Goal: Task Accomplishment & Management: Use online tool/utility

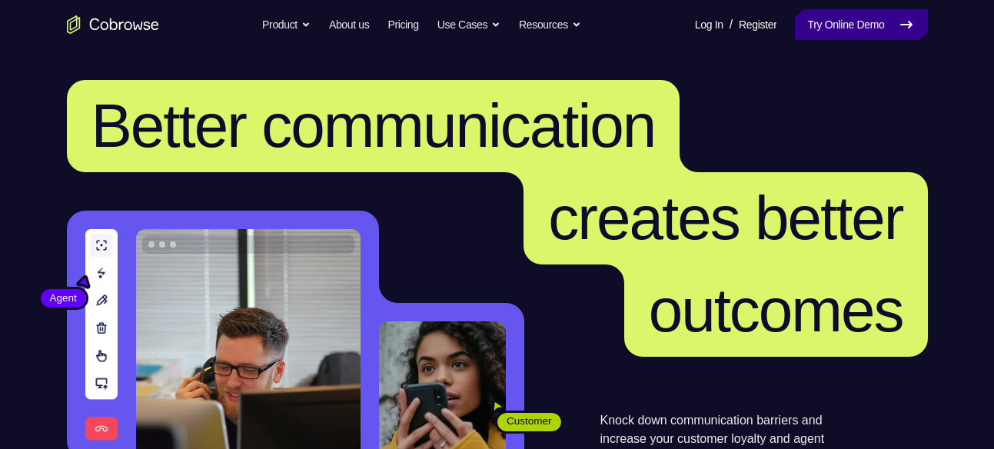
click at [874, 23] on link "Try Online Demo" at bounding box center [861, 24] width 132 height 31
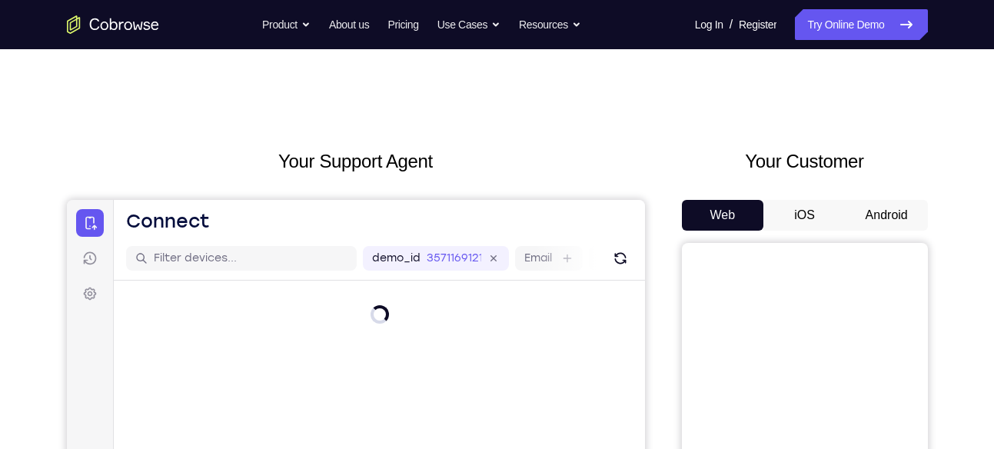
click at [869, 211] on button "Android" at bounding box center [887, 215] width 82 height 31
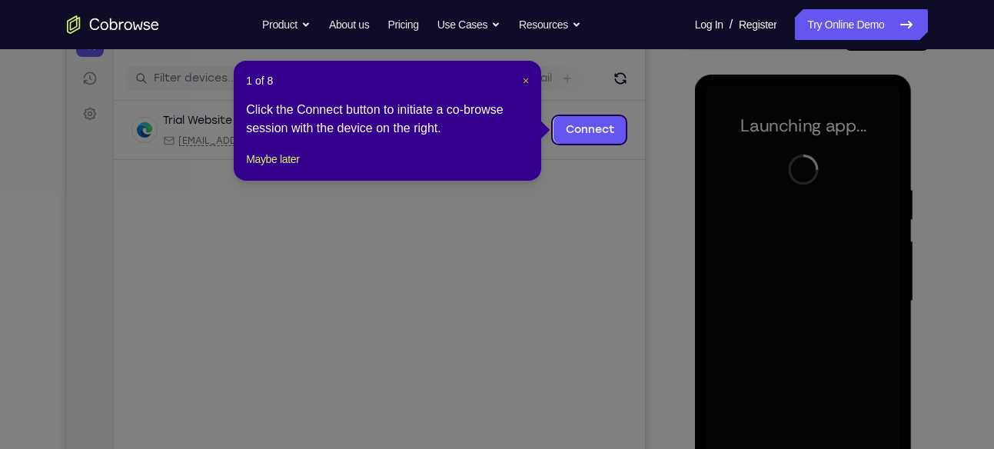
click at [525, 76] on span "×" at bounding box center [526, 81] width 6 height 12
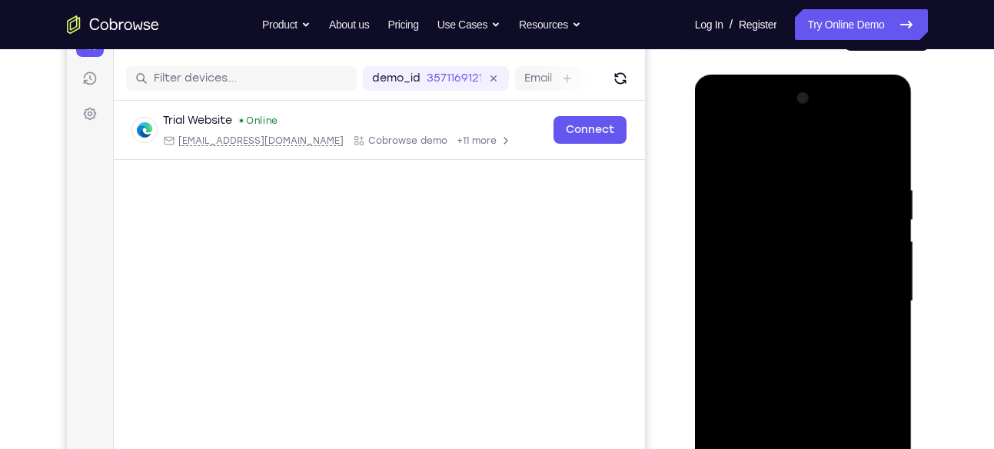
scroll to position [326, 0]
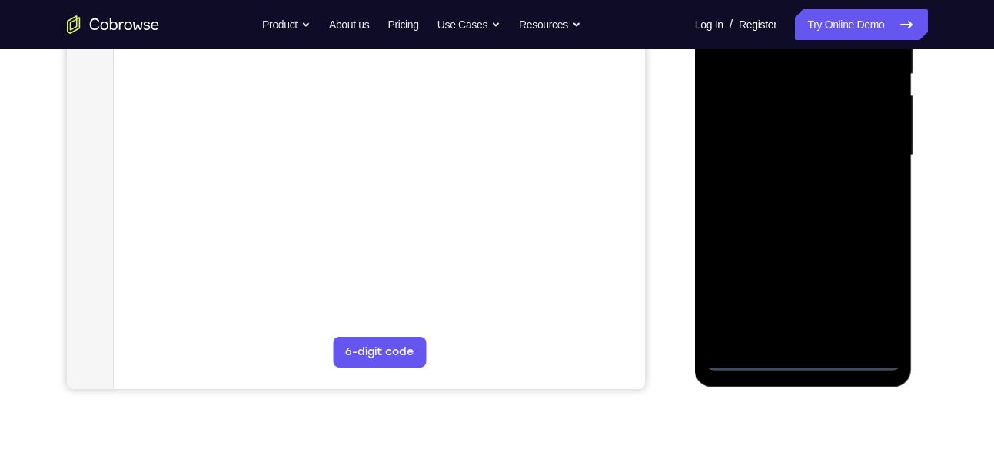
click at [794, 352] on div at bounding box center [804, 155] width 194 height 431
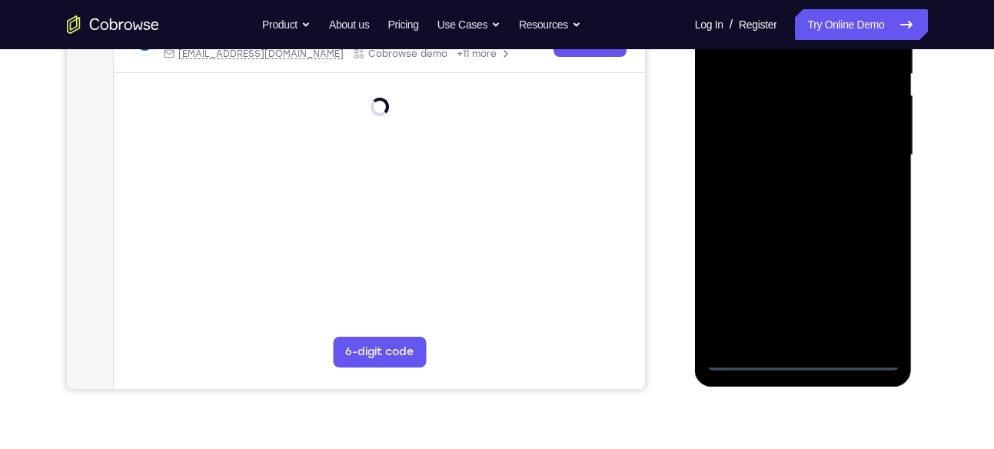
click at [801, 355] on div at bounding box center [804, 155] width 194 height 431
click at [872, 289] on div at bounding box center [804, 155] width 194 height 431
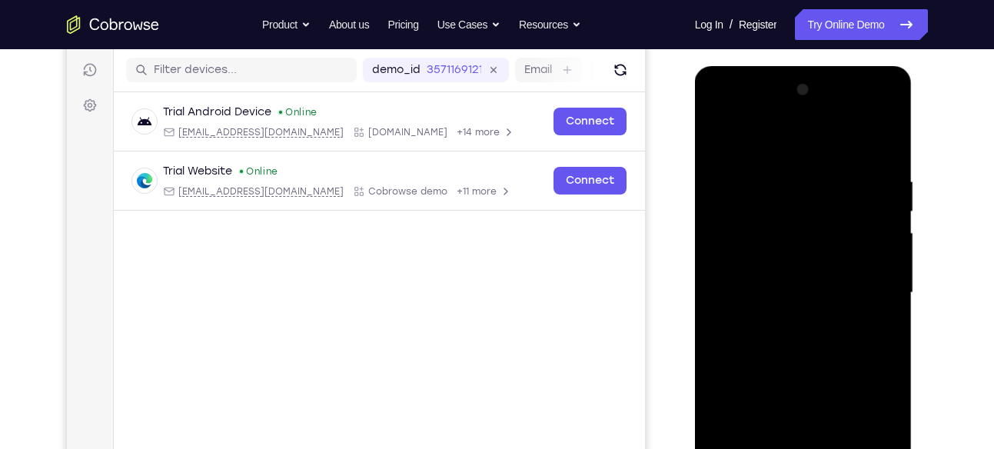
scroll to position [188, 0]
click at [738, 107] on div at bounding box center [804, 293] width 194 height 431
click at [861, 288] on div at bounding box center [804, 293] width 194 height 431
click at [787, 321] on div at bounding box center [804, 293] width 194 height 431
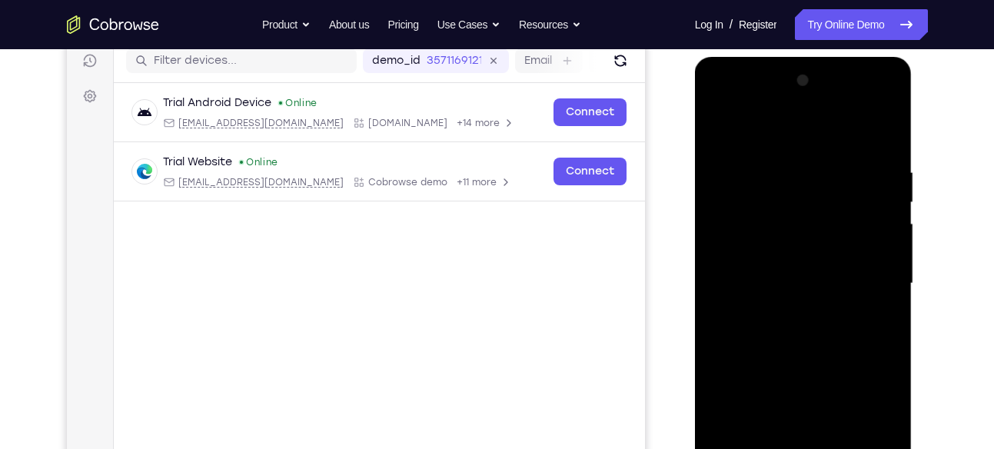
scroll to position [199, 0]
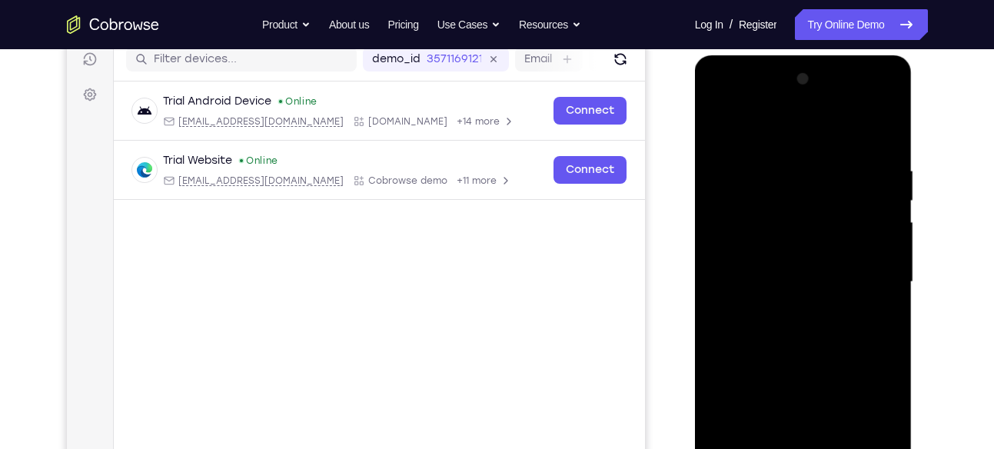
click at [808, 264] on div at bounding box center [804, 282] width 194 height 431
click at [771, 278] on div at bounding box center [804, 282] width 194 height 431
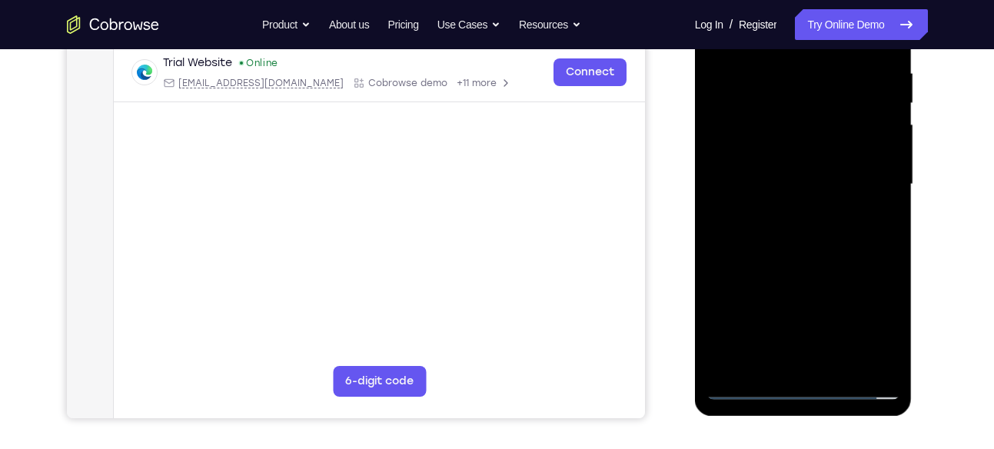
scroll to position [298, 0]
click at [808, 256] on div at bounding box center [804, 183] width 194 height 431
drag, startPoint x: 842, startPoint y: 301, endPoint x: 842, endPoint y: 212, distance: 89.2
click at [842, 212] on div at bounding box center [804, 183] width 194 height 431
click at [715, 305] on div at bounding box center [804, 183] width 194 height 431
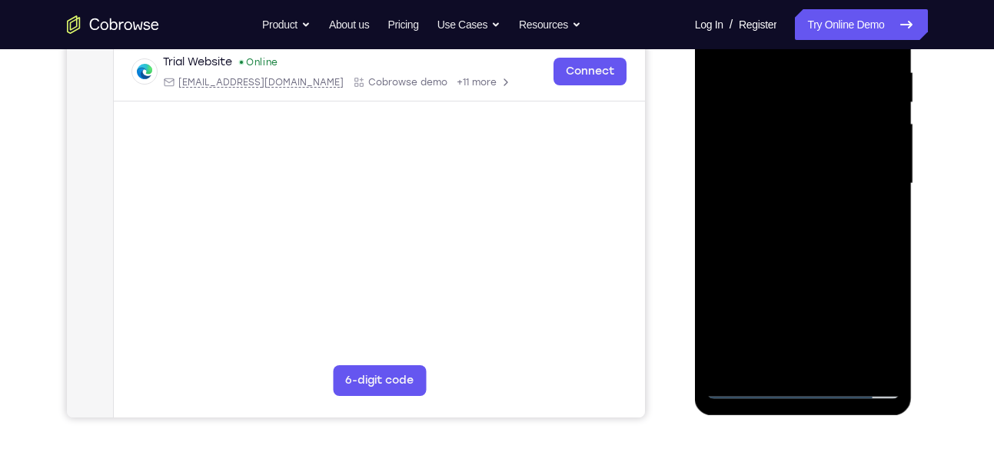
drag, startPoint x: 819, startPoint y: 297, endPoint x: 821, endPoint y: 283, distance: 13.9
click at [821, 283] on div at bounding box center [804, 183] width 194 height 431
click at [895, 155] on div at bounding box center [804, 183] width 194 height 431
click at [891, 160] on div at bounding box center [804, 183] width 194 height 431
drag, startPoint x: 848, startPoint y: 285, endPoint x: 848, endPoint y: 307, distance: 21.5
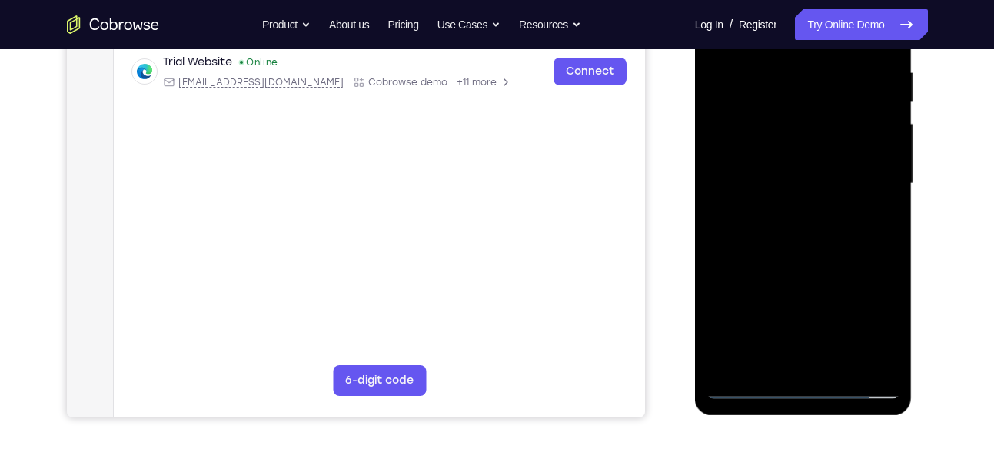
click at [848, 307] on div at bounding box center [804, 183] width 194 height 431
click at [882, 181] on div at bounding box center [804, 183] width 194 height 431
drag, startPoint x: 856, startPoint y: 301, endPoint x: 868, endPoint y: 116, distance: 185.8
click at [868, 116] on div at bounding box center [804, 183] width 194 height 431
drag, startPoint x: 825, startPoint y: 263, endPoint x: 831, endPoint y: 218, distance: 45.0
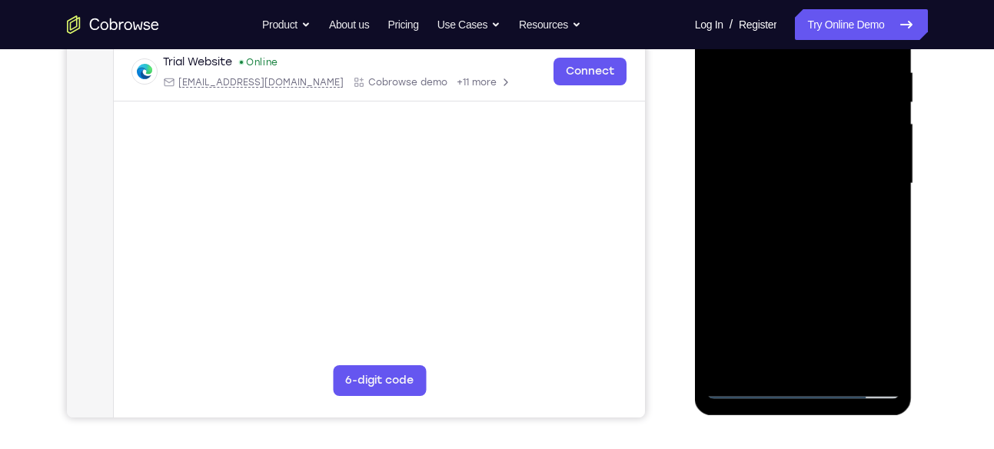
click at [831, 218] on div at bounding box center [804, 183] width 194 height 431
drag, startPoint x: 825, startPoint y: 262, endPoint x: 839, endPoint y: 152, distance: 111.6
click at [839, 152] on div at bounding box center [804, 183] width 194 height 431
drag, startPoint x: 813, startPoint y: 317, endPoint x: 848, endPoint y: 132, distance: 188.5
click at [848, 132] on div at bounding box center [804, 183] width 194 height 431
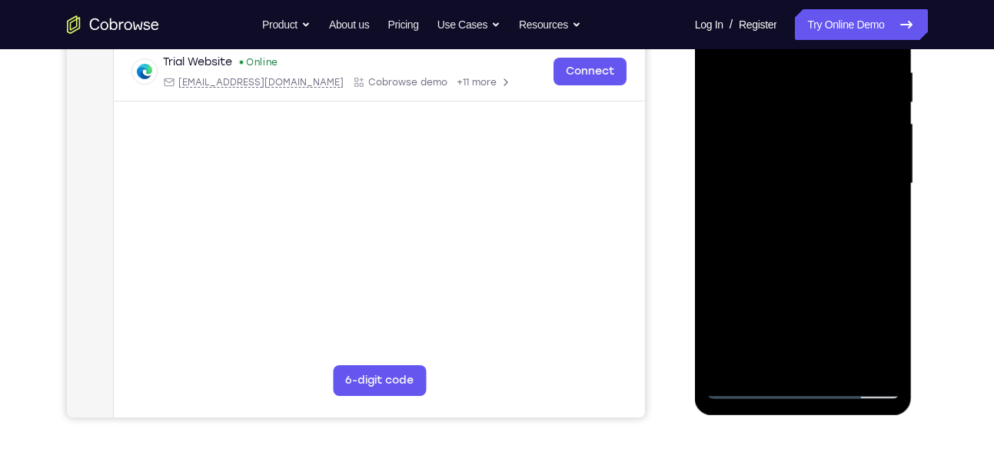
click at [885, 226] on div at bounding box center [804, 183] width 194 height 431
click at [890, 235] on div at bounding box center [804, 183] width 194 height 431
drag, startPoint x: 822, startPoint y: 288, endPoint x: 835, endPoint y: 175, distance: 114.6
click at [835, 175] on div at bounding box center [804, 183] width 194 height 431
drag, startPoint x: 804, startPoint y: 251, endPoint x: 821, endPoint y: 112, distance: 140.2
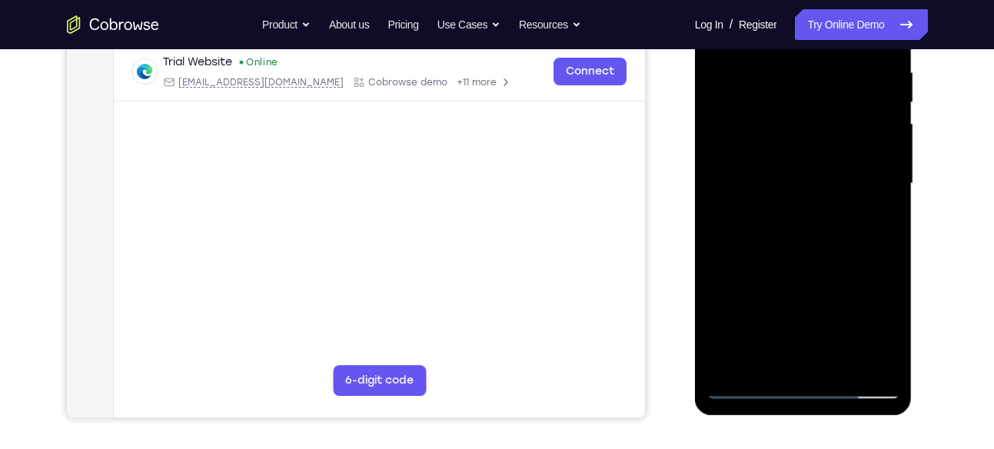
click at [821, 112] on div at bounding box center [804, 183] width 194 height 431
drag, startPoint x: 815, startPoint y: 255, endPoint x: 822, endPoint y: 204, distance: 52.0
click at [822, 204] on div at bounding box center [804, 183] width 194 height 431
drag, startPoint x: 833, startPoint y: 248, endPoint x: 834, endPoint y: 184, distance: 63.8
click at [834, 184] on div at bounding box center [804, 183] width 194 height 431
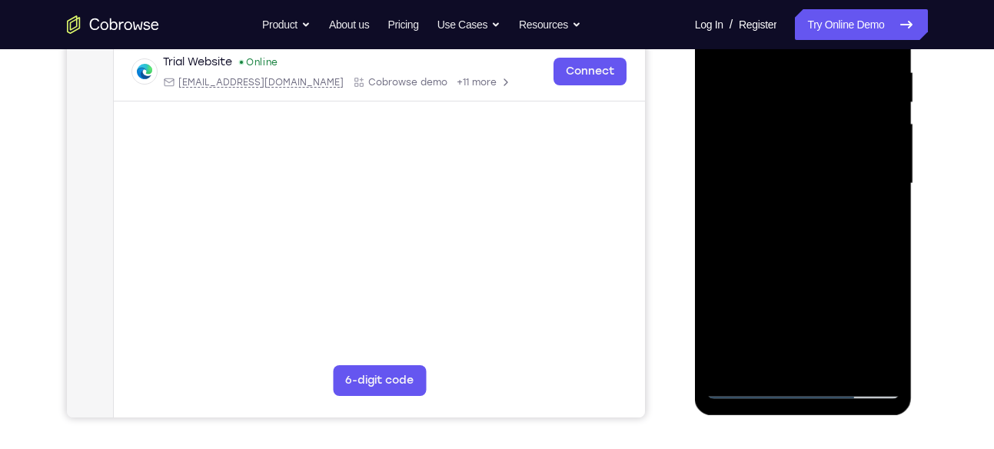
drag, startPoint x: 822, startPoint y: 288, endPoint x: 828, endPoint y: 225, distance: 64.1
click at [828, 225] on div at bounding box center [804, 183] width 194 height 431
drag, startPoint x: 851, startPoint y: 191, endPoint x: 847, endPoint y: 226, distance: 35.6
click at [847, 226] on div at bounding box center [804, 183] width 194 height 431
drag, startPoint x: 847, startPoint y: 226, endPoint x: 847, endPoint y: 200, distance: 26.1
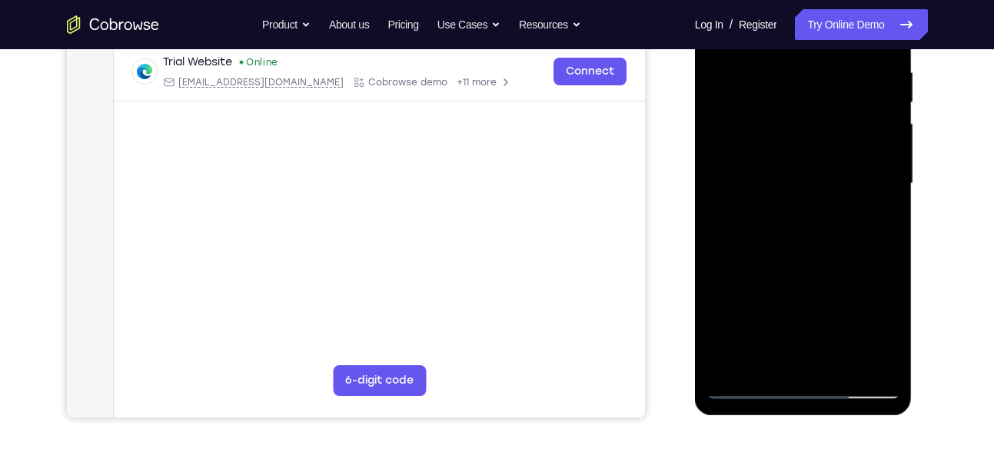
click at [847, 200] on div at bounding box center [804, 183] width 194 height 431
drag, startPoint x: 835, startPoint y: 285, endPoint x: 835, endPoint y: 173, distance: 111.5
click at [835, 173] on div at bounding box center [804, 183] width 194 height 431
drag, startPoint x: 822, startPoint y: 274, endPoint x: 849, endPoint y: 138, distance: 138.0
click at [849, 138] on div at bounding box center [804, 183] width 194 height 431
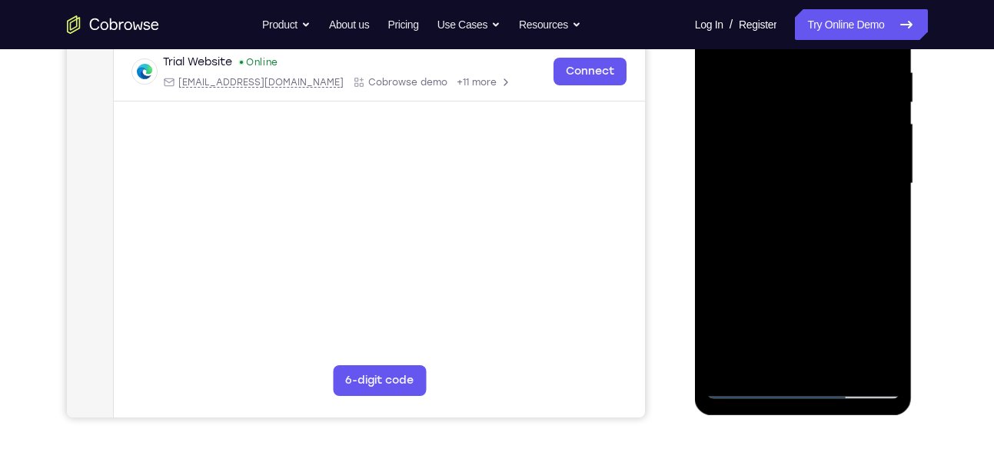
drag, startPoint x: 819, startPoint y: 263, endPoint x: 835, endPoint y: 121, distance: 143.2
click at [835, 121] on div at bounding box center [804, 183] width 194 height 431
drag, startPoint x: 801, startPoint y: 319, endPoint x: 841, endPoint y: 137, distance: 186.8
click at [841, 137] on div at bounding box center [804, 183] width 194 height 431
drag, startPoint x: 816, startPoint y: 281, endPoint x: 835, endPoint y: 149, distance: 132.9
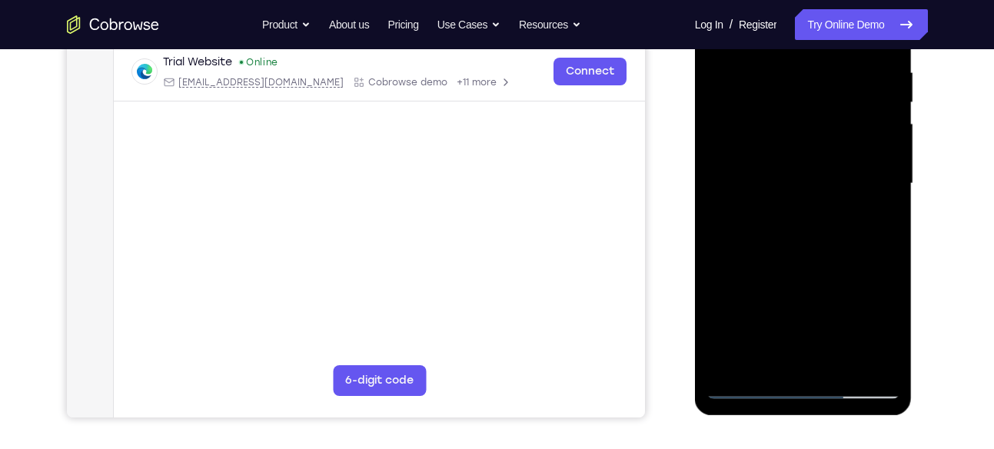
click at [835, 149] on div at bounding box center [804, 183] width 194 height 431
drag, startPoint x: 825, startPoint y: 239, endPoint x: 832, endPoint y: 200, distance: 39.8
click at [832, 200] on div at bounding box center [804, 183] width 194 height 431
drag, startPoint x: 832, startPoint y: 200, endPoint x: 818, endPoint y: 265, distance: 66.1
click at [818, 265] on div at bounding box center [804, 183] width 194 height 431
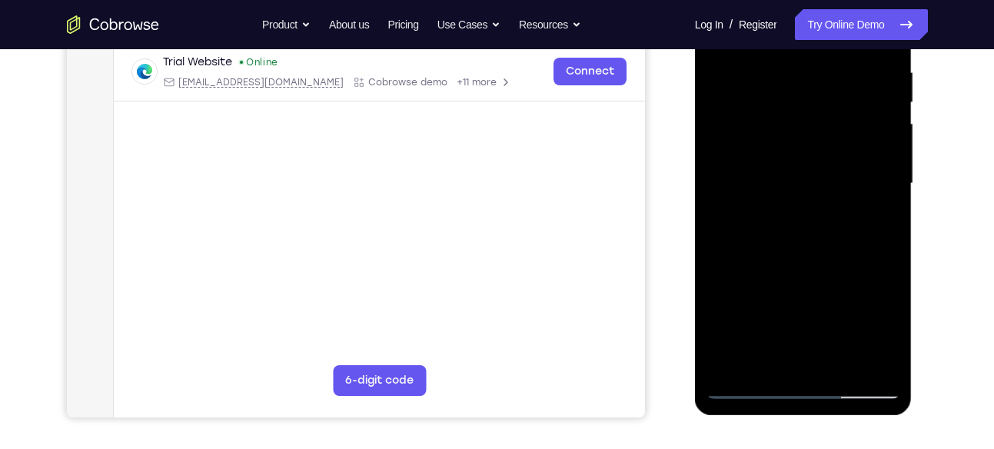
drag, startPoint x: 854, startPoint y: 224, endPoint x: 847, endPoint y: 271, distance: 47.4
click at [847, 271] on div at bounding box center [804, 183] width 194 height 431
click at [886, 240] on div at bounding box center [804, 183] width 194 height 431
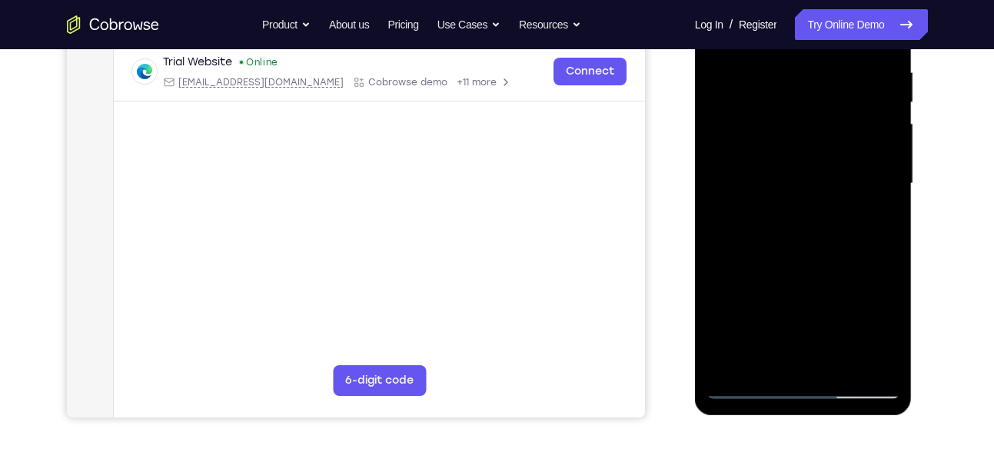
click at [886, 240] on div at bounding box center [804, 183] width 194 height 431
drag, startPoint x: 841, startPoint y: 289, endPoint x: 854, endPoint y: 152, distance: 138.2
click at [854, 152] on div at bounding box center [804, 183] width 194 height 431
drag, startPoint x: 819, startPoint y: 279, endPoint x: 828, endPoint y: 218, distance: 61.3
click at [828, 218] on div at bounding box center [804, 183] width 194 height 431
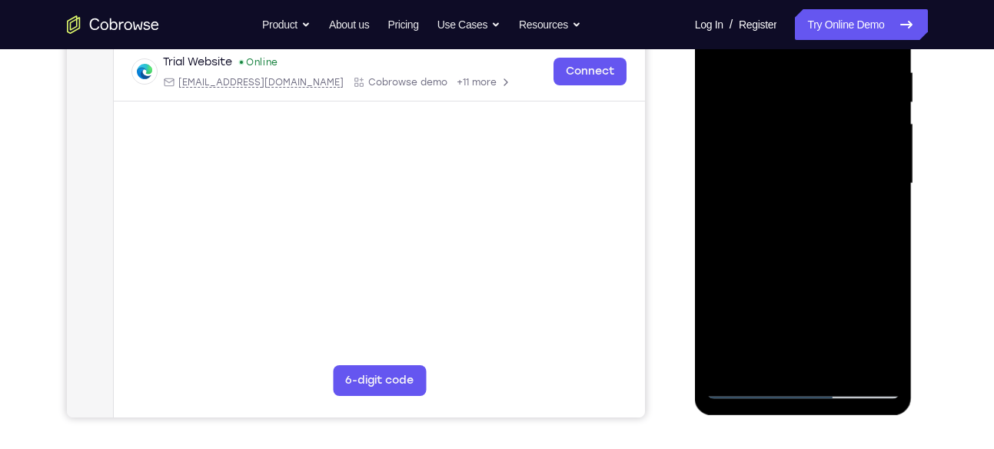
drag, startPoint x: 825, startPoint y: 276, endPoint x: 829, endPoint y: 108, distance: 168.5
click at [829, 108] on div at bounding box center [804, 183] width 194 height 431
drag, startPoint x: 821, startPoint y: 294, endPoint x: 828, endPoint y: 198, distance: 95.6
click at [828, 198] on div at bounding box center [804, 183] width 194 height 431
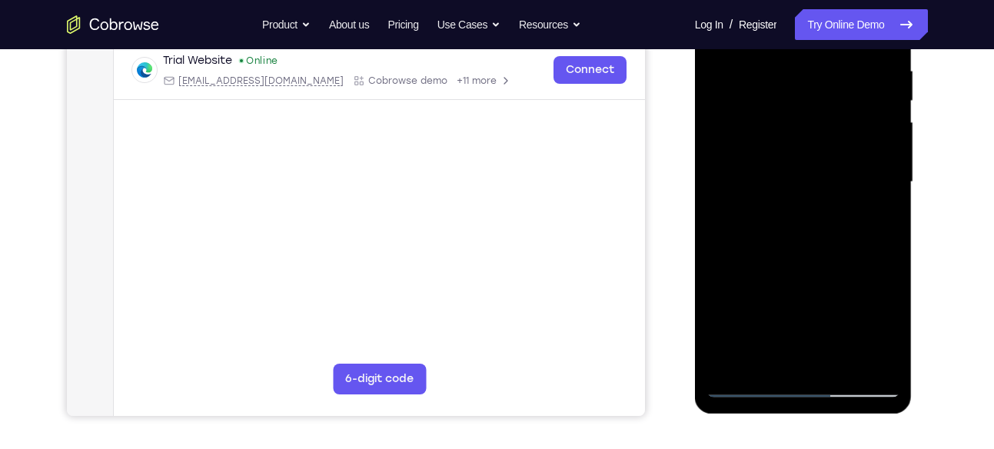
scroll to position [302, 0]
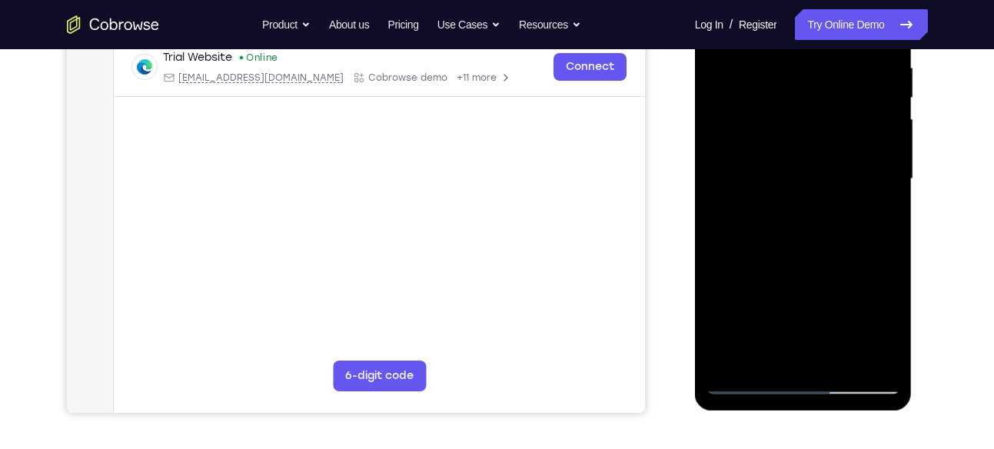
drag, startPoint x: 839, startPoint y: 261, endPoint x: 837, endPoint y: 77, distance: 184.6
click at [837, 77] on div at bounding box center [804, 179] width 194 height 431
drag, startPoint x: 826, startPoint y: 201, endPoint x: 811, endPoint y: 311, distance: 110.3
click at [811, 311] on div at bounding box center [804, 179] width 194 height 431
drag, startPoint x: 819, startPoint y: 274, endPoint x: 819, endPoint y: 208, distance: 65.4
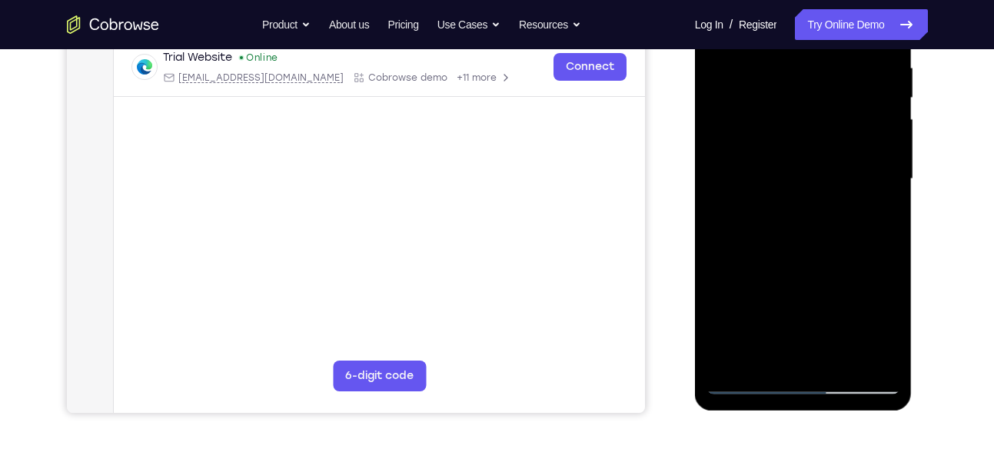
click at [819, 208] on div at bounding box center [804, 179] width 194 height 431
drag, startPoint x: 825, startPoint y: 294, endPoint x: 827, endPoint y: 181, distance: 113.1
click at [827, 181] on div at bounding box center [804, 179] width 194 height 431
click at [882, 242] on div at bounding box center [804, 179] width 194 height 431
click at [888, 242] on div at bounding box center [804, 179] width 194 height 431
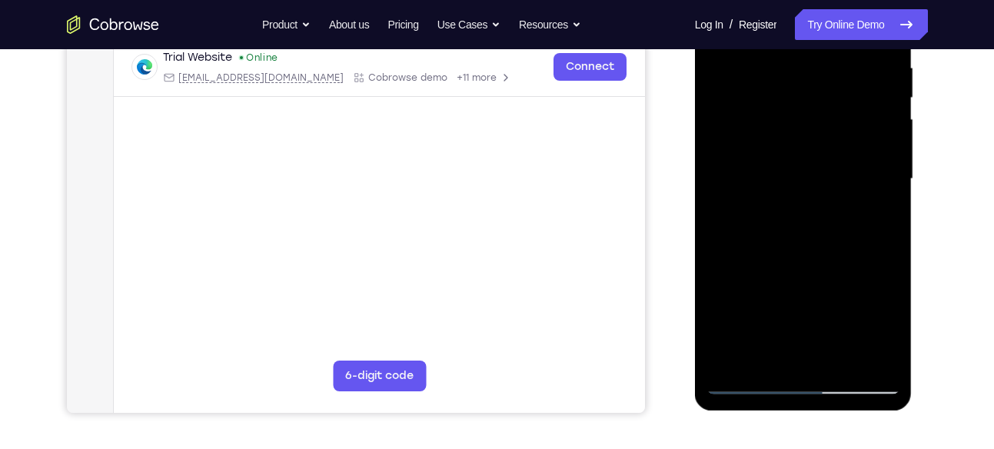
click at [888, 242] on div at bounding box center [804, 179] width 194 height 431
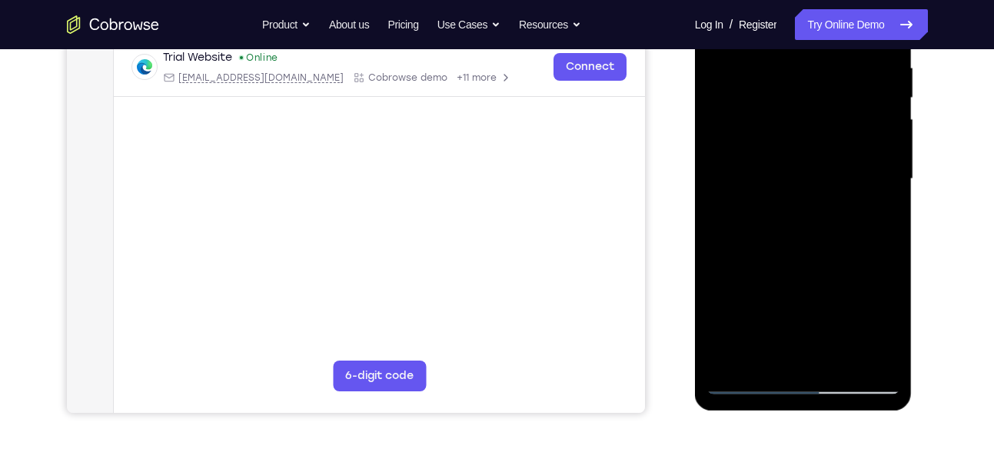
click at [888, 242] on div at bounding box center [804, 179] width 194 height 431
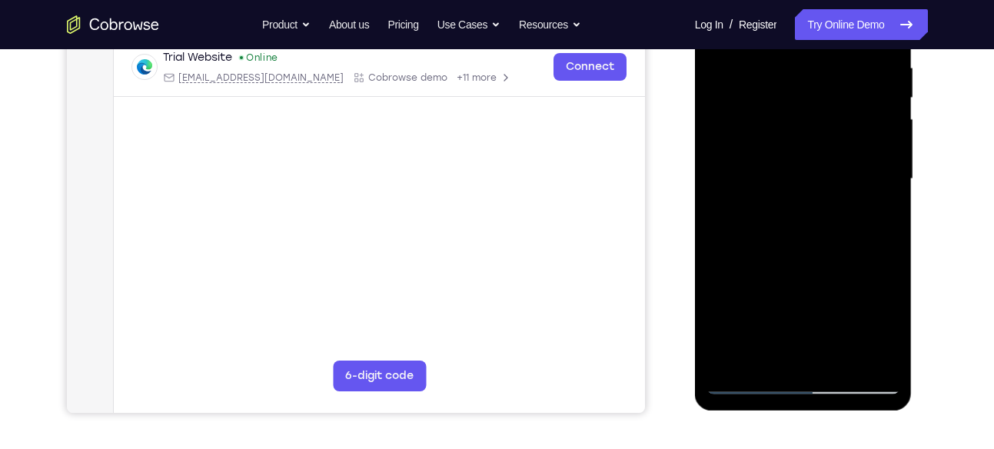
click at [888, 242] on div at bounding box center [804, 179] width 194 height 431
click at [885, 239] on div at bounding box center [804, 179] width 194 height 431
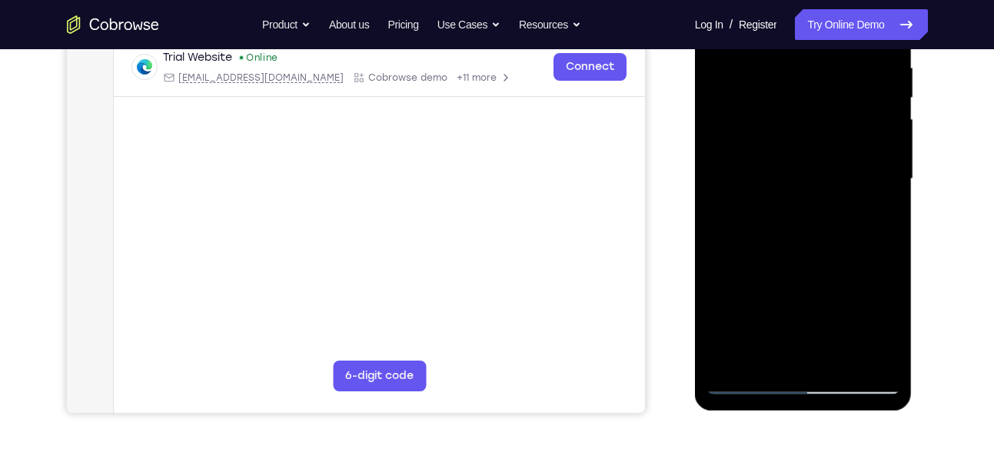
click at [890, 238] on div at bounding box center [804, 179] width 194 height 431
drag, startPoint x: 815, startPoint y: 286, endPoint x: 824, endPoint y: 55, distance: 231.7
click at [824, 55] on div at bounding box center [804, 179] width 194 height 431
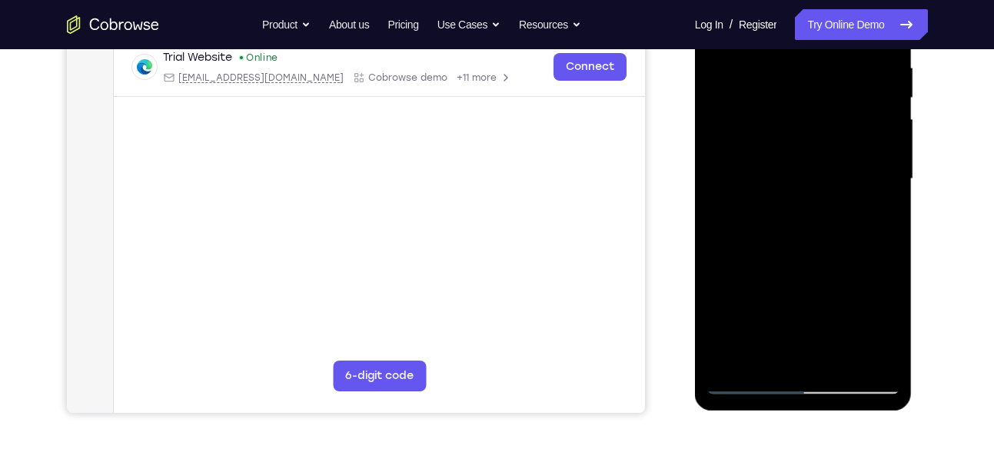
drag, startPoint x: 845, startPoint y: 255, endPoint x: 841, endPoint y: 63, distance: 191.6
click at [841, 63] on div at bounding box center [804, 179] width 194 height 431
drag, startPoint x: 828, startPoint y: 246, endPoint x: 822, endPoint y: 301, distance: 55.6
click at [822, 301] on div at bounding box center [804, 179] width 194 height 431
drag, startPoint x: 841, startPoint y: 180, endPoint x: 830, endPoint y: 234, distance: 54.9
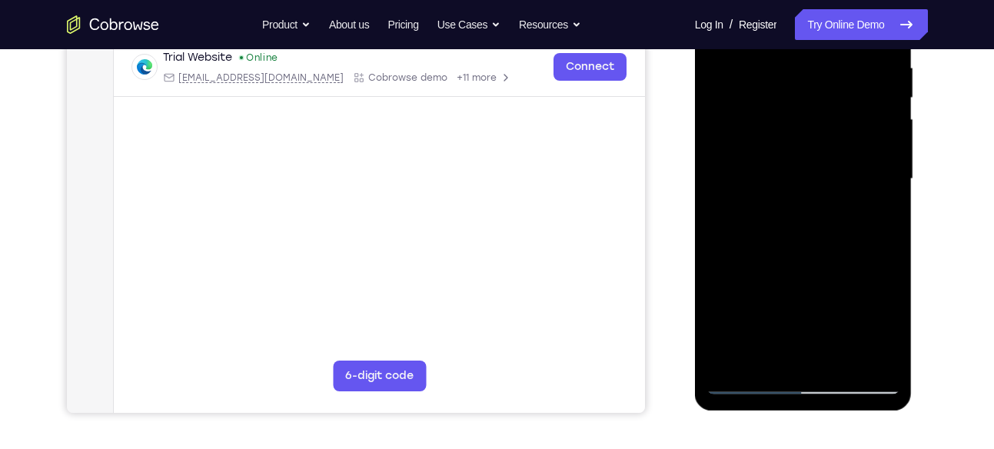
click at [830, 234] on div at bounding box center [804, 179] width 194 height 431
drag, startPoint x: 838, startPoint y: 276, endPoint x: 835, endPoint y: 235, distance: 41.6
click at [835, 235] on div at bounding box center [804, 179] width 194 height 431
drag, startPoint x: 843, startPoint y: 302, endPoint x: 839, endPoint y: 98, distance: 203.8
click at [839, 98] on div at bounding box center [804, 179] width 194 height 431
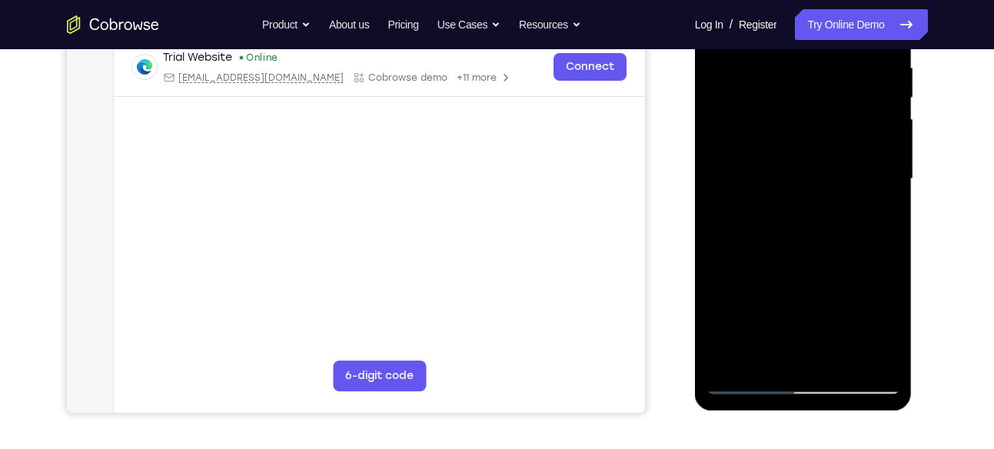
drag, startPoint x: 835, startPoint y: 258, endPoint x: 836, endPoint y: 217, distance: 40.8
click at [836, 217] on div at bounding box center [804, 179] width 194 height 431
drag, startPoint x: 836, startPoint y: 217, endPoint x: 841, endPoint y: 191, distance: 26.6
click at [841, 191] on div at bounding box center [804, 179] width 194 height 431
click at [813, 257] on div at bounding box center [804, 179] width 194 height 431
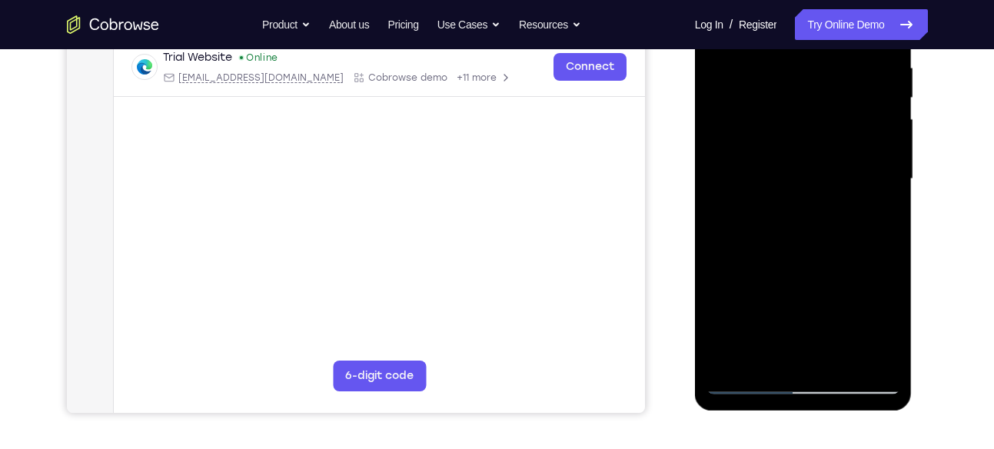
click at [813, 257] on div at bounding box center [804, 179] width 194 height 431
click at [718, 325] on div at bounding box center [804, 179] width 194 height 431
click at [894, 340] on div at bounding box center [804, 179] width 194 height 431
drag, startPoint x: 824, startPoint y: 281, endPoint x: 826, endPoint y: 144, distance: 136.9
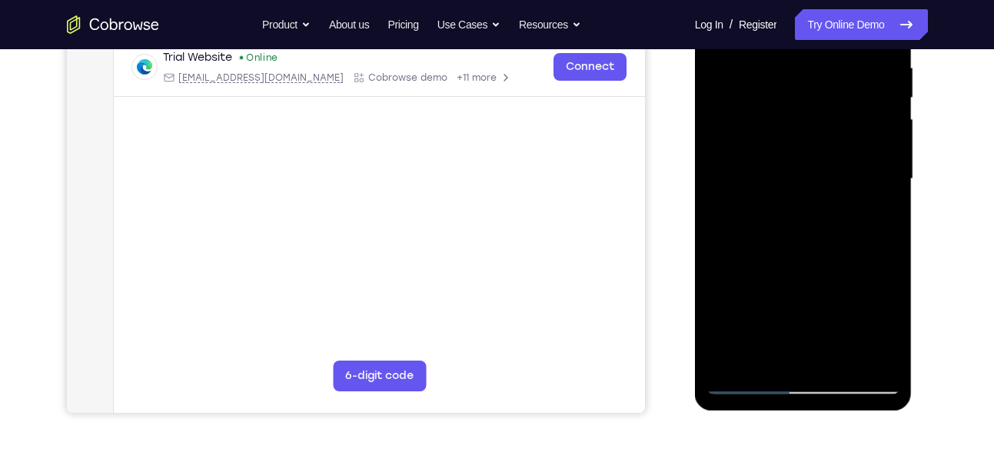
click at [826, 144] on div at bounding box center [804, 179] width 194 height 431
drag, startPoint x: 828, startPoint y: 239, endPoint x: 825, endPoint y: 98, distance: 140.8
click at [825, 98] on div at bounding box center [804, 179] width 194 height 431
drag, startPoint x: 808, startPoint y: 270, endPoint x: 814, endPoint y: 221, distance: 49.7
click at [814, 221] on div at bounding box center [804, 179] width 194 height 431
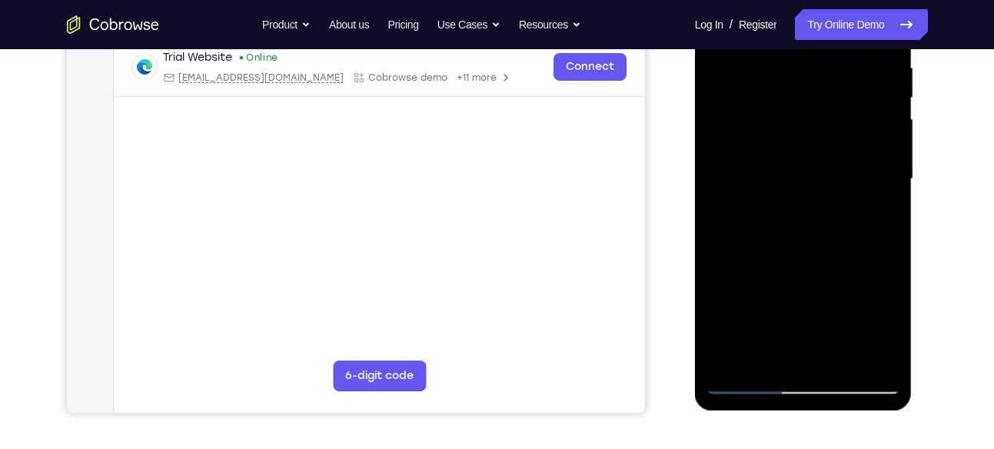
drag, startPoint x: 832, startPoint y: 314, endPoint x: 832, endPoint y: 190, distance: 123.8
click at [832, 190] on div at bounding box center [804, 179] width 194 height 431
drag, startPoint x: 833, startPoint y: 258, endPoint x: 839, endPoint y: 200, distance: 58.0
click at [839, 200] on div at bounding box center [804, 179] width 194 height 431
drag, startPoint x: 824, startPoint y: 268, endPoint x: 840, endPoint y: 132, distance: 137.0
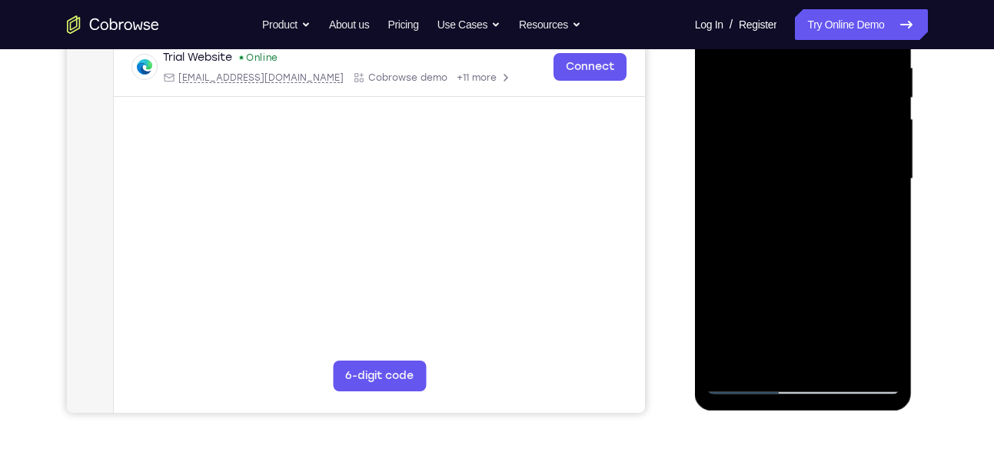
click at [840, 132] on div at bounding box center [804, 179] width 194 height 431
drag, startPoint x: 851, startPoint y: 226, endPoint x: 848, endPoint y: 138, distance: 87.7
click at [848, 138] on div at bounding box center [804, 179] width 194 height 431
drag, startPoint x: 857, startPoint y: 236, endPoint x: 858, endPoint y: 203, distance: 33.1
click at [858, 203] on div at bounding box center [804, 179] width 194 height 431
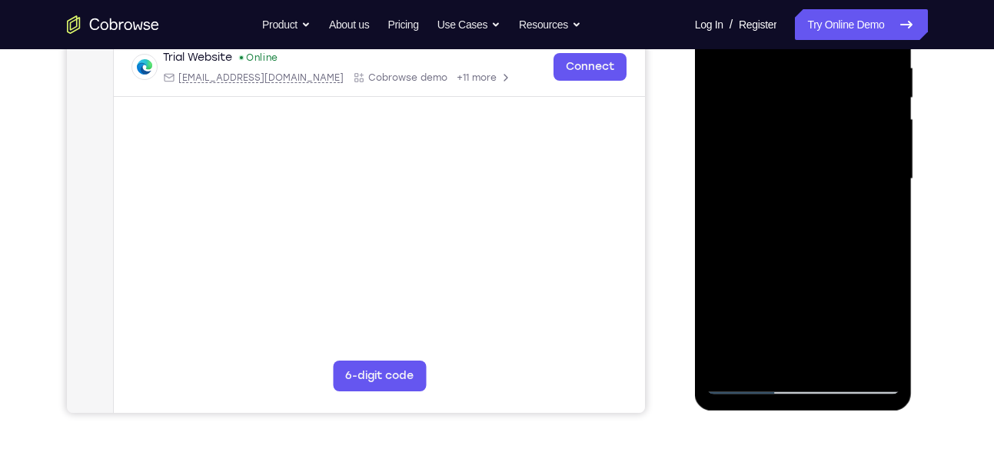
click at [730, 312] on div at bounding box center [804, 179] width 194 height 431
drag, startPoint x: 795, startPoint y: 309, endPoint x: 797, endPoint y: 265, distance: 44.6
click at [797, 265] on div at bounding box center [804, 179] width 194 height 431
drag, startPoint x: 828, startPoint y: 296, endPoint x: 832, endPoint y: 196, distance: 100.1
click at [832, 196] on div at bounding box center [804, 179] width 194 height 431
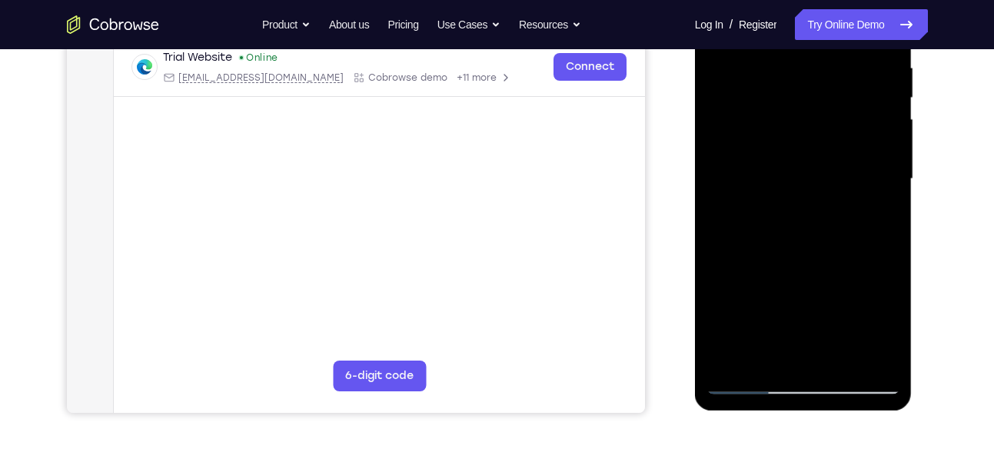
drag, startPoint x: 813, startPoint y: 291, endPoint x: 825, endPoint y: 192, distance: 100.0
click at [825, 192] on div at bounding box center [804, 179] width 194 height 431
drag, startPoint x: 805, startPoint y: 259, endPoint x: 810, endPoint y: 88, distance: 170.8
click at [810, 88] on div at bounding box center [804, 179] width 194 height 431
drag, startPoint x: 825, startPoint y: 283, endPoint x: 826, endPoint y: 139, distance: 143.8
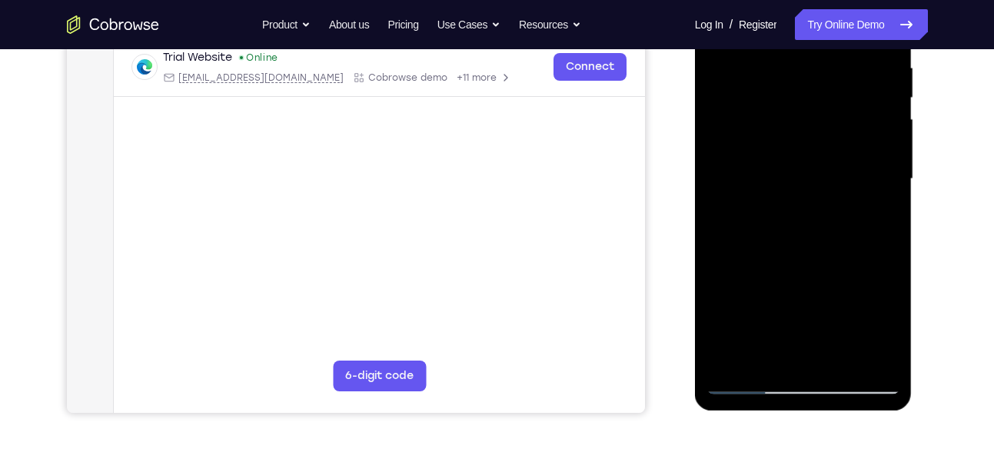
click at [826, 139] on div at bounding box center [804, 179] width 194 height 431
drag, startPoint x: 833, startPoint y: 288, endPoint x: 838, endPoint y: 178, distance: 109.3
click at [838, 178] on div at bounding box center [804, 179] width 194 height 431
drag, startPoint x: 839, startPoint y: 295, endPoint x: 855, endPoint y: 108, distance: 188.3
click at [855, 108] on div at bounding box center [804, 179] width 194 height 431
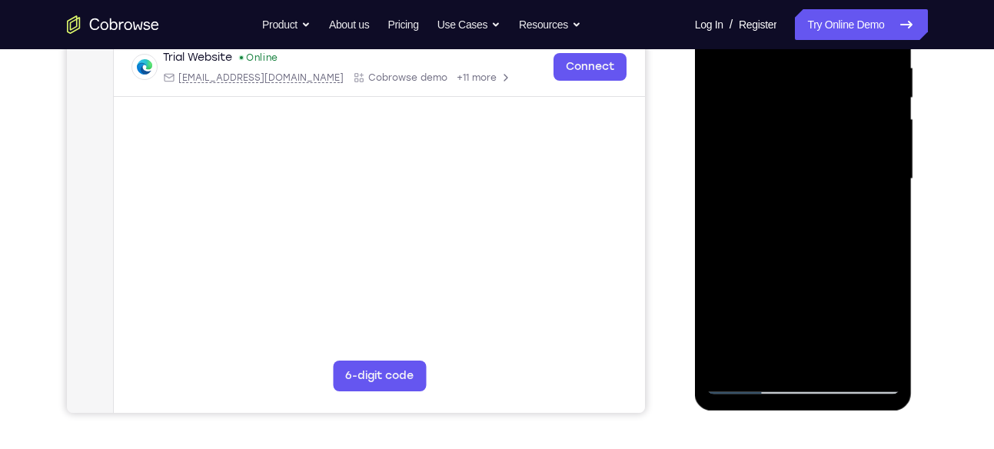
drag, startPoint x: 818, startPoint y: 291, endPoint x: 847, endPoint y: 83, distance: 209.6
click at [847, 83] on div at bounding box center [804, 179] width 194 height 431
drag, startPoint x: 831, startPoint y: 231, endPoint x: 823, endPoint y: 365, distance: 134.8
click at [823, 365] on div at bounding box center [804, 179] width 194 height 431
drag, startPoint x: 830, startPoint y: 141, endPoint x: 818, endPoint y: 253, distance: 113.0
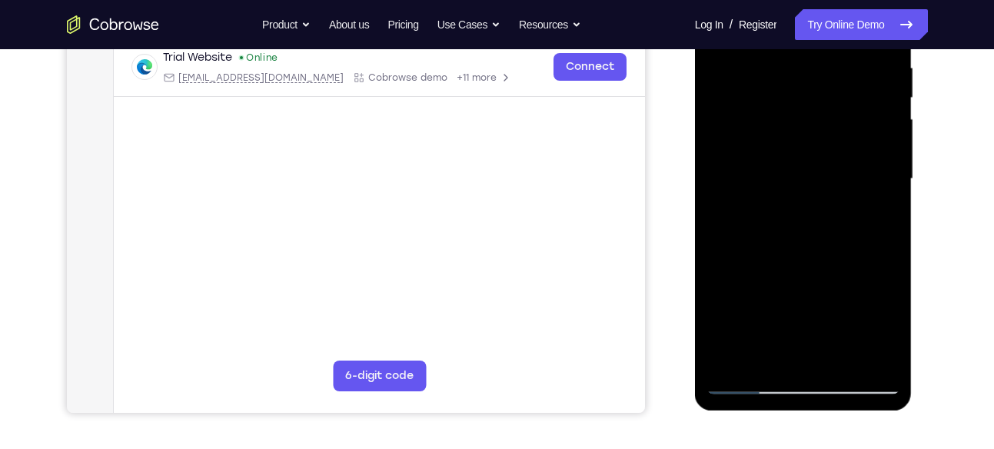
click at [818, 253] on div at bounding box center [804, 179] width 194 height 431
click at [888, 153] on div at bounding box center [804, 179] width 194 height 431
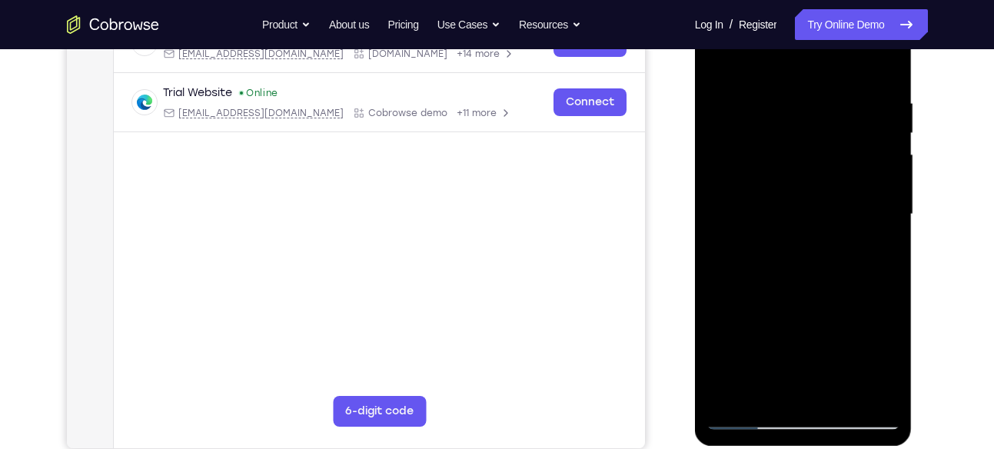
scroll to position [265, 0]
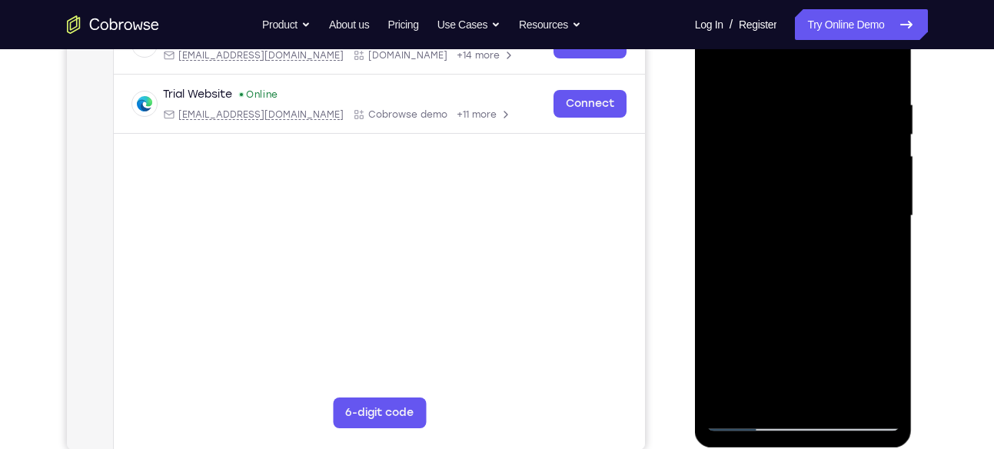
click at [888, 191] on div at bounding box center [804, 216] width 194 height 431
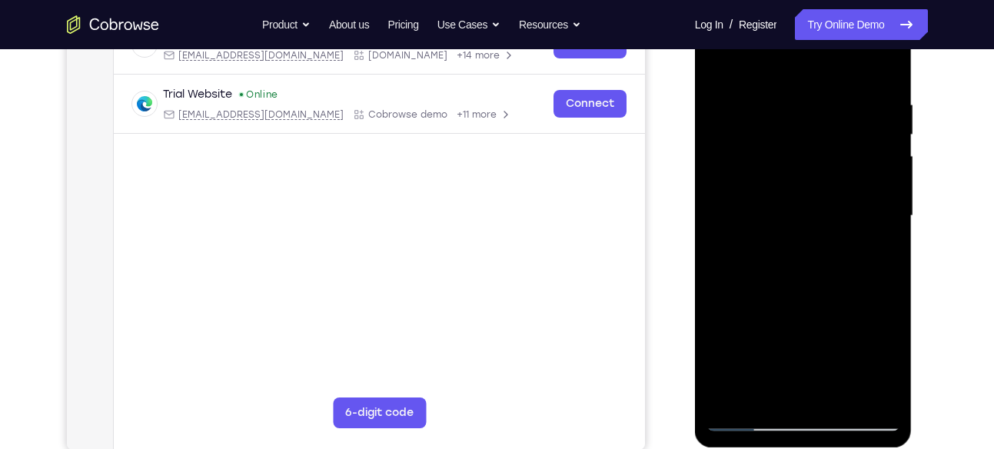
drag, startPoint x: 838, startPoint y: 311, endPoint x: 846, endPoint y: 120, distance: 191.7
click at [846, 120] on div at bounding box center [804, 216] width 194 height 431
drag, startPoint x: 799, startPoint y: 322, endPoint x: 821, endPoint y: 156, distance: 167.5
click at [821, 156] on div at bounding box center [804, 216] width 194 height 431
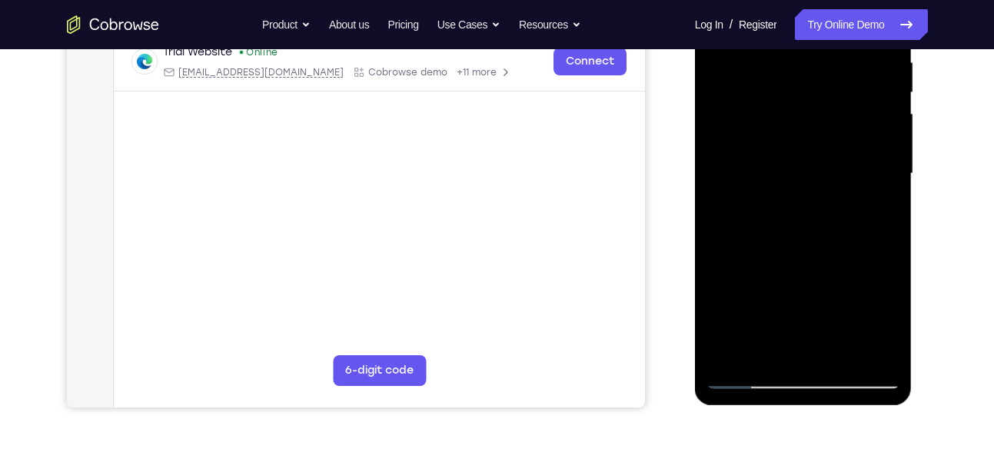
scroll to position [309, 0]
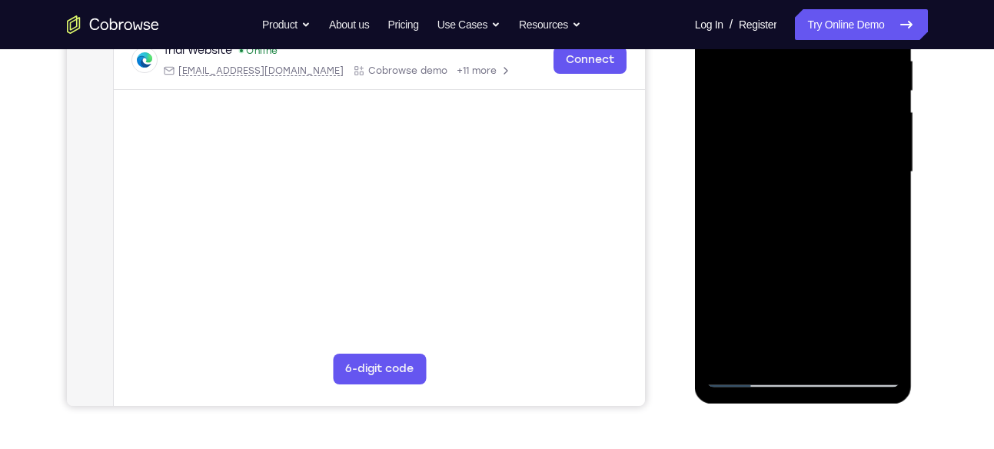
click at [731, 352] on div at bounding box center [804, 172] width 194 height 431
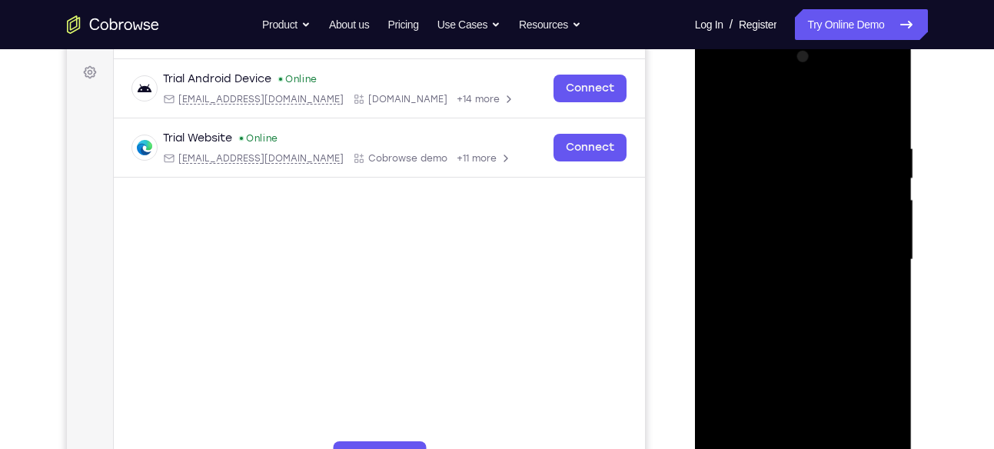
scroll to position [221, 0]
click at [782, 132] on div at bounding box center [804, 260] width 194 height 431
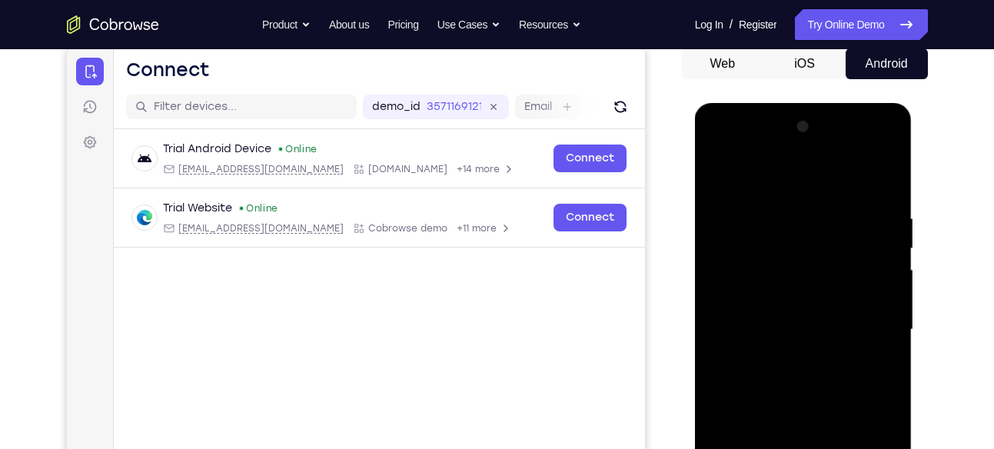
scroll to position [151, 0]
click at [882, 231] on div at bounding box center [804, 330] width 194 height 431
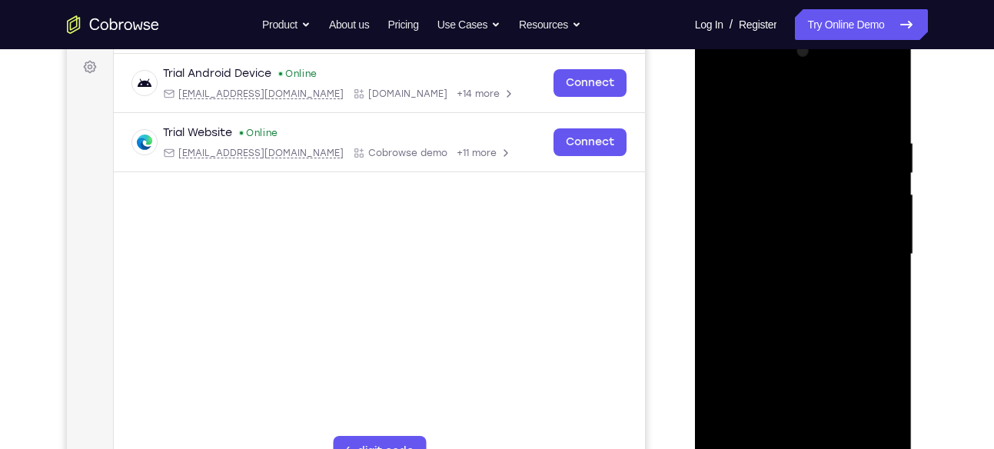
scroll to position [222, 0]
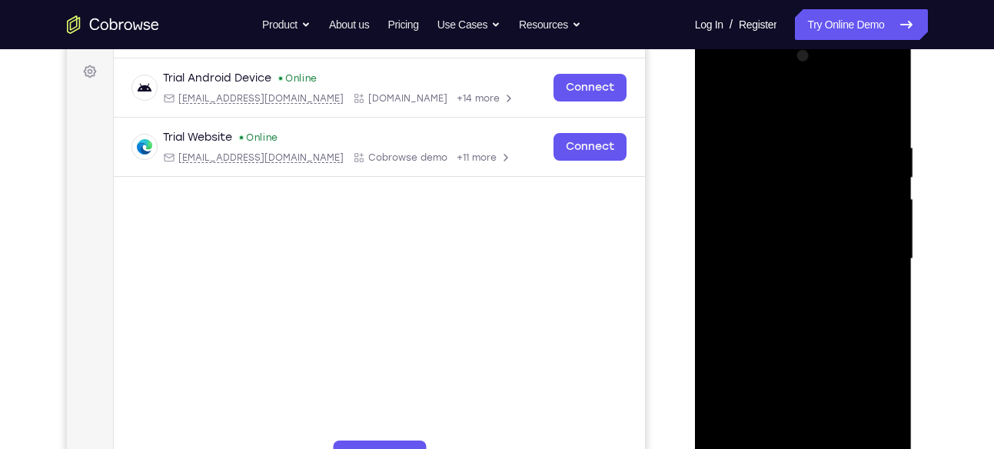
click at [889, 196] on div at bounding box center [804, 259] width 194 height 431
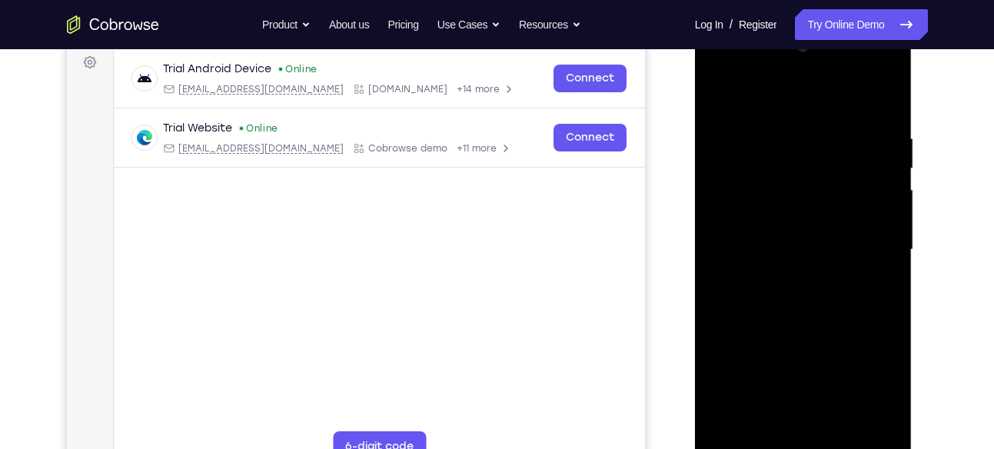
scroll to position [231, 0]
click at [889, 195] on div at bounding box center [804, 250] width 194 height 431
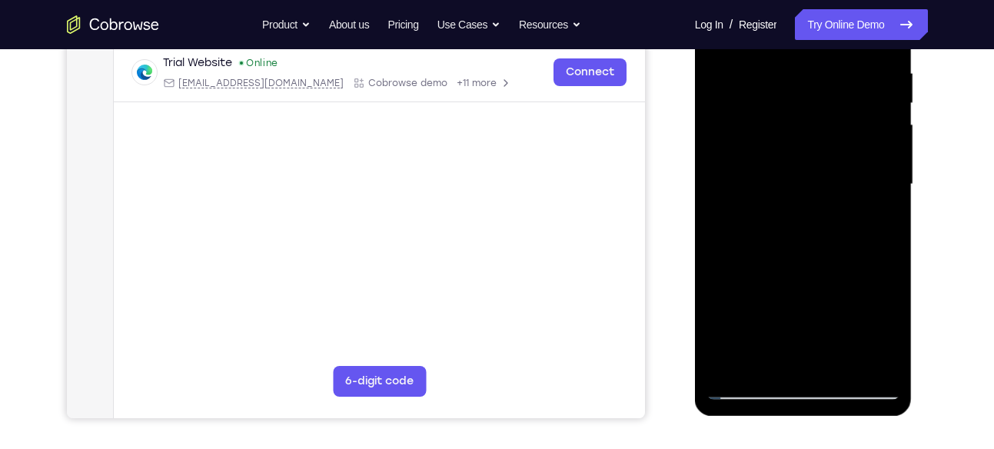
scroll to position [298, 0]
click at [709, 162] on div at bounding box center [804, 183] width 194 height 431
click at [882, 177] on div at bounding box center [804, 183] width 194 height 431
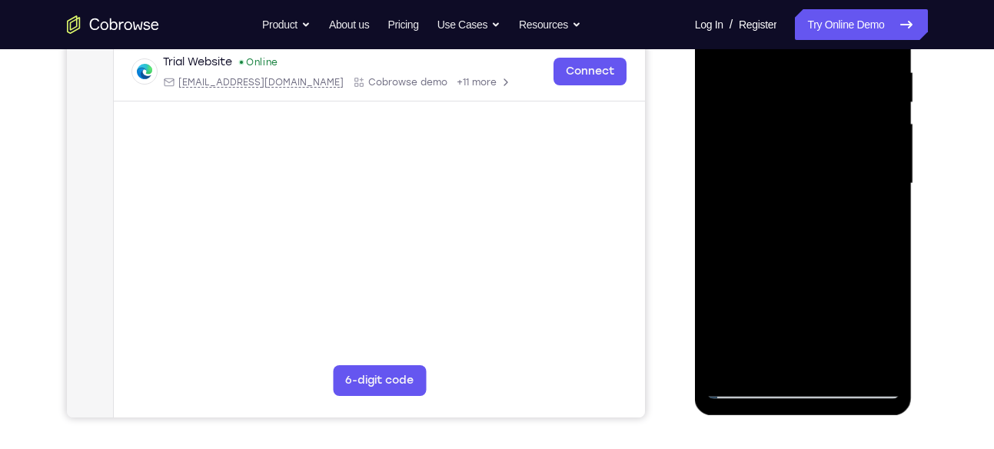
click at [882, 177] on div at bounding box center [804, 183] width 194 height 431
click at [889, 165] on div at bounding box center [804, 183] width 194 height 431
click at [714, 153] on div at bounding box center [804, 183] width 194 height 431
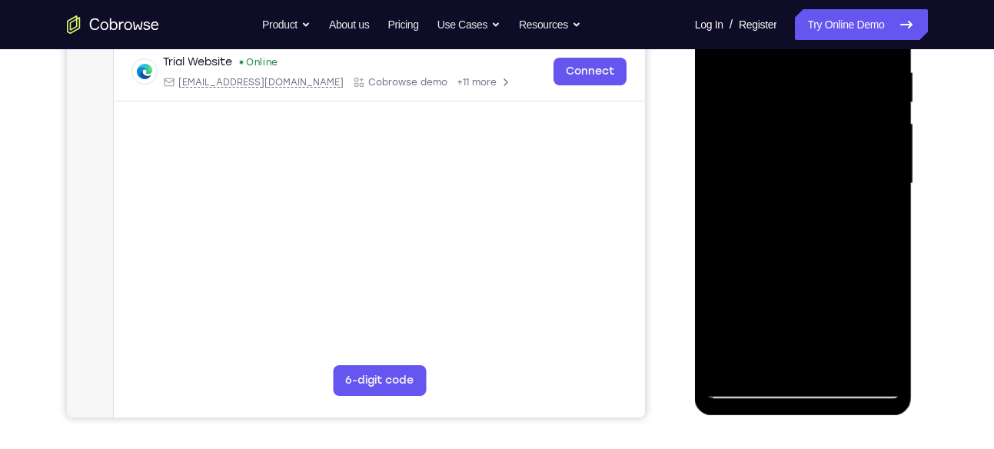
click at [714, 153] on div at bounding box center [804, 183] width 194 height 431
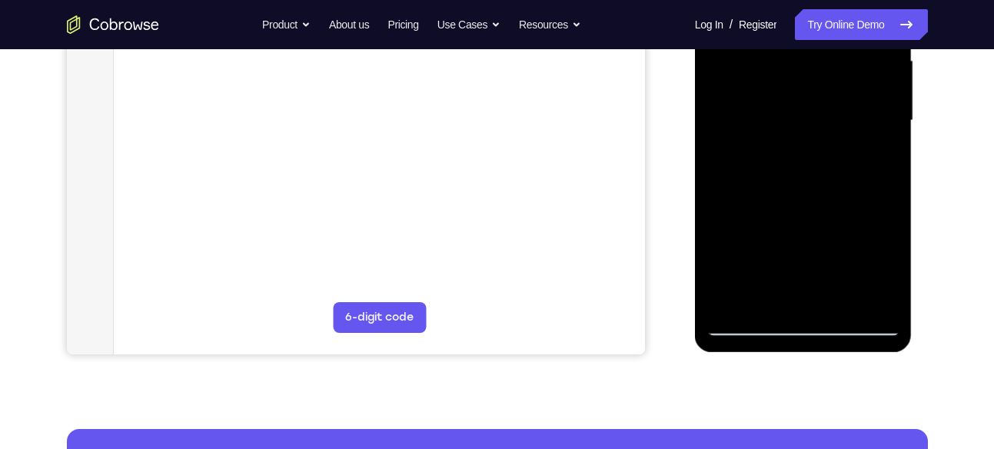
scroll to position [363, 0]
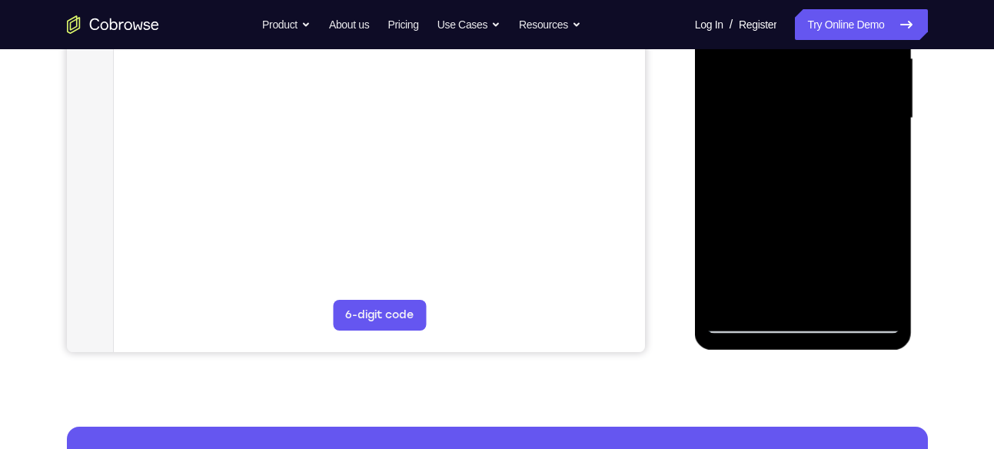
click at [773, 295] on div at bounding box center [804, 118] width 194 height 431
click at [753, 321] on div "Online web based iOS Simulators and Android Emulators. Run iPhone, iPad, Mobile…" at bounding box center [804, 122] width 219 height 461
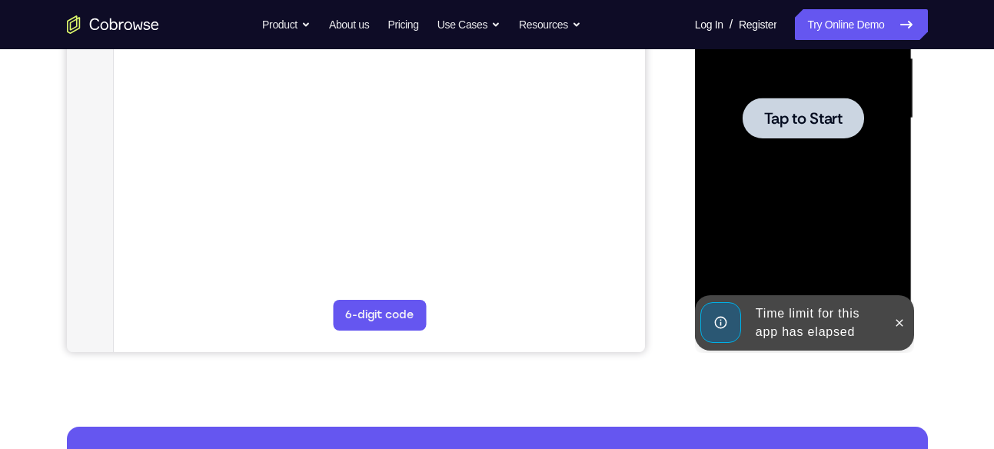
click at [804, 132] on div at bounding box center [804, 118] width 122 height 41
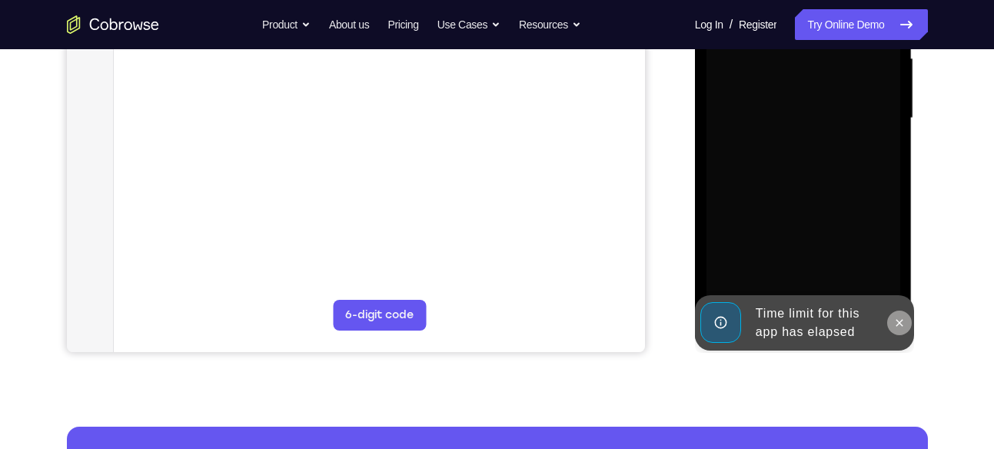
click at [909, 321] on button at bounding box center [900, 323] width 25 height 25
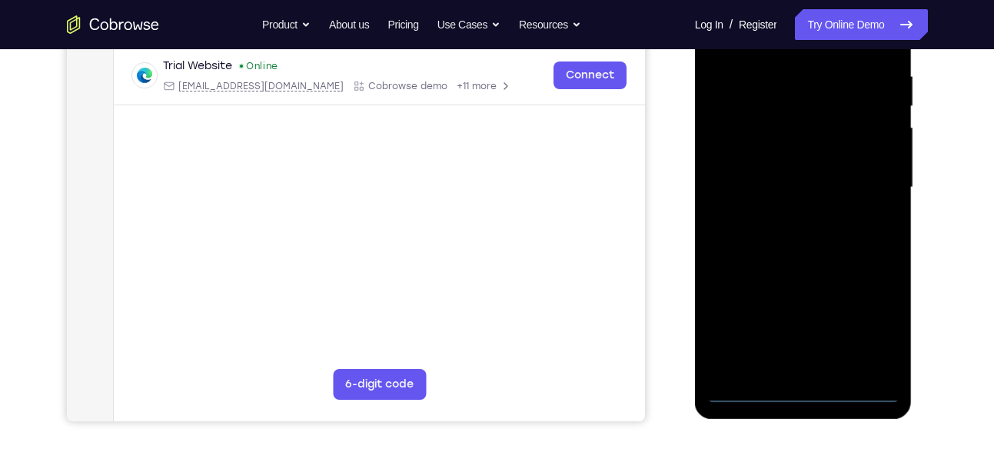
scroll to position [301, 0]
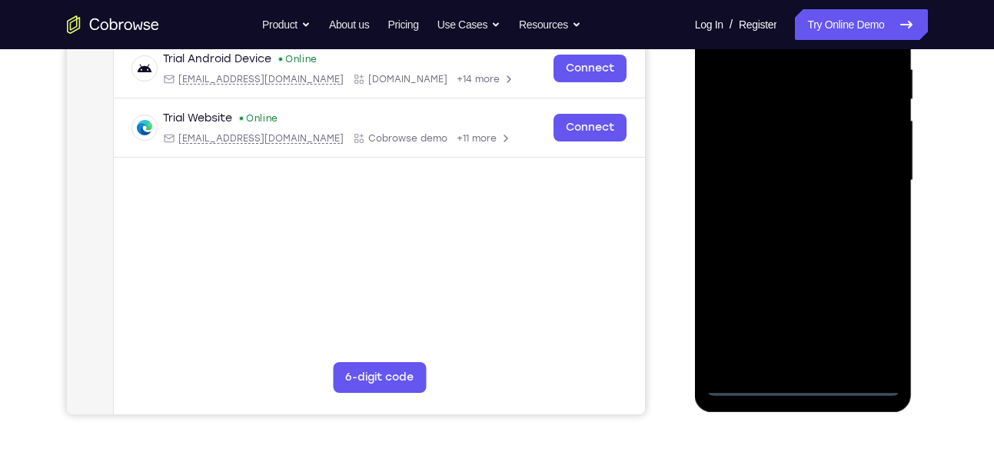
click at [820, 379] on div at bounding box center [804, 180] width 194 height 431
click at [868, 318] on div at bounding box center [804, 180] width 194 height 431
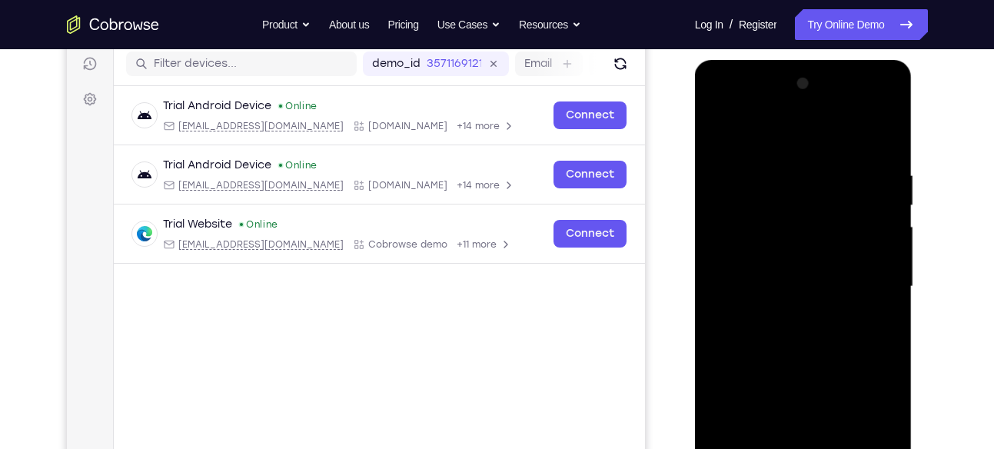
scroll to position [194, 0]
click at [753, 121] on div at bounding box center [804, 287] width 194 height 431
click at [870, 288] on div at bounding box center [804, 287] width 194 height 431
click at [784, 315] on div at bounding box center [804, 287] width 194 height 431
click at [772, 265] on div at bounding box center [804, 287] width 194 height 431
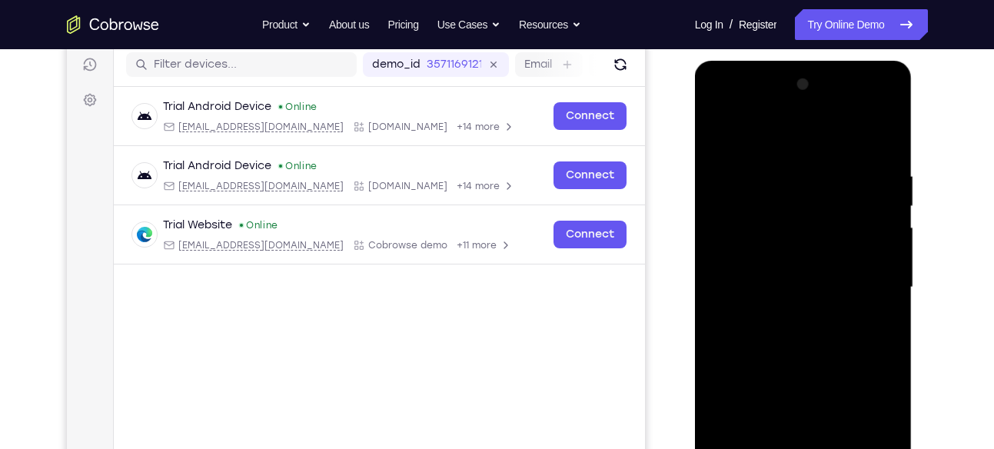
click at [731, 285] on div at bounding box center [804, 287] width 194 height 431
click at [752, 338] on div at bounding box center [804, 287] width 194 height 431
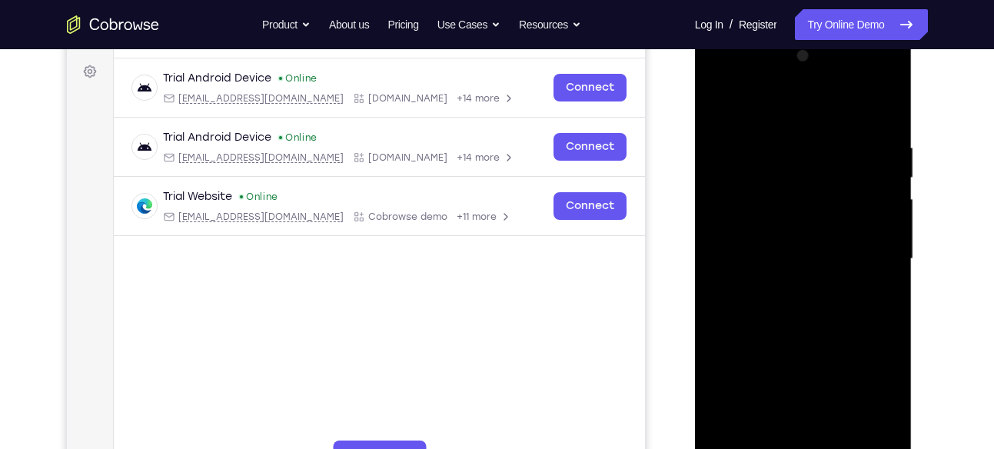
scroll to position [223, 0]
click at [783, 136] on div at bounding box center [804, 258] width 194 height 431
click at [880, 119] on div at bounding box center [804, 258] width 194 height 431
click at [765, 142] on div at bounding box center [804, 258] width 194 height 431
click at [715, 208] on div at bounding box center [804, 258] width 194 height 431
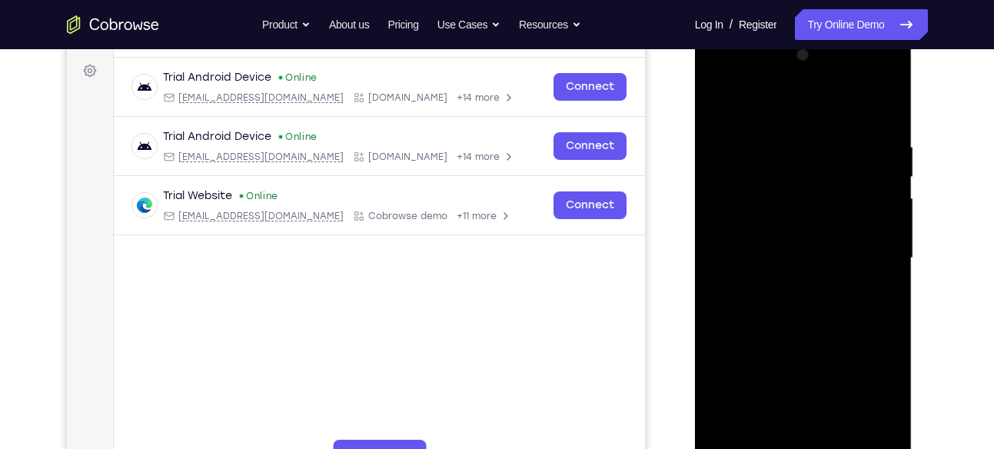
click at [715, 208] on div at bounding box center [804, 258] width 194 height 431
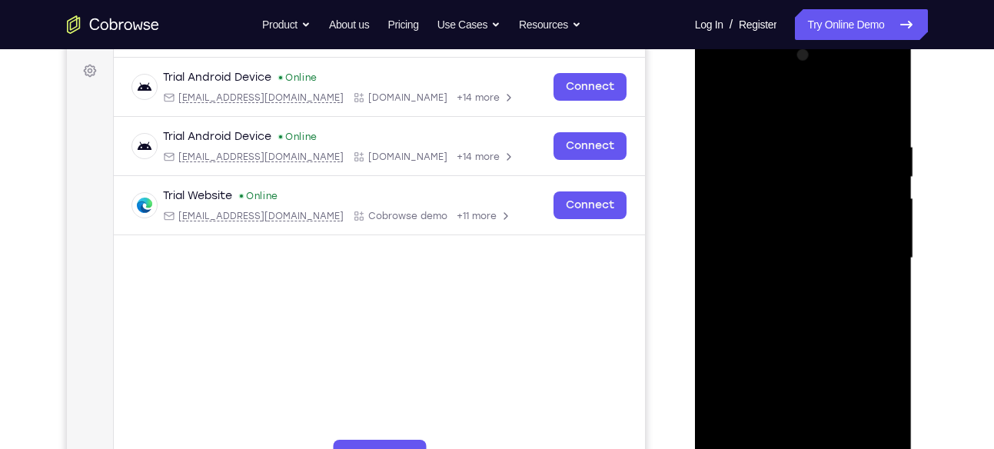
click at [715, 208] on div at bounding box center [804, 258] width 194 height 431
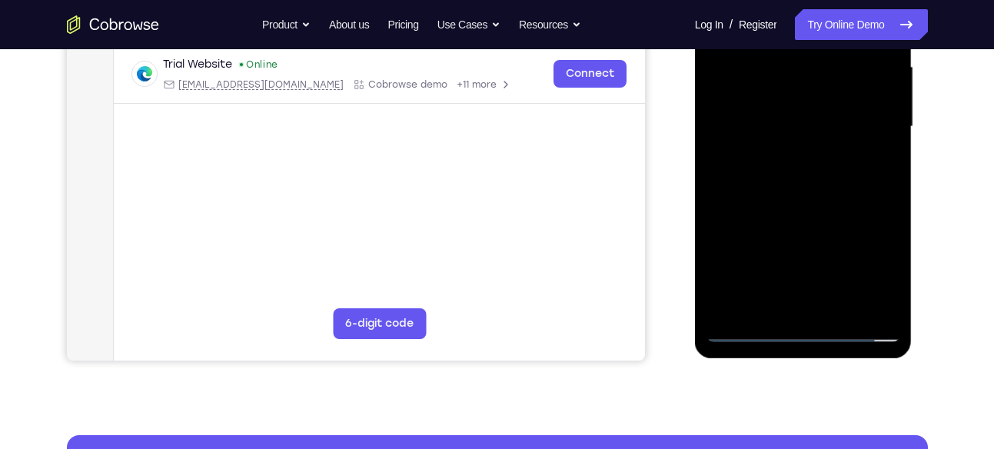
scroll to position [355, 0]
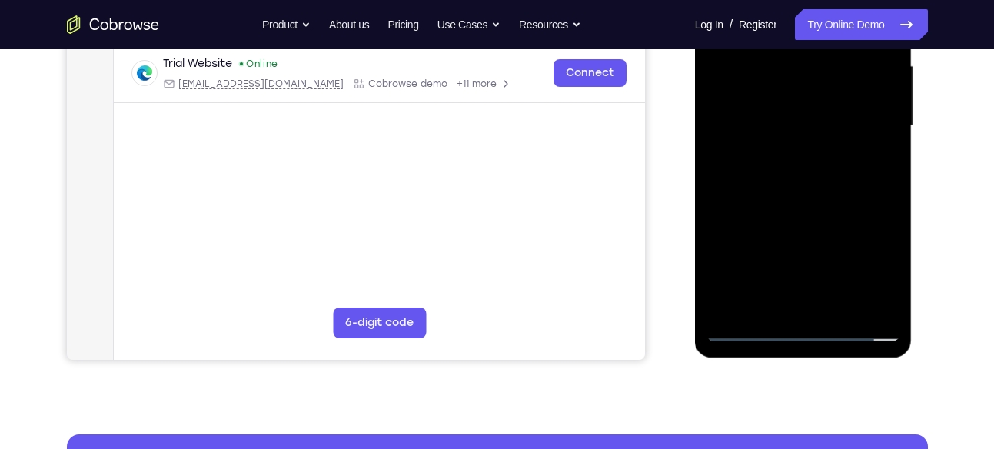
click at [775, 298] on div at bounding box center [804, 126] width 194 height 431
click at [750, 326] on div at bounding box center [804, 126] width 194 height 431
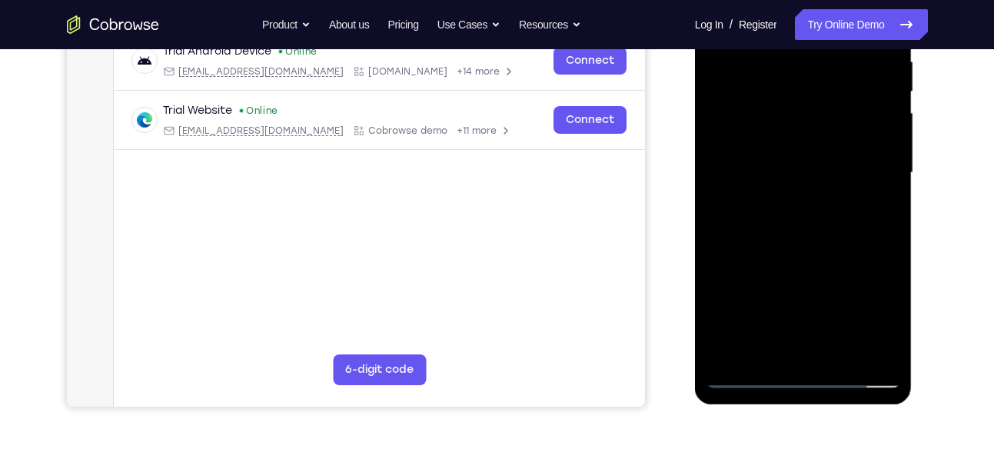
scroll to position [311, 0]
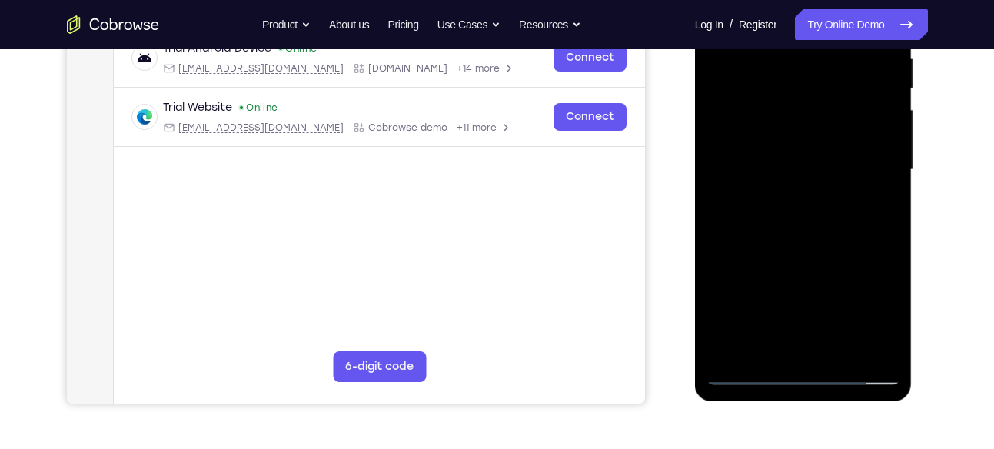
click at [878, 341] on div at bounding box center [804, 170] width 194 height 431
click at [857, 231] on div at bounding box center [804, 170] width 194 height 431
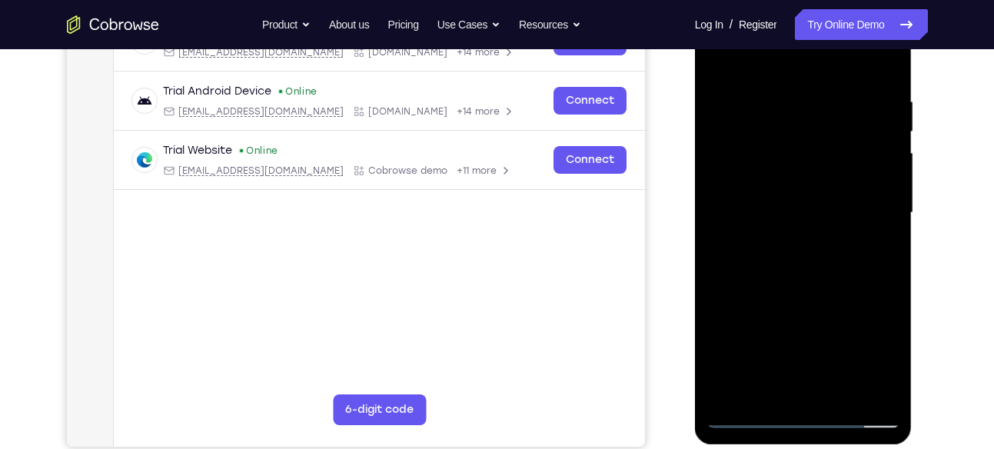
scroll to position [264, 0]
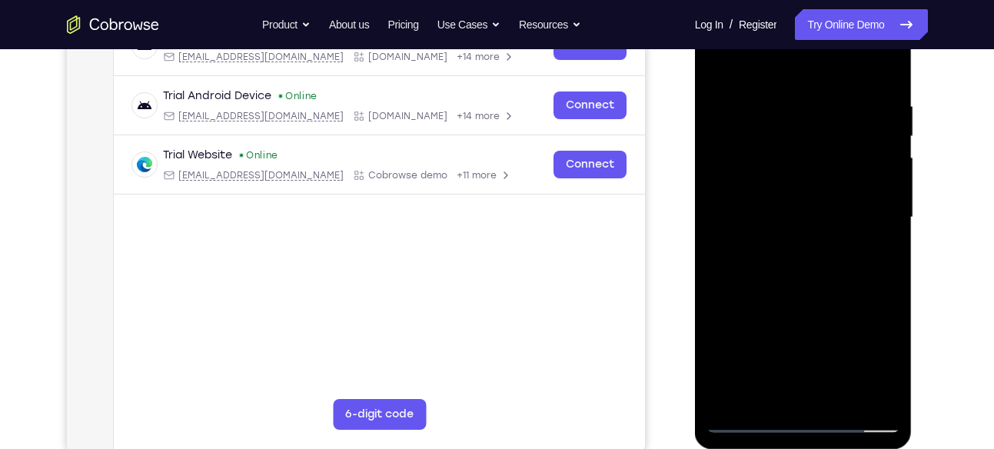
click at [857, 231] on div at bounding box center [804, 217] width 194 height 431
click at [875, 231] on div at bounding box center [804, 217] width 194 height 431
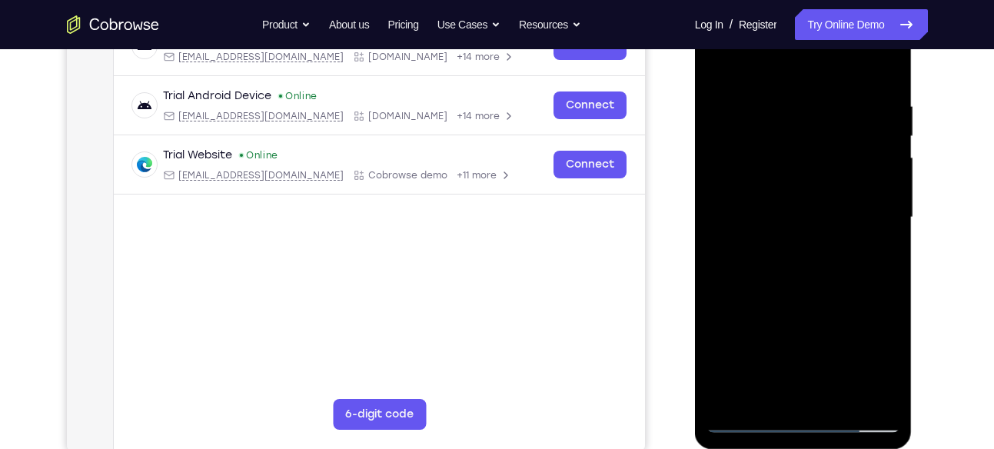
click at [875, 231] on div at bounding box center [804, 217] width 194 height 431
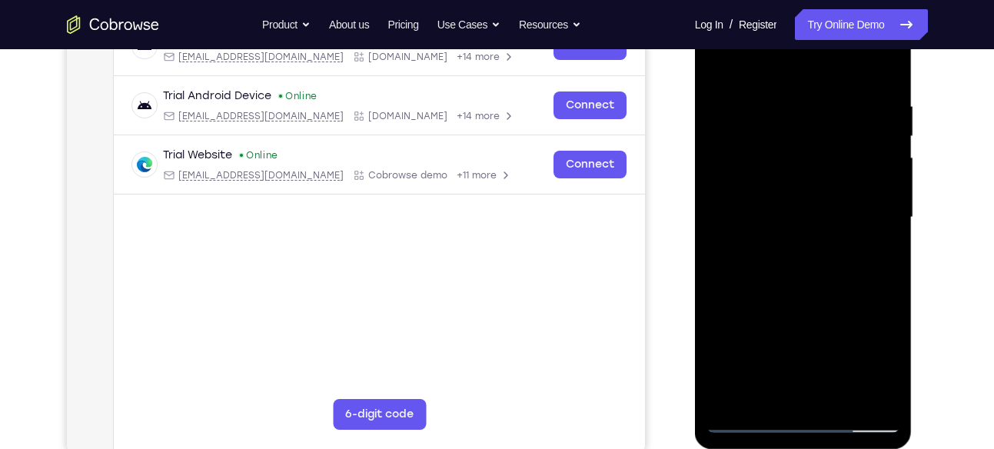
click at [875, 231] on div at bounding box center [804, 217] width 194 height 431
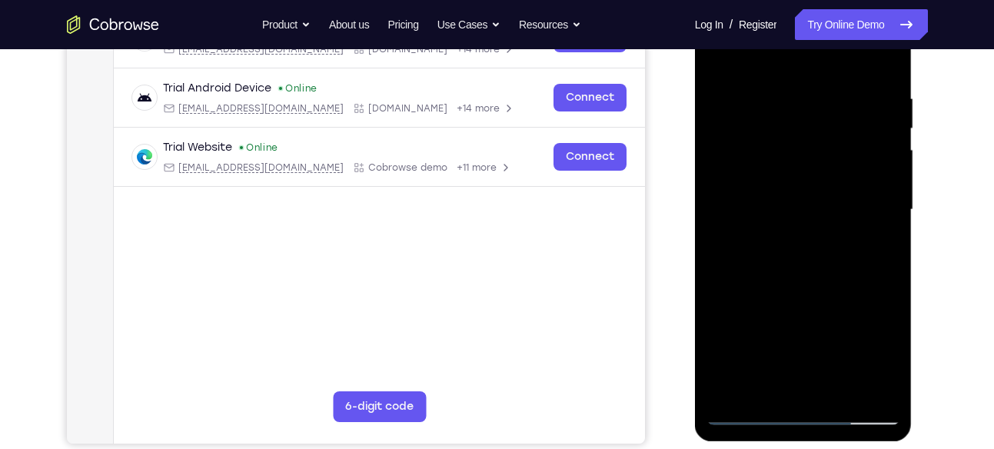
scroll to position [272, 0]
click at [882, 72] on div at bounding box center [804, 209] width 194 height 431
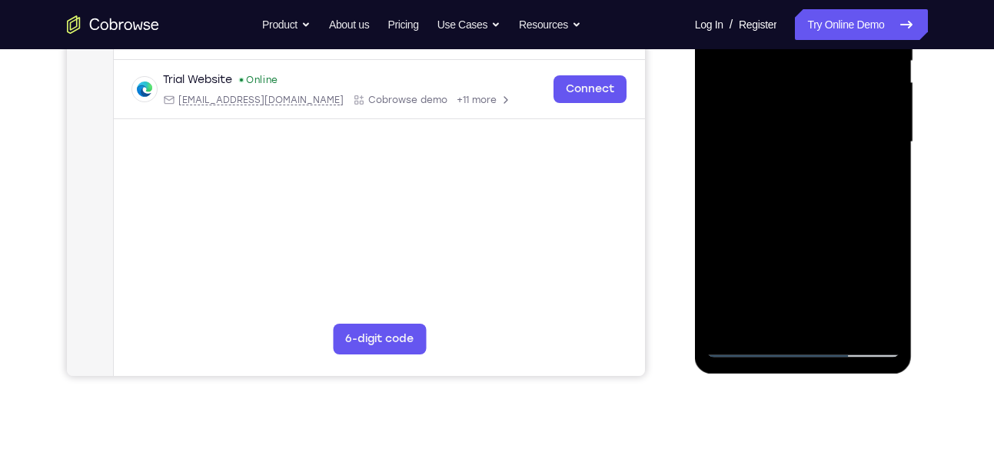
scroll to position [348, 0]
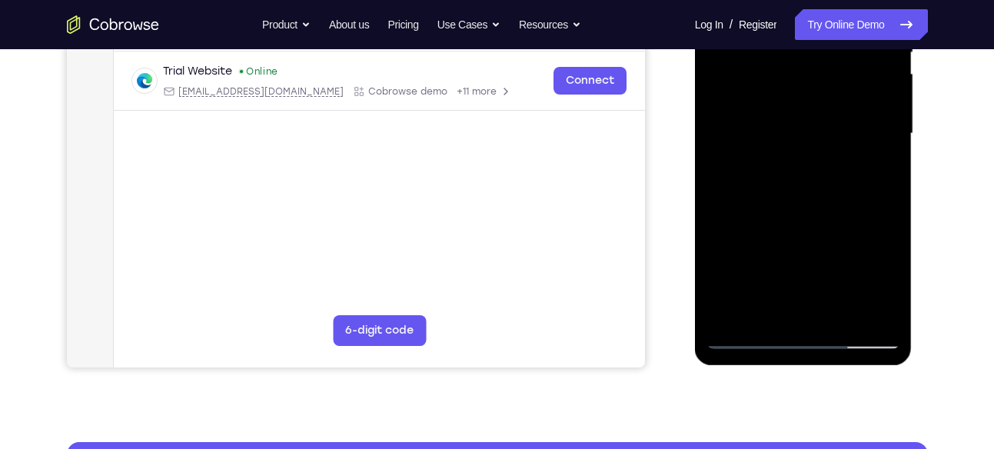
click at [843, 313] on div at bounding box center [804, 133] width 194 height 431
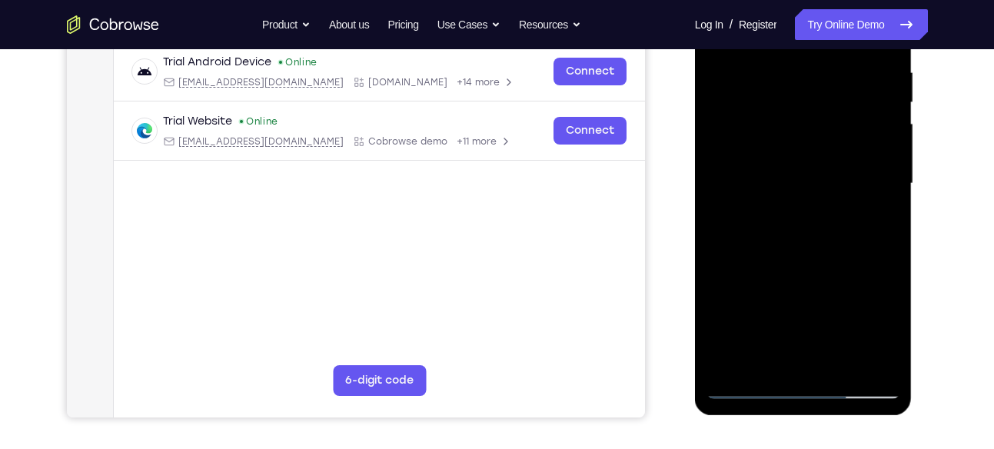
scroll to position [292, 0]
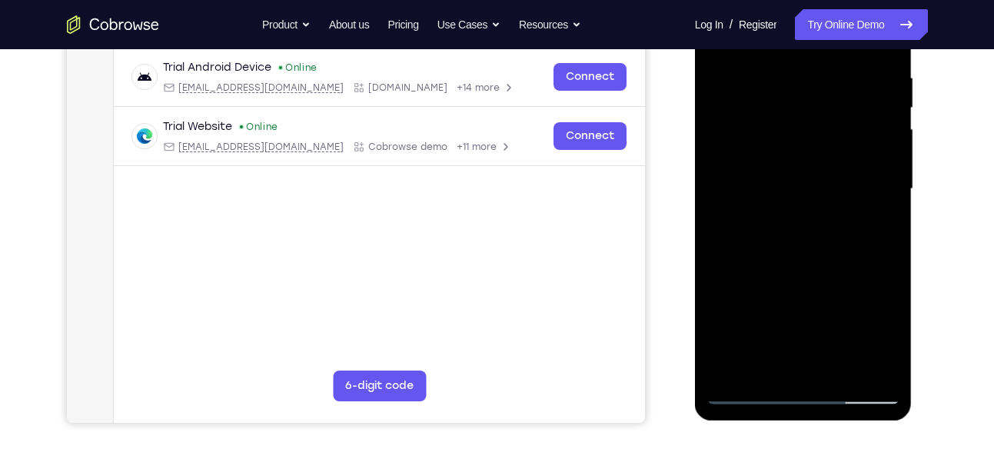
click at [798, 266] on div at bounding box center [804, 189] width 194 height 431
click at [796, 165] on div at bounding box center [804, 189] width 194 height 431
drag, startPoint x: 871, startPoint y: 165, endPoint x: 852, endPoint y: 349, distance: 184.8
click at [852, 349] on div at bounding box center [804, 189] width 194 height 431
drag, startPoint x: 831, startPoint y: 151, endPoint x: 826, endPoint y: 307, distance: 156.2
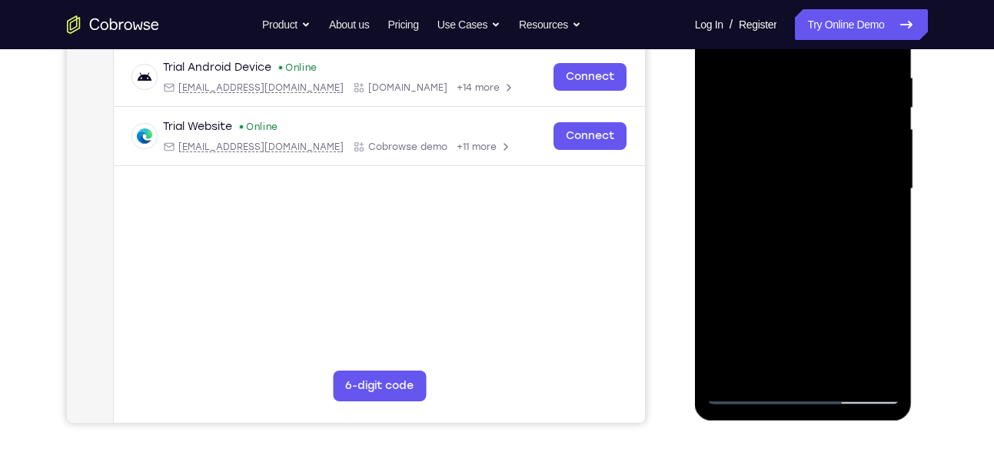
click at [826, 307] on div at bounding box center [804, 189] width 194 height 431
drag, startPoint x: 826, startPoint y: 157, endPoint x: 826, endPoint y: 318, distance: 160.7
click at [826, 318] on div at bounding box center [804, 189] width 194 height 431
drag, startPoint x: 832, startPoint y: 151, endPoint x: 831, endPoint y: 328, distance: 176.9
click at [831, 328] on div at bounding box center [804, 189] width 194 height 431
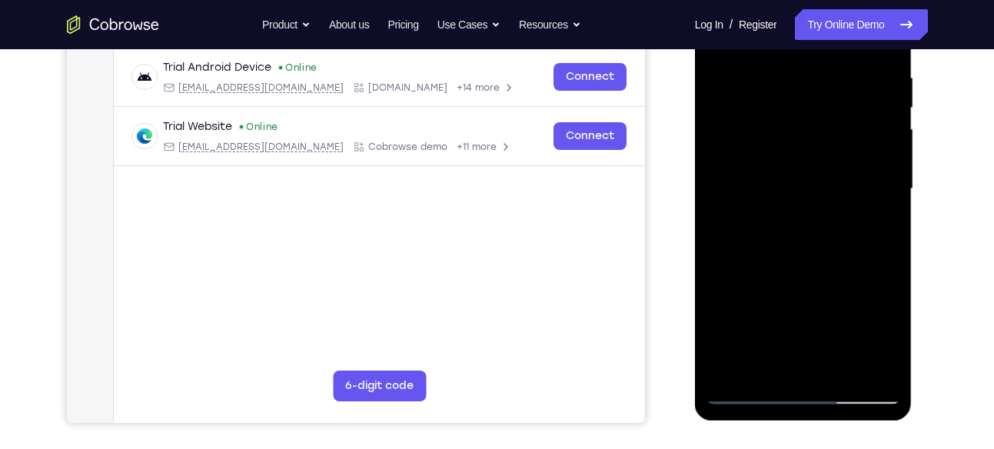
drag, startPoint x: 837, startPoint y: 171, endPoint x: 821, endPoint y: 136, distance: 38.2
click at [821, 136] on div at bounding box center [804, 189] width 194 height 431
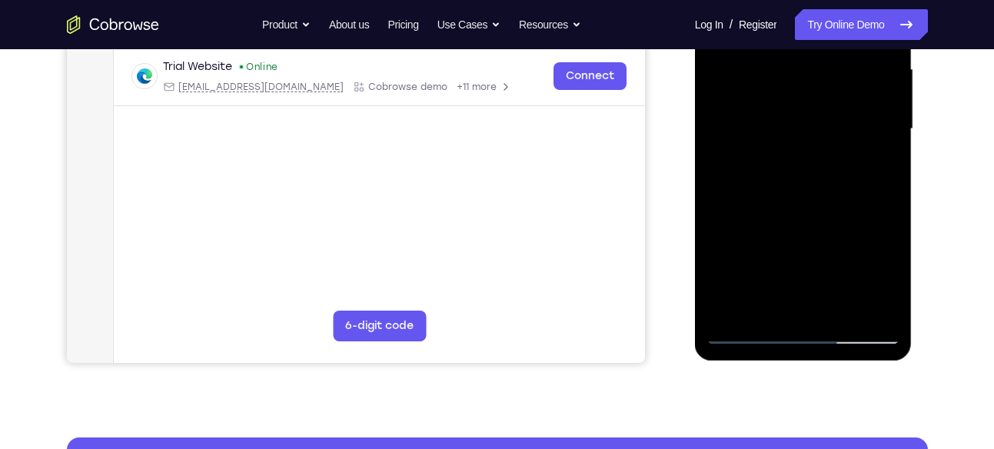
scroll to position [355, 0]
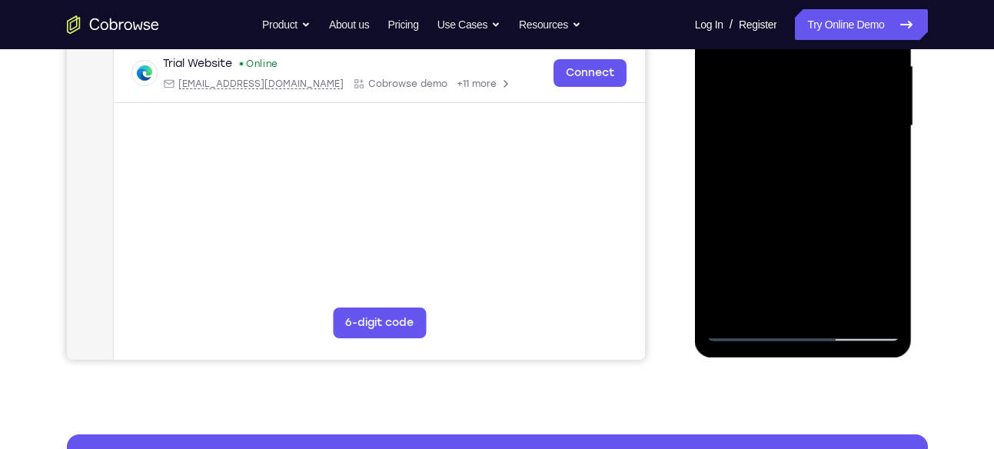
drag, startPoint x: 832, startPoint y: 225, endPoint x: 838, endPoint y: 158, distance: 67.9
click at [838, 158] on div at bounding box center [804, 126] width 194 height 431
drag, startPoint x: 831, startPoint y: 215, endPoint x: 831, endPoint y: 137, distance: 78.4
click at [831, 137] on div at bounding box center [804, 126] width 194 height 431
drag, startPoint x: 828, startPoint y: 225, endPoint x: 834, endPoint y: 165, distance: 59.5
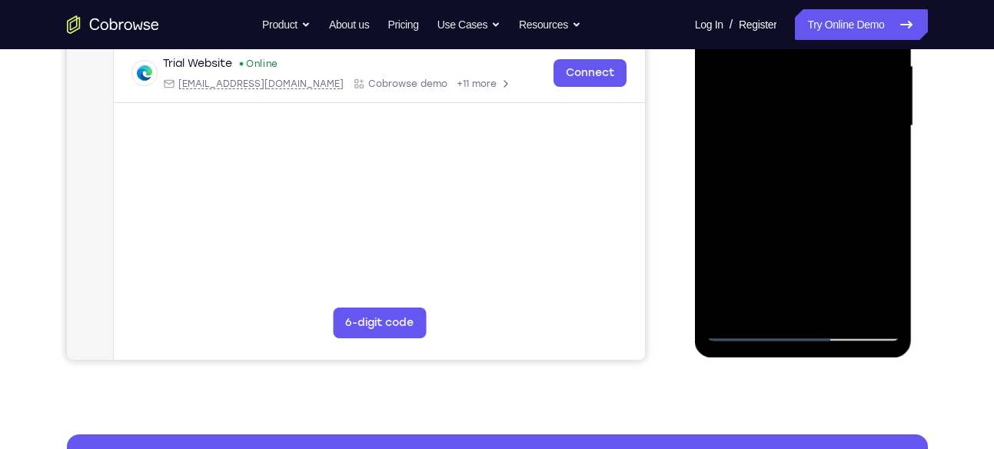
click at [834, 165] on div at bounding box center [804, 126] width 194 height 431
drag, startPoint x: 838, startPoint y: 230, endPoint x: 842, endPoint y: 165, distance: 64.8
click at [842, 165] on div at bounding box center [804, 126] width 194 height 431
drag, startPoint x: 826, startPoint y: 235, endPoint x: 830, endPoint y: 151, distance: 83.9
click at [830, 151] on div at bounding box center [804, 126] width 194 height 431
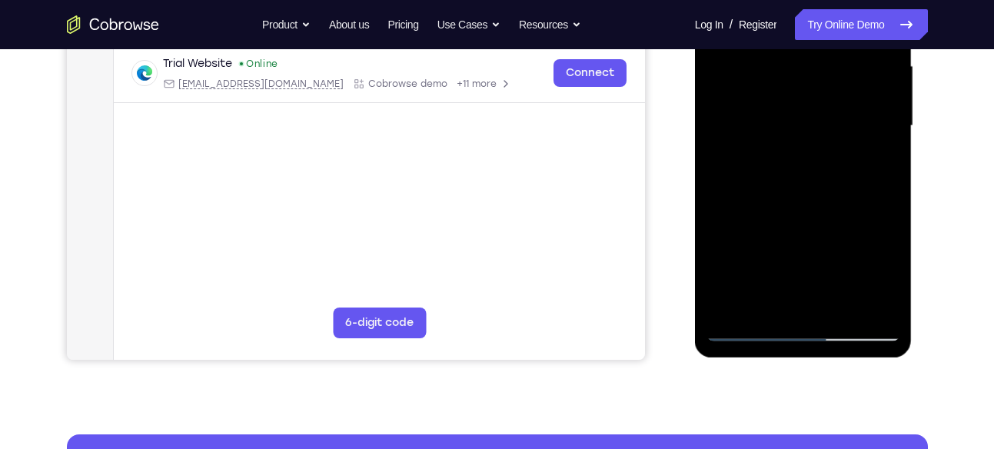
drag, startPoint x: 830, startPoint y: 241, endPoint x: 829, endPoint y: 173, distance: 67.7
click at [829, 173] on div at bounding box center [804, 126] width 194 height 431
drag, startPoint x: 837, startPoint y: 245, endPoint x: 831, endPoint y: 182, distance: 63.3
click at [831, 182] on div at bounding box center [804, 126] width 194 height 431
drag, startPoint x: 828, startPoint y: 216, endPoint x: 831, endPoint y: 155, distance: 61.6
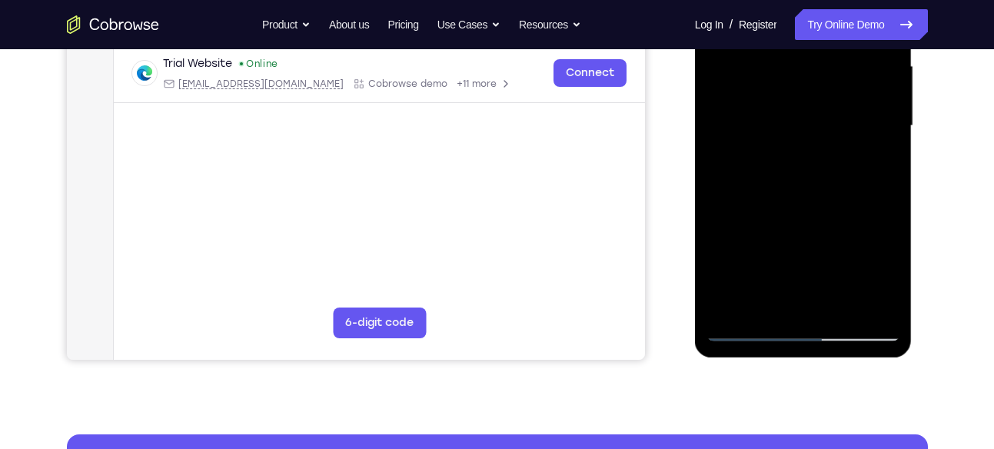
click at [831, 155] on div at bounding box center [804, 126] width 194 height 431
drag, startPoint x: 824, startPoint y: 208, endPoint x: 828, endPoint y: 158, distance: 50.1
click at [828, 158] on div at bounding box center [804, 126] width 194 height 431
drag, startPoint x: 824, startPoint y: 218, endPoint x: 828, endPoint y: 176, distance: 42.4
click at [828, 176] on div at bounding box center [804, 126] width 194 height 431
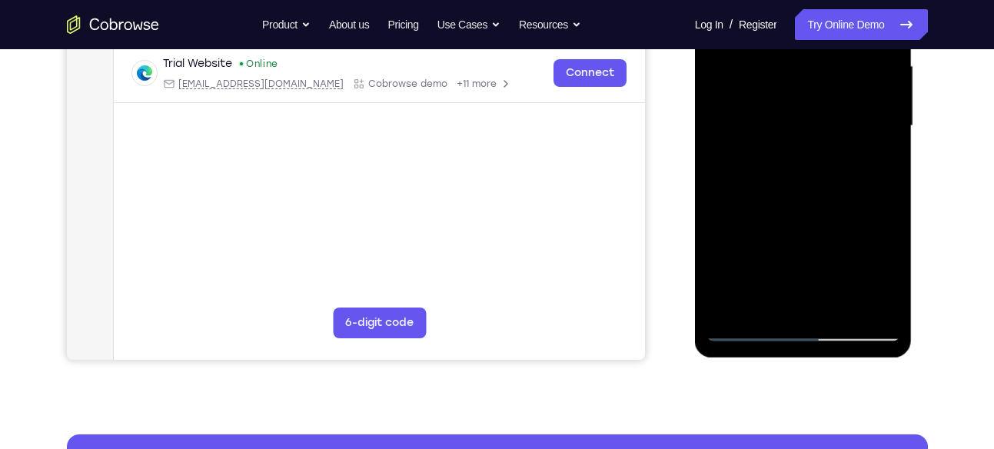
drag, startPoint x: 819, startPoint y: 231, endPoint x: 820, endPoint y: 158, distance: 73.8
click at [820, 158] on div at bounding box center [804, 126] width 194 height 431
drag, startPoint x: 820, startPoint y: 201, endPoint x: 820, endPoint y: 148, distance: 53.1
click at [820, 148] on div at bounding box center [804, 126] width 194 height 431
drag, startPoint x: 857, startPoint y: 219, endPoint x: 842, endPoint y: 166, distance: 55.0
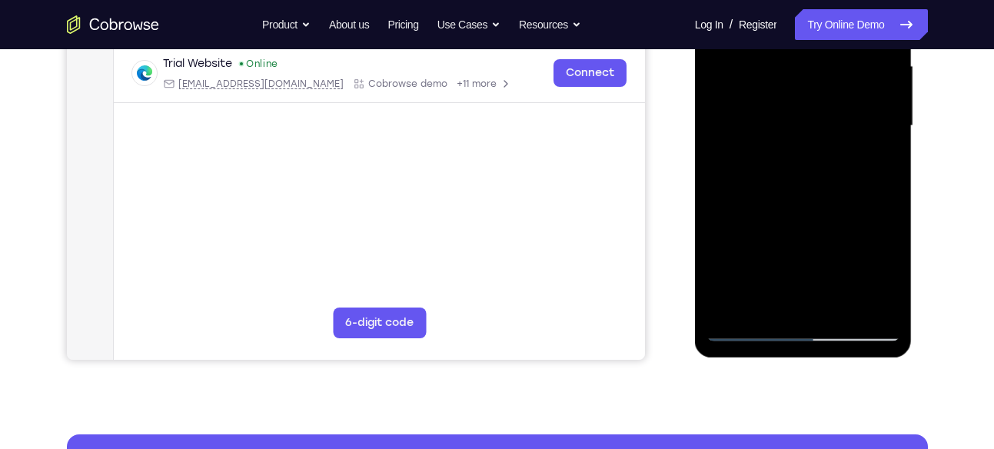
click at [842, 166] on div at bounding box center [804, 126] width 194 height 431
click at [750, 327] on div at bounding box center [804, 126] width 194 height 431
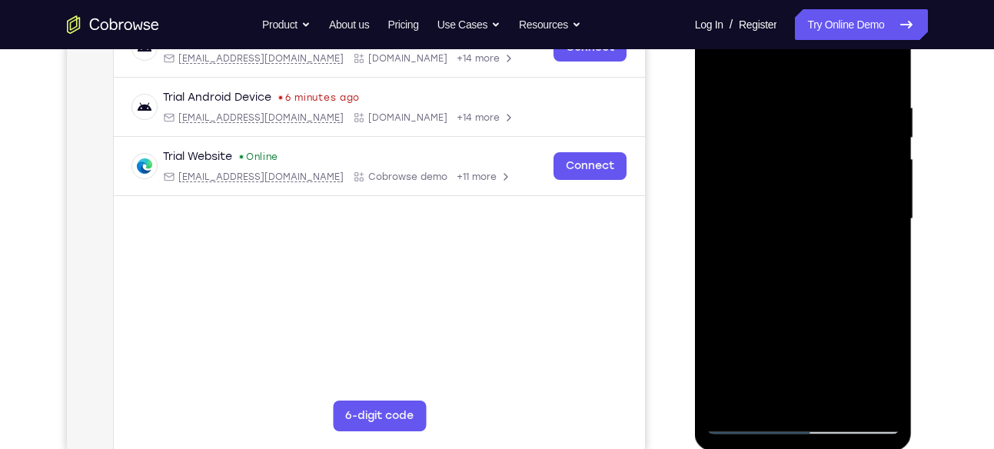
scroll to position [180, 0]
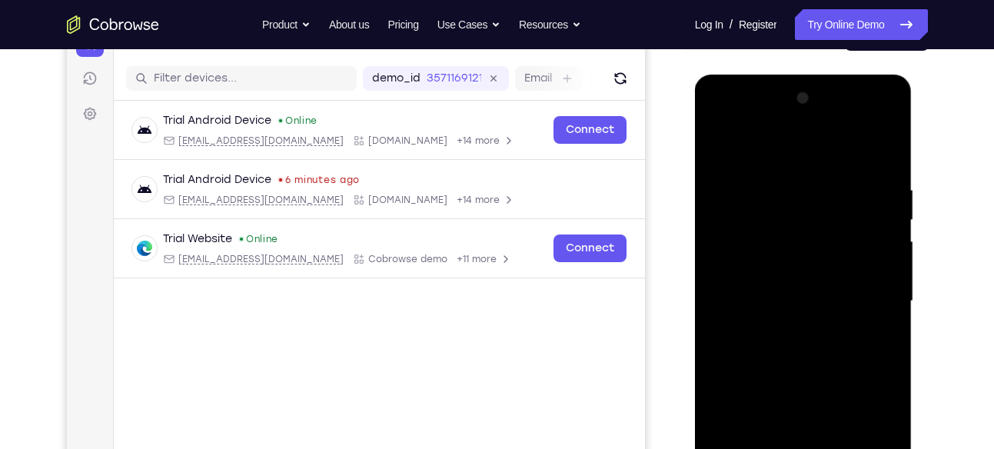
click at [726, 148] on div at bounding box center [804, 301] width 194 height 431
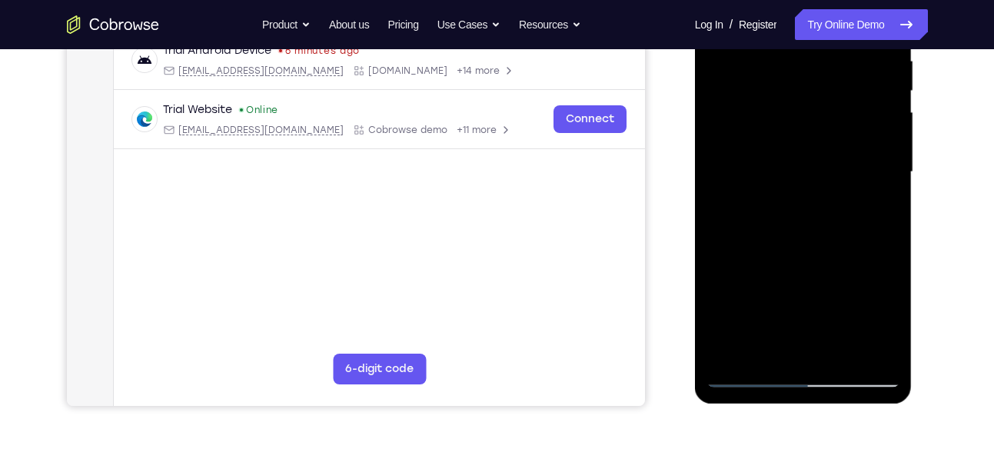
scroll to position [313, 0]
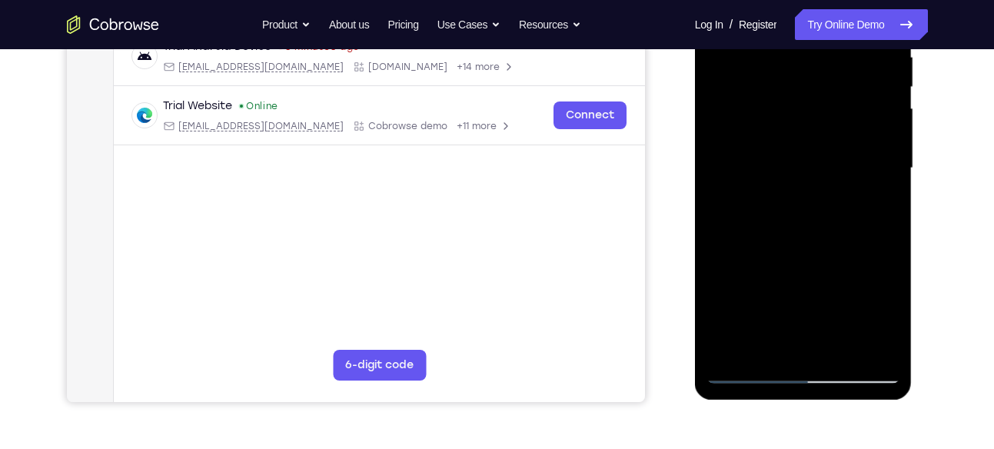
drag, startPoint x: 774, startPoint y: 91, endPoint x: 798, endPoint y: 5, distance: 89.4
click at [798, 5] on div at bounding box center [804, 168] width 194 height 431
drag, startPoint x: 824, startPoint y: 243, endPoint x: 826, endPoint y: 92, distance: 150.8
click at [826, 92] on div at bounding box center [804, 168] width 194 height 431
drag, startPoint x: 834, startPoint y: 220, endPoint x: 834, endPoint y: 70, distance: 150.0
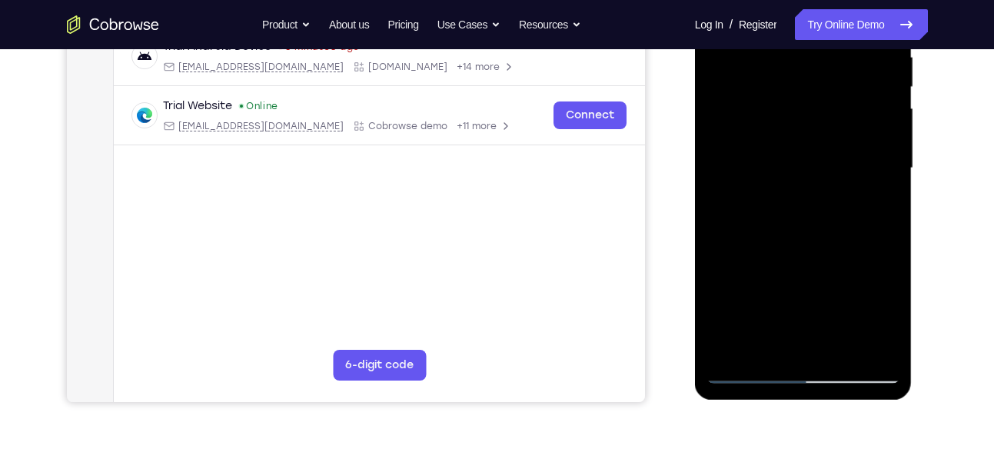
click at [834, 70] on div at bounding box center [804, 168] width 194 height 431
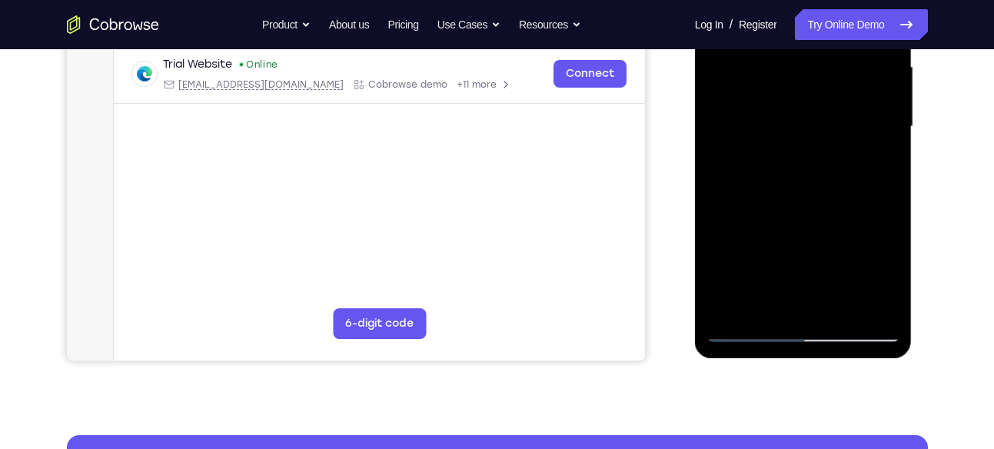
drag, startPoint x: 785, startPoint y: 182, endPoint x: 807, endPoint y: 115, distance: 69.6
click at [807, 115] on div at bounding box center [804, 127] width 194 height 431
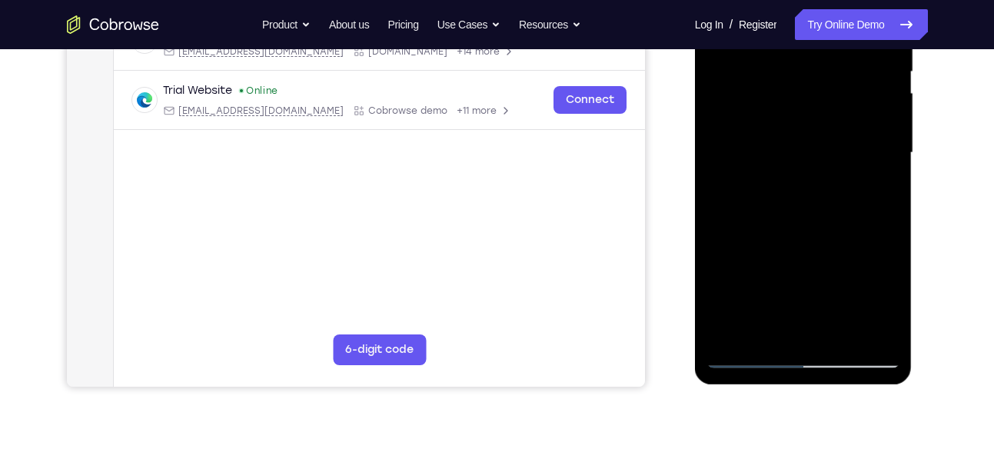
scroll to position [328, 0]
click at [884, 159] on div at bounding box center [804, 153] width 194 height 431
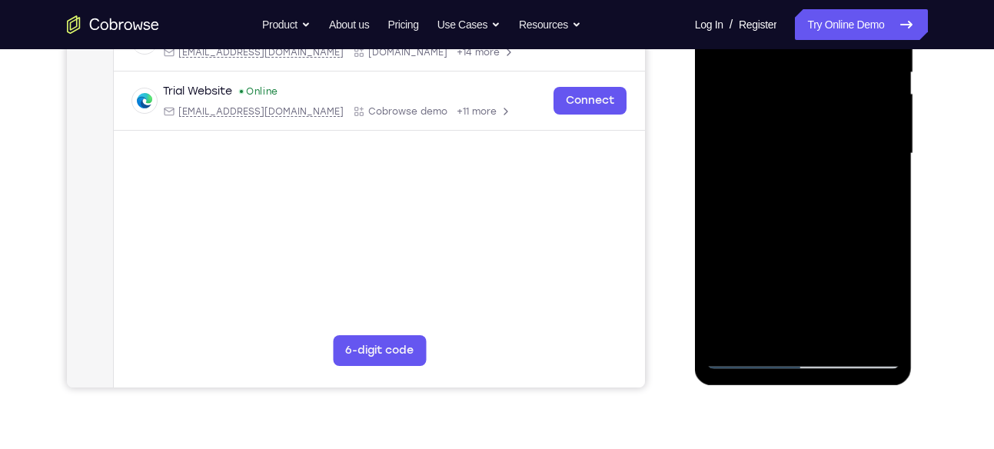
click at [884, 159] on div at bounding box center [804, 153] width 194 height 431
click at [891, 152] on div at bounding box center [804, 153] width 194 height 431
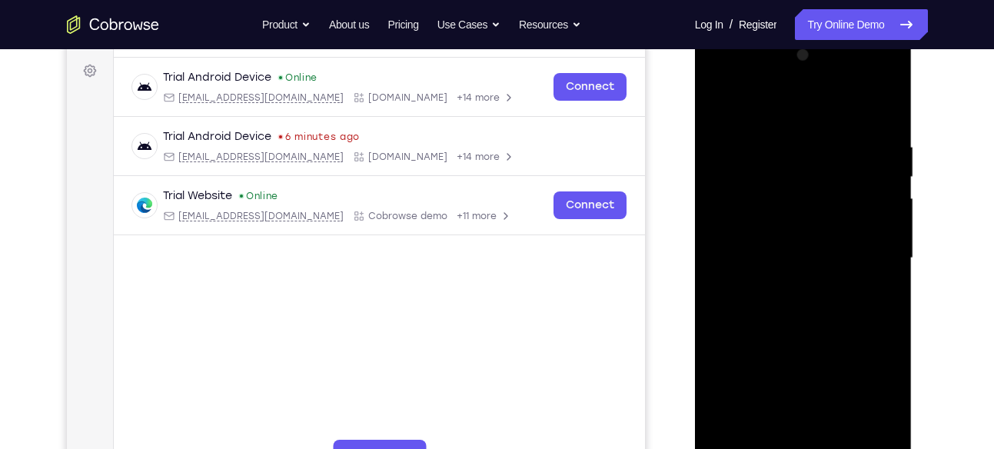
scroll to position [219, 0]
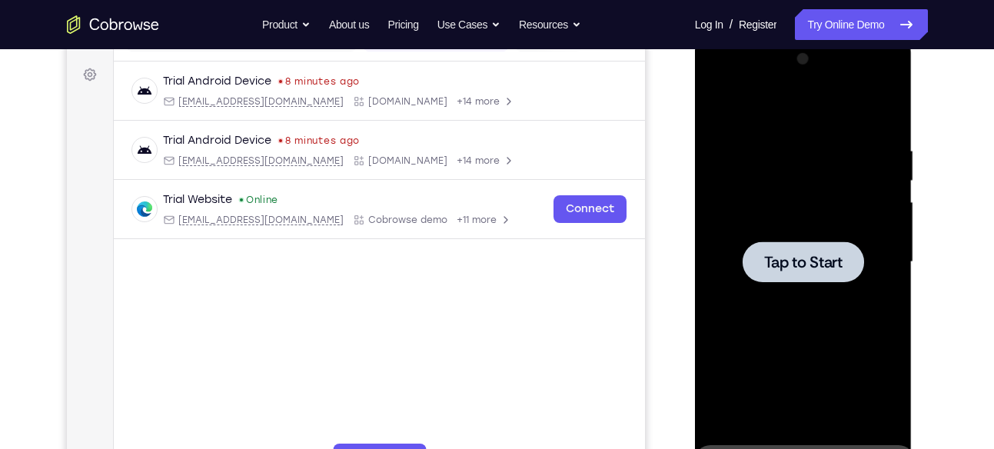
click at [817, 248] on div at bounding box center [804, 261] width 122 height 41
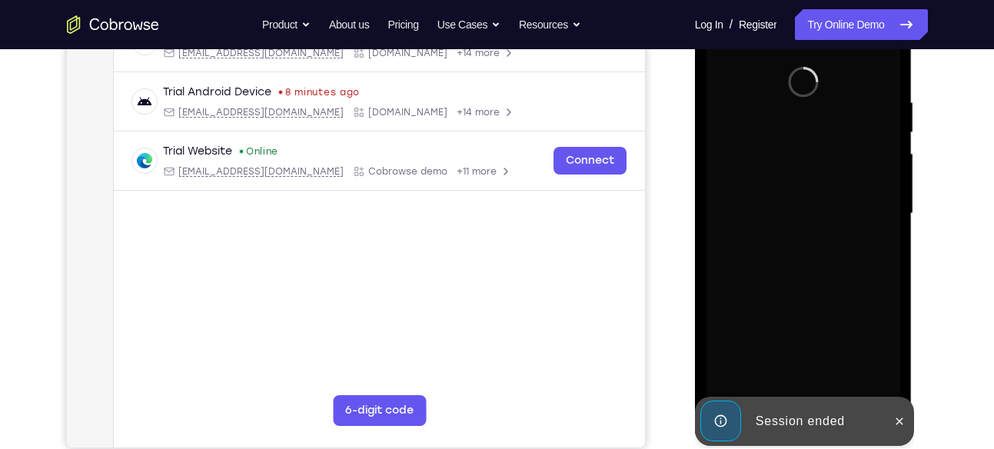
scroll to position [270, 0]
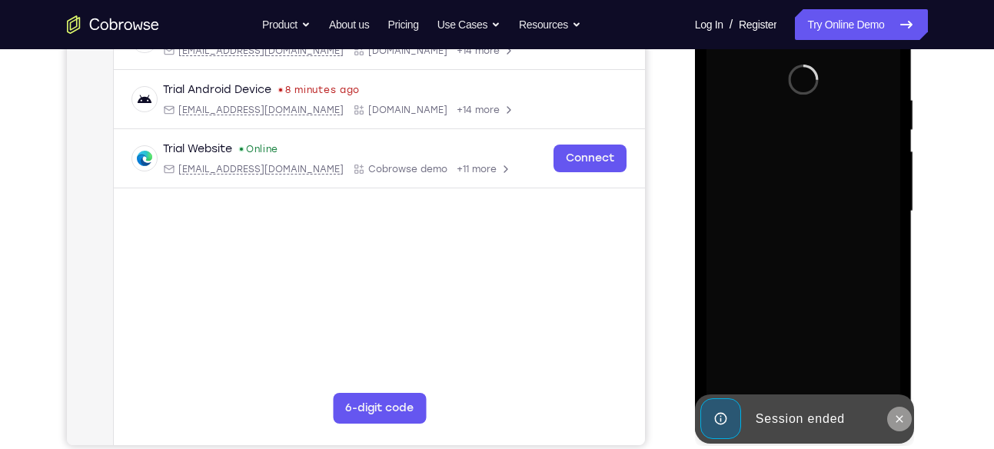
click at [892, 418] on button at bounding box center [900, 419] width 25 height 25
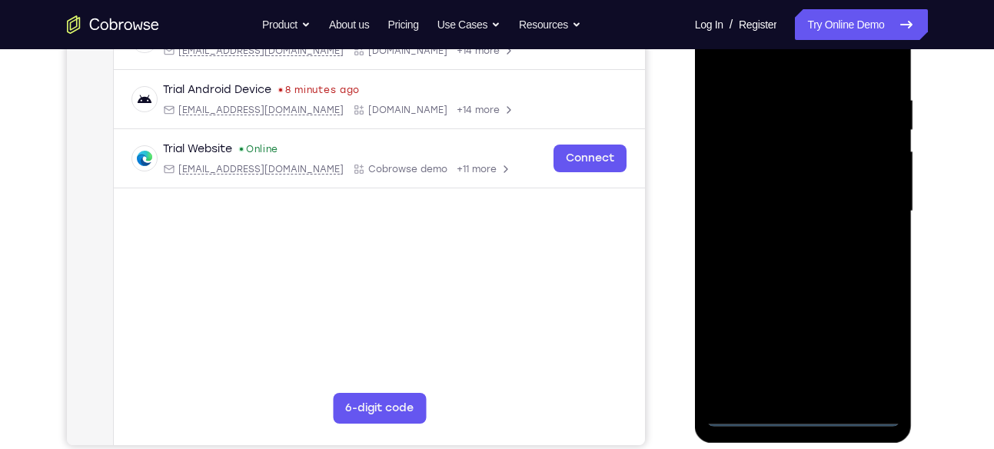
click at [795, 415] on div at bounding box center [804, 211] width 194 height 431
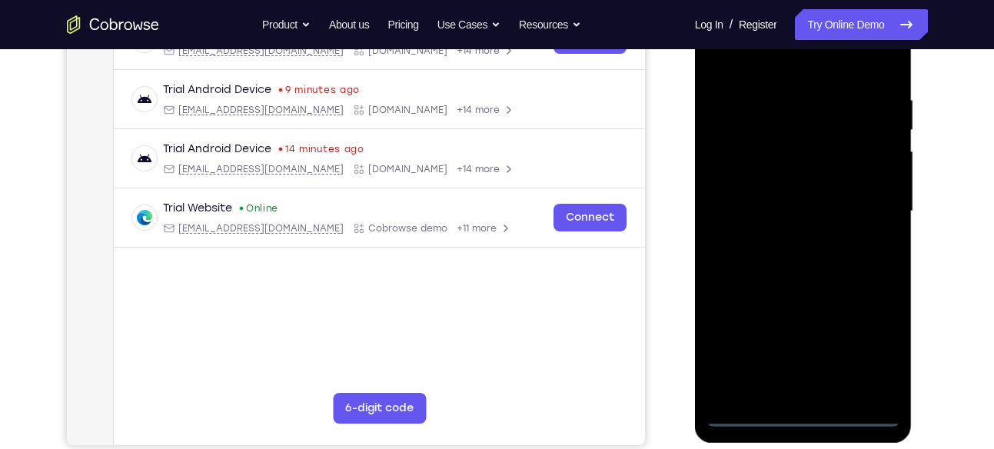
click at [872, 343] on div at bounding box center [804, 211] width 194 height 431
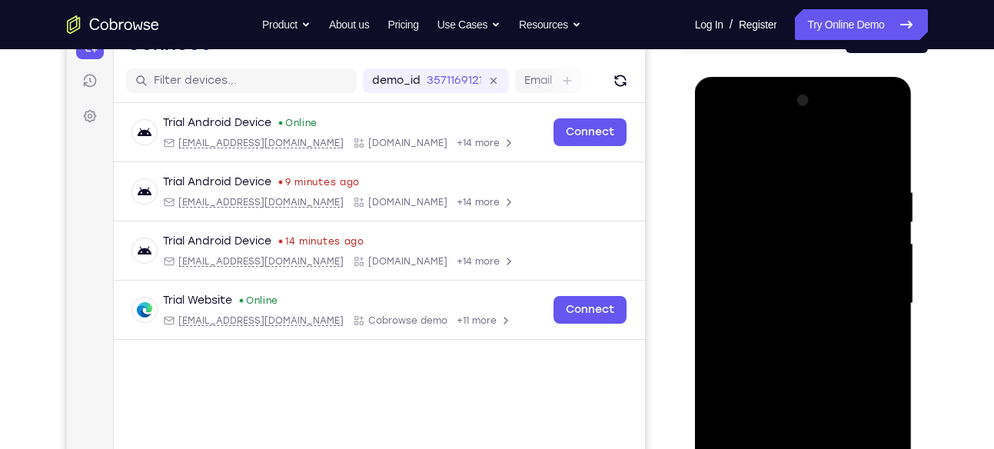
scroll to position [175, 0]
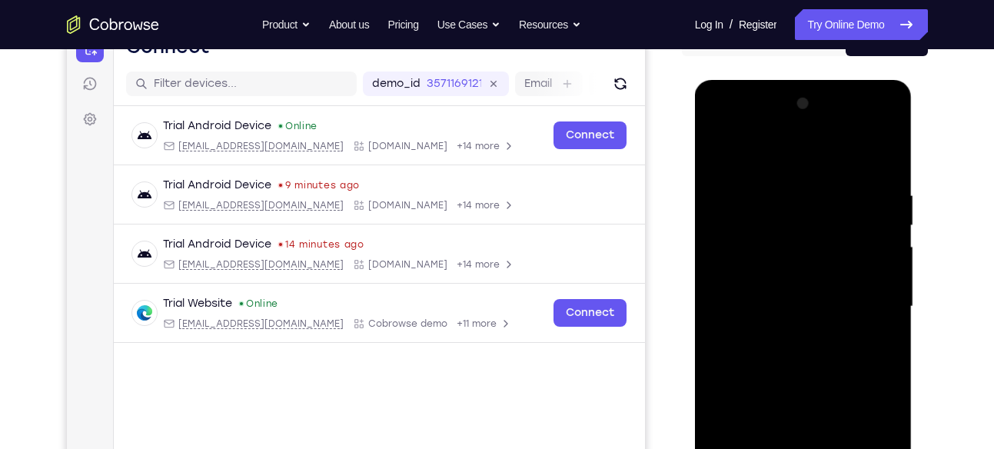
click at [745, 145] on div at bounding box center [804, 307] width 194 height 431
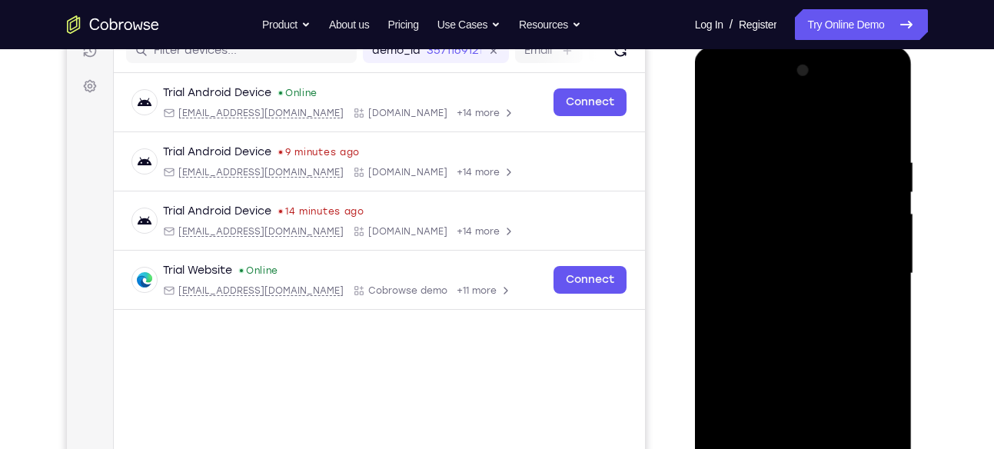
click at [871, 257] on div at bounding box center [804, 273] width 194 height 431
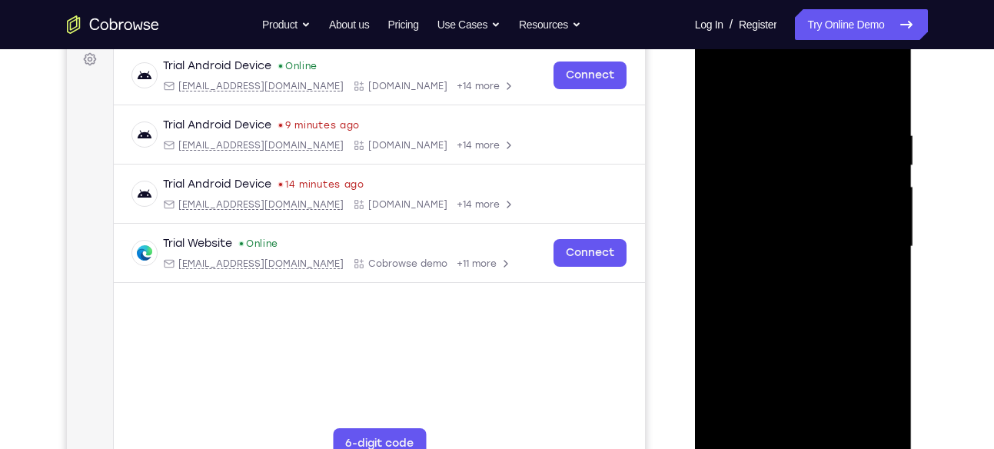
click at [779, 270] on div at bounding box center [804, 247] width 194 height 431
click at [779, 255] on div at bounding box center [804, 247] width 194 height 431
click at [764, 233] on div at bounding box center [804, 247] width 194 height 431
click at [754, 180] on div at bounding box center [804, 247] width 194 height 431
click at [749, 244] on div at bounding box center [804, 247] width 194 height 431
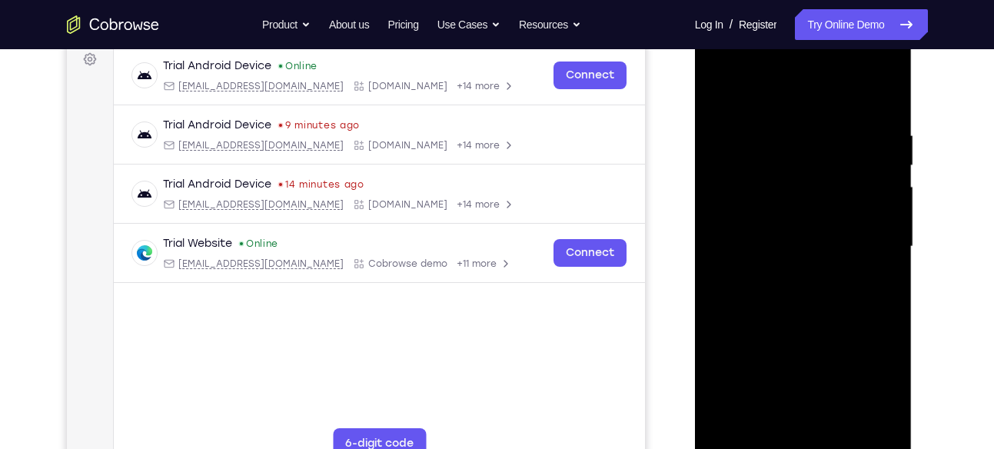
click at [805, 315] on div at bounding box center [804, 247] width 194 height 431
click at [839, 425] on div at bounding box center [804, 247] width 194 height 431
click at [791, 332] on div at bounding box center [804, 247] width 194 height 431
drag, startPoint x: 830, startPoint y: 353, endPoint x: 830, endPoint y: 269, distance: 83.8
click at [830, 269] on div at bounding box center [804, 247] width 194 height 431
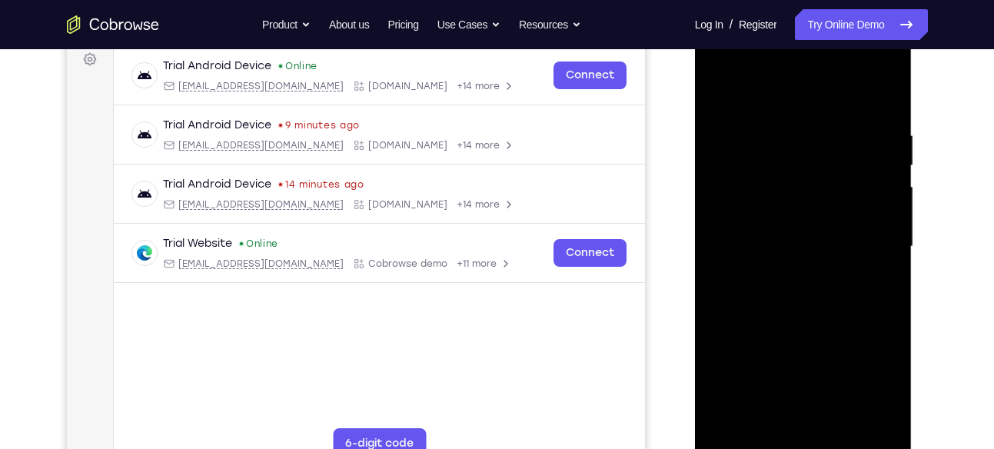
drag, startPoint x: 811, startPoint y: 358, endPoint x: 824, endPoint y: 255, distance: 104.0
click at [824, 255] on div at bounding box center [804, 247] width 194 height 431
drag, startPoint x: 813, startPoint y: 366, endPoint x: 818, endPoint y: 286, distance: 80.1
click at [818, 286] on div at bounding box center [804, 247] width 194 height 431
drag, startPoint x: 818, startPoint y: 286, endPoint x: 809, endPoint y: 425, distance: 138.7
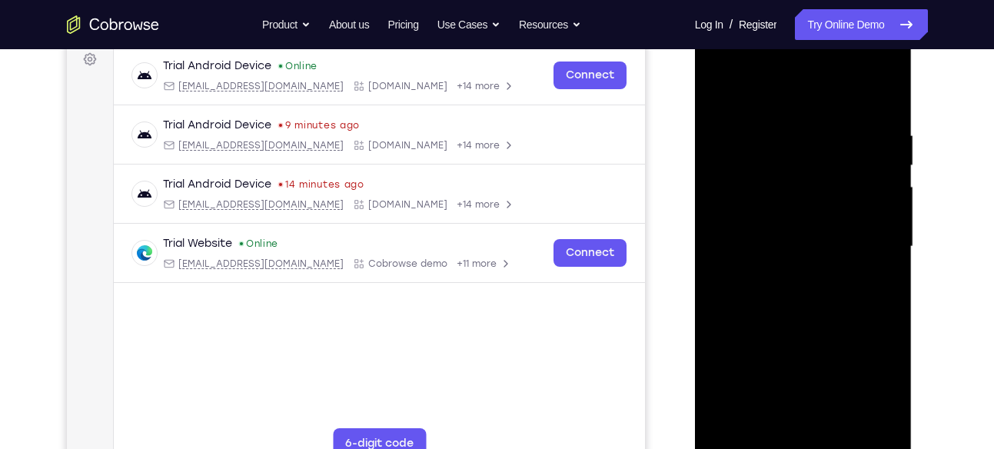
click at [809, 425] on div at bounding box center [804, 247] width 194 height 431
drag, startPoint x: 805, startPoint y: 273, endPoint x: 798, endPoint y: 381, distance: 108.7
click at [798, 381] on div at bounding box center [804, 247] width 194 height 431
drag, startPoint x: 802, startPoint y: 258, endPoint x: 791, endPoint y: 363, distance: 105.2
click at [791, 363] on div at bounding box center [804, 247] width 194 height 431
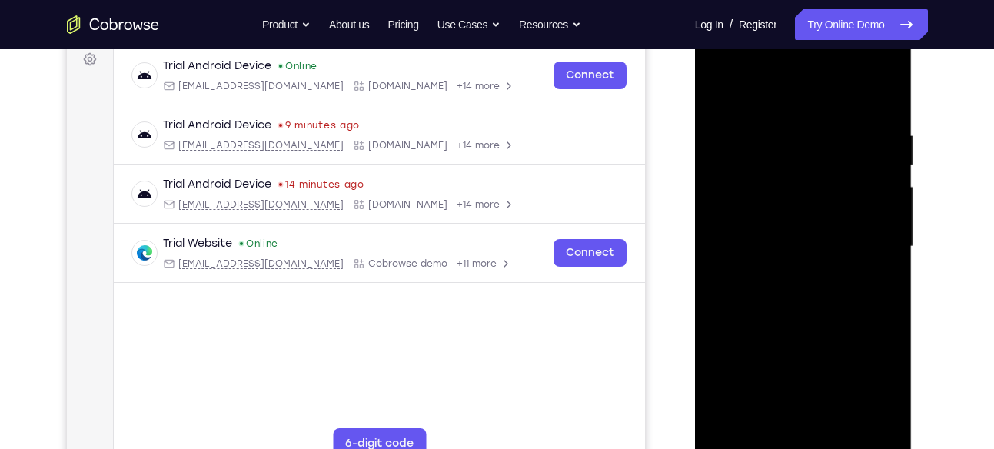
click at [868, 95] on div at bounding box center [804, 247] width 194 height 431
click at [804, 112] on div at bounding box center [804, 247] width 194 height 431
drag, startPoint x: 831, startPoint y: 197, endPoint x: 841, endPoint y: 143, distance: 54.9
click at [841, 143] on div at bounding box center [804, 247] width 194 height 431
click at [796, 240] on div at bounding box center [804, 247] width 194 height 431
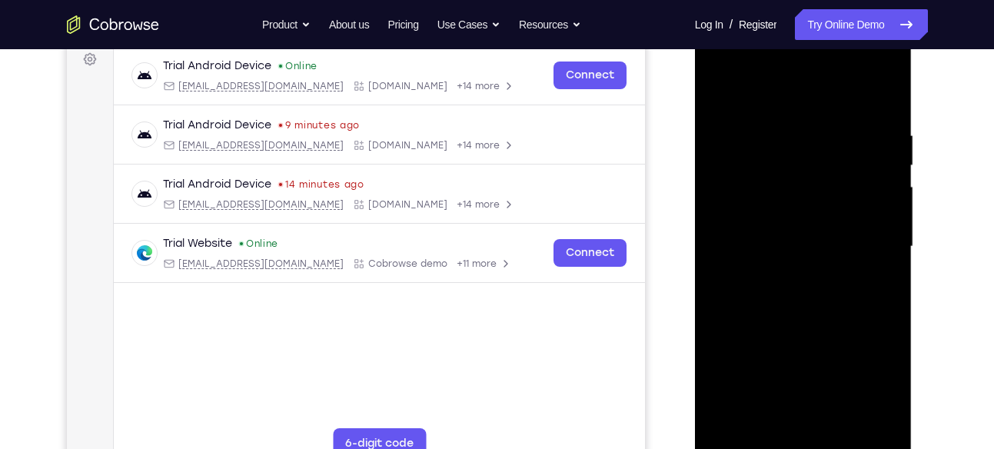
click at [773, 141] on div at bounding box center [804, 247] width 194 height 431
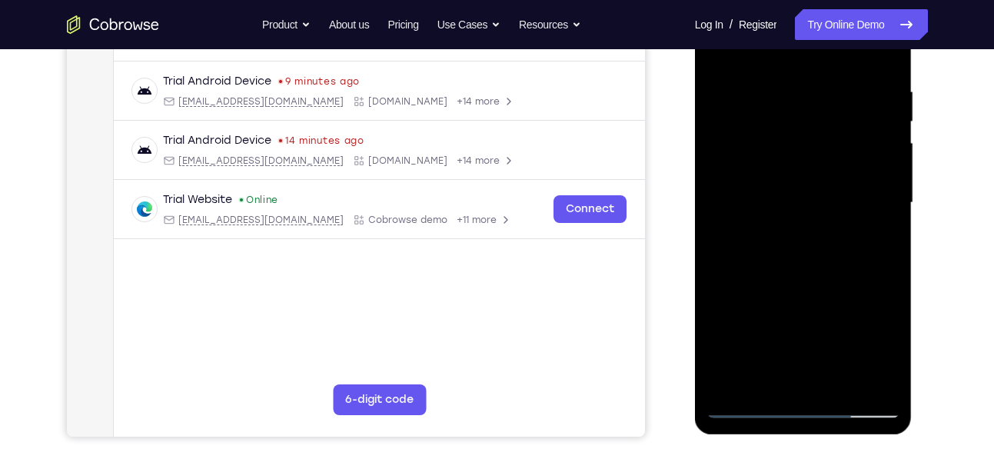
scroll to position [279, 0]
click at [778, 375] on div at bounding box center [804, 202] width 194 height 431
click at [879, 351] on div at bounding box center [804, 202] width 194 height 431
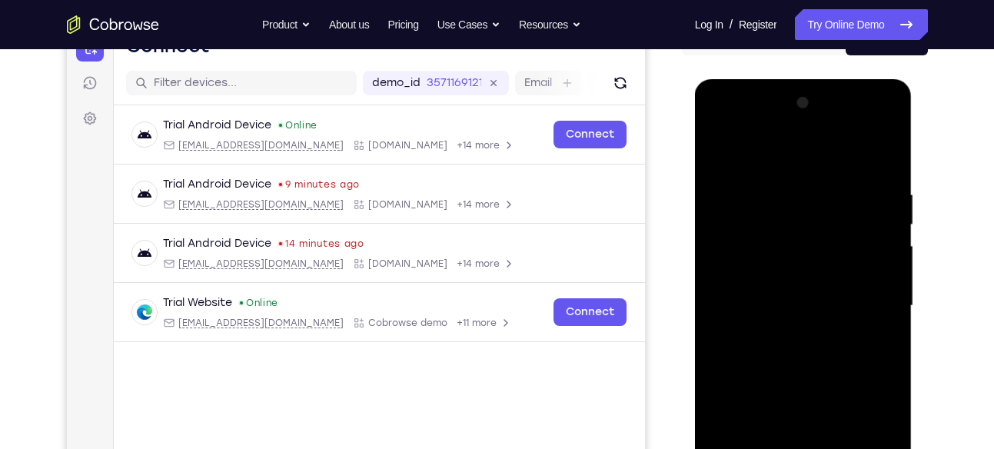
scroll to position [175, 0]
click at [713, 152] on div at bounding box center [804, 307] width 194 height 431
click at [720, 162] on div at bounding box center [804, 307] width 194 height 431
click at [789, 261] on div at bounding box center [804, 307] width 194 height 431
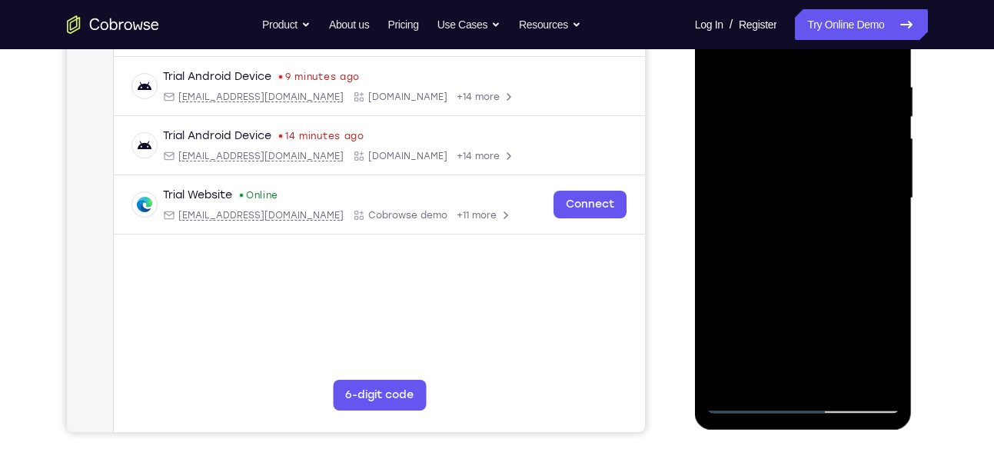
scroll to position [286, 0]
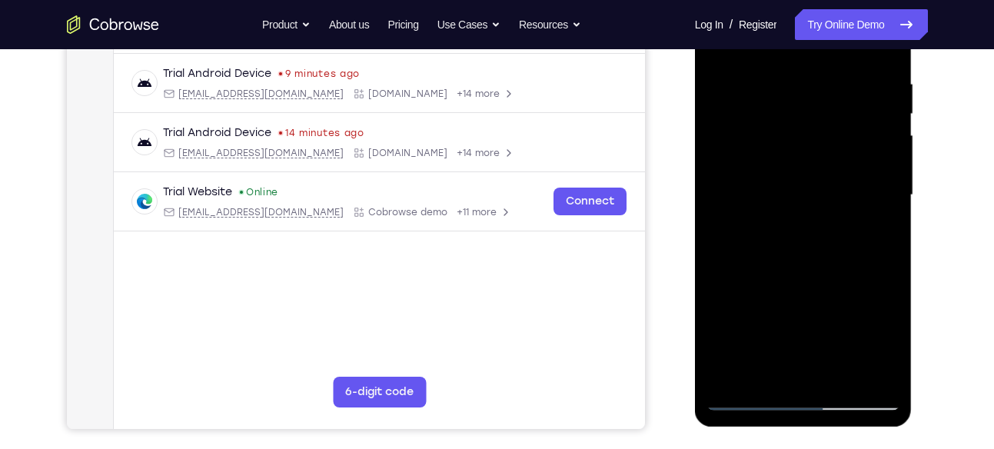
click at [773, 321] on div at bounding box center [804, 195] width 194 height 431
drag, startPoint x: 864, startPoint y: 133, endPoint x: 864, endPoint y: 288, distance: 155.4
click at [864, 288] on div at bounding box center [804, 195] width 194 height 431
drag, startPoint x: 844, startPoint y: 184, endPoint x: 848, endPoint y: 377, distance: 193.1
click at [848, 377] on div at bounding box center [804, 195] width 194 height 431
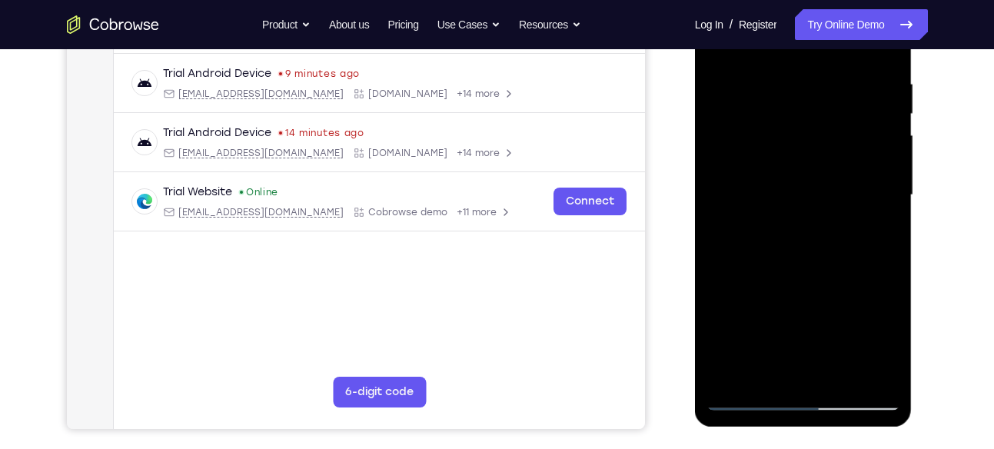
drag, startPoint x: 848, startPoint y: 128, endPoint x: 848, endPoint y: 319, distance: 191.5
click at [848, 319] on div at bounding box center [804, 195] width 194 height 431
drag, startPoint x: 824, startPoint y: 170, endPoint x: 815, endPoint y: 319, distance: 149.4
click at [815, 319] on div at bounding box center [804, 195] width 194 height 431
drag, startPoint x: 804, startPoint y: 184, endPoint x: 802, endPoint y: 318, distance: 133.8
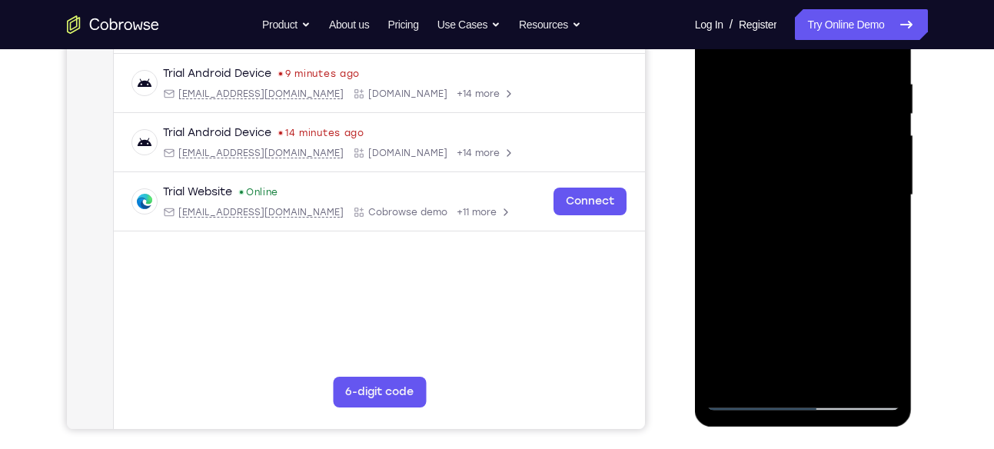
click at [802, 318] on div at bounding box center [804, 195] width 194 height 431
drag, startPoint x: 836, startPoint y: 204, endPoint x: 843, endPoint y: 361, distance: 157.0
click at [843, 361] on div at bounding box center [804, 195] width 194 height 431
drag, startPoint x: 840, startPoint y: 138, endPoint x: 836, endPoint y: 351, distance: 213.1
click at [836, 351] on div at bounding box center [804, 195] width 194 height 431
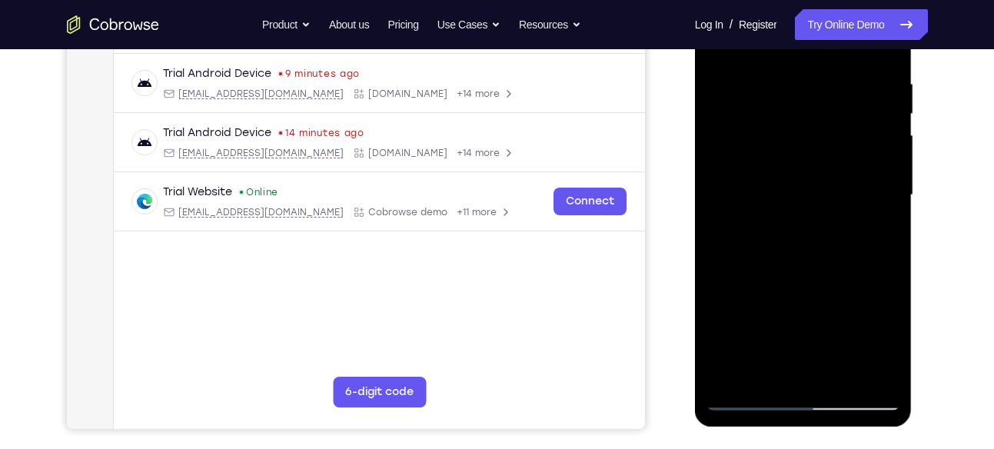
drag, startPoint x: 767, startPoint y: 138, endPoint x: 796, endPoint y: 338, distance: 201.3
click at [796, 338] on div at bounding box center [804, 195] width 194 height 431
drag, startPoint x: 809, startPoint y: 172, endPoint x: 802, endPoint y: 379, distance: 207.8
click at [802, 379] on div at bounding box center [804, 195] width 194 height 431
drag, startPoint x: 851, startPoint y: 124, endPoint x: 826, endPoint y: 335, distance: 212.2
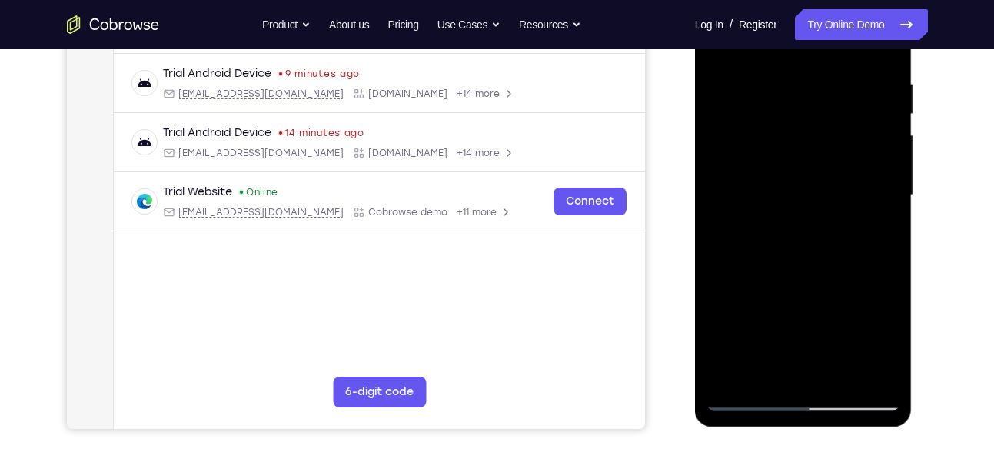
click at [826, 335] on div at bounding box center [804, 195] width 194 height 431
drag, startPoint x: 772, startPoint y: 260, endPoint x: 775, endPoint y: 203, distance: 57.0
click at [775, 203] on div at bounding box center [804, 195] width 194 height 431
drag, startPoint x: 851, startPoint y: 252, endPoint x: 851, endPoint y: 228, distance: 23.8
click at [851, 228] on div at bounding box center [804, 195] width 194 height 431
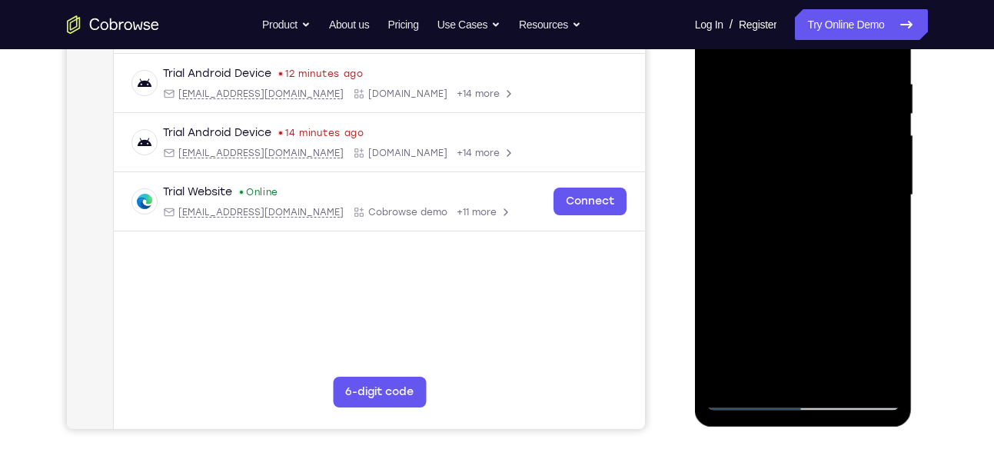
drag, startPoint x: 858, startPoint y: 258, endPoint x: 855, endPoint y: 183, distance: 74.7
click at [855, 183] on div at bounding box center [804, 195] width 194 height 431
drag, startPoint x: 855, startPoint y: 183, endPoint x: 852, endPoint y: 118, distance: 64.7
click at [852, 118] on div at bounding box center [804, 195] width 194 height 431
drag, startPoint x: 841, startPoint y: 268, endPoint x: 836, endPoint y: 162, distance: 105.5
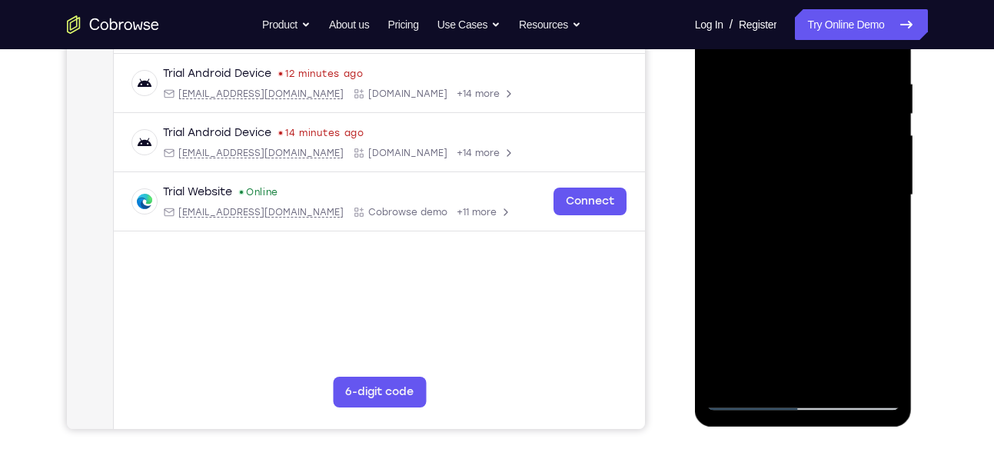
click at [836, 162] on div at bounding box center [804, 195] width 194 height 431
drag, startPoint x: 851, startPoint y: 303, endPoint x: 847, endPoint y: 168, distance: 135.4
click at [847, 168] on div at bounding box center [804, 195] width 194 height 431
drag, startPoint x: 850, startPoint y: 295, endPoint x: 850, endPoint y: 242, distance: 53.1
click at [850, 242] on div at bounding box center [804, 195] width 194 height 431
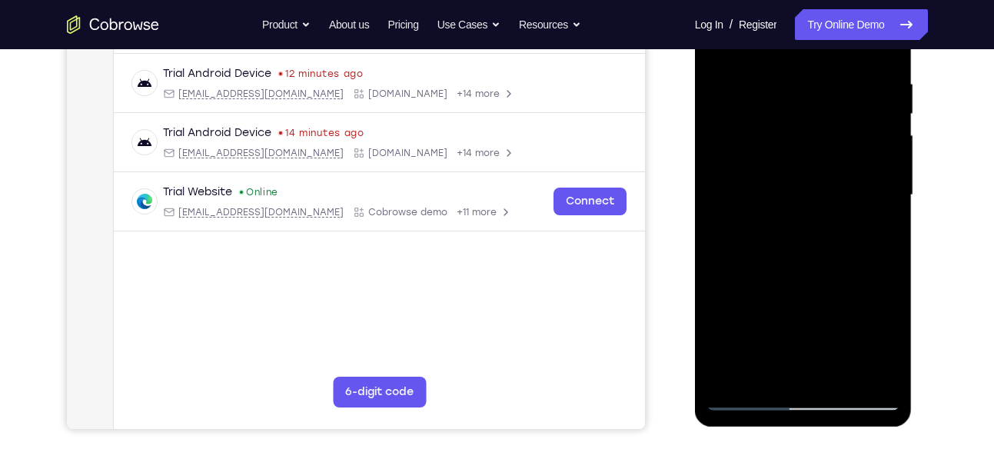
drag, startPoint x: 859, startPoint y: 261, endPoint x: 859, endPoint y: 225, distance: 36.1
click at [859, 225] on div at bounding box center [804, 195] width 194 height 431
drag, startPoint x: 859, startPoint y: 225, endPoint x: 858, endPoint y: 190, distance: 34.6
click at [858, 190] on div at bounding box center [804, 195] width 194 height 431
drag, startPoint x: 853, startPoint y: 235, endPoint x: 850, endPoint y: 144, distance: 90.8
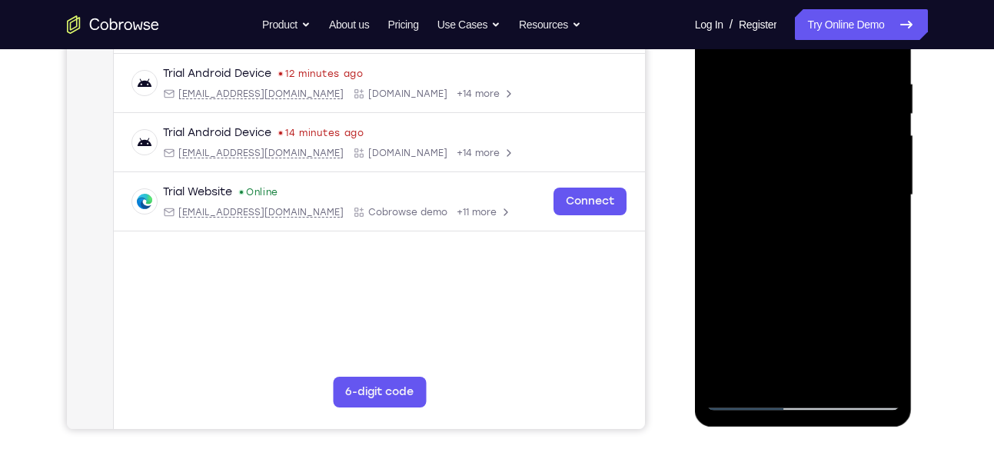
click at [850, 144] on div at bounding box center [804, 195] width 194 height 431
drag, startPoint x: 850, startPoint y: 144, endPoint x: 845, endPoint y: 102, distance: 42.5
click at [845, 102] on div at bounding box center [804, 195] width 194 height 431
drag, startPoint x: 831, startPoint y: 311, endPoint x: 834, endPoint y: 192, distance: 118.5
click at [834, 192] on div at bounding box center [804, 195] width 194 height 431
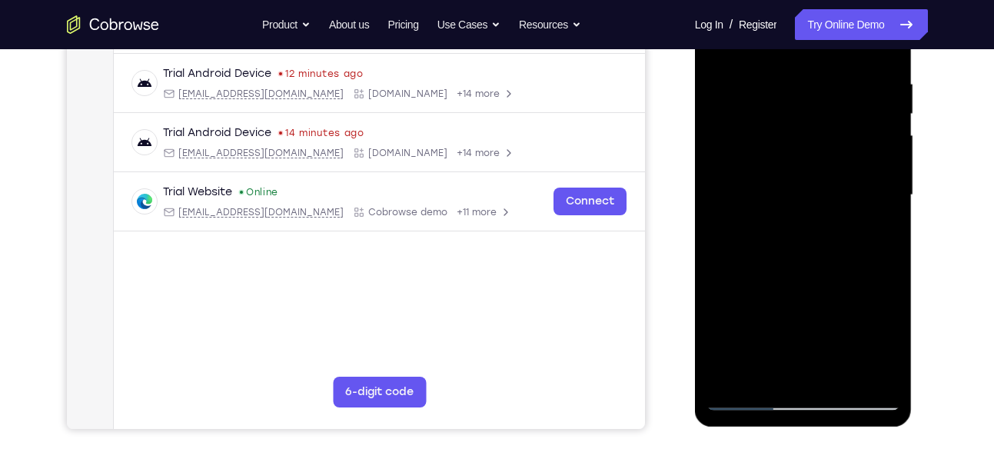
drag, startPoint x: 838, startPoint y: 278, endPoint x: 839, endPoint y: 219, distance: 58.5
click at [839, 219] on div at bounding box center [804, 195] width 194 height 431
drag, startPoint x: 839, startPoint y: 219, endPoint x: 833, endPoint y: 152, distance: 68.0
click at [833, 152] on div at bounding box center [804, 195] width 194 height 431
drag, startPoint x: 848, startPoint y: 251, endPoint x: 842, endPoint y: 171, distance: 81.0
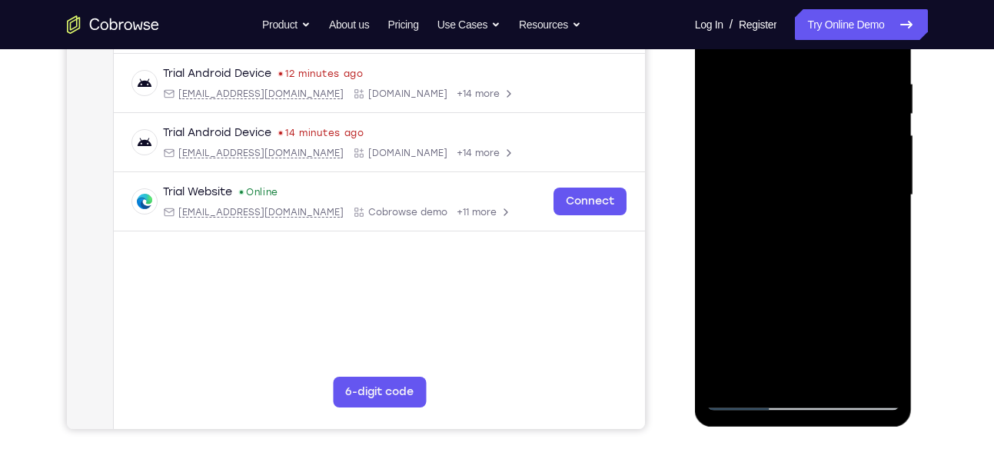
click at [842, 171] on div at bounding box center [804, 195] width 194 height 431
drag, startPoint x: 862, startPoint y: 224, endPoint x: 852, endPoint y: 167, distance: 57.8
click at [852, 167] on div at bounding box center [804, 195] width 194 height 431
drag, startPoint x: 858, startPoint y: 232, endPoint x: 849, endPoint y: 158, distance: 74.3
click at [849, 158] on div at bounding box center [804, 195] width 194 height 431
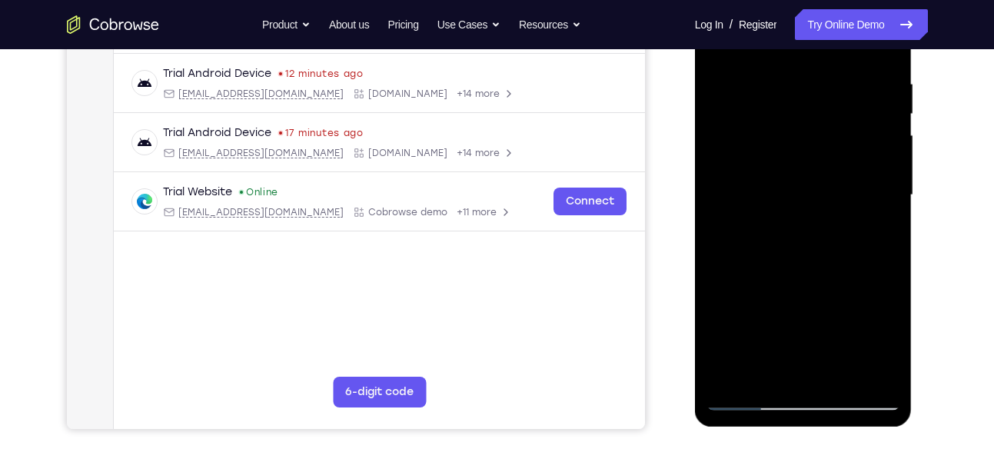
drag, startPoint x: 862, startPoint y: 253, endPoint x: 861, endPoint y: 180, distance: 73.1
click at [861, 180] on div at bounding box center [804, 195] width 194 height 431
drag, startPoint x: 866, startPoint y: 256, endPoint x: 866, endPoint y: 188, distance: 67.7
click at [866, 188] on div at bounding box center [804, 195] width 194 height 431
drag, startPoint x: 866, startPoint y: 254, endPoint x: 866, endPoint y: 225, distance: 29.2
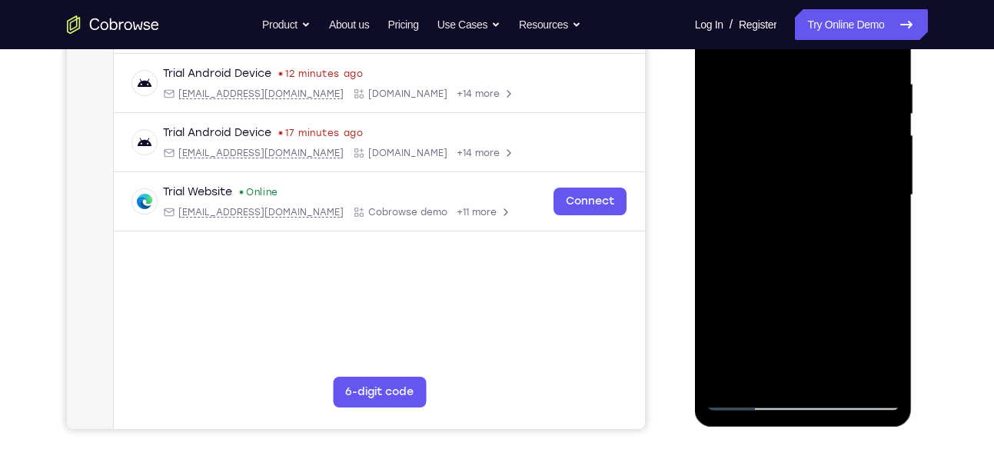
click at [866, 225] on div at bounding box center [804, 195] width 194 height 431
drag, startPoint x: 857, startPoint y: 269, endPoint x: 857, endPoint y: 245, distance: 23.8
click at [857, 245] on div at bounding box center [804, 195] width 194 height 431
drag, startPoint x: 851, startPoint y: 279, endPoint x: 850, endPoint y: 218, distance: 60.8
click at [850, 218] on div at bounding box center [804, 195] width 194 height 431
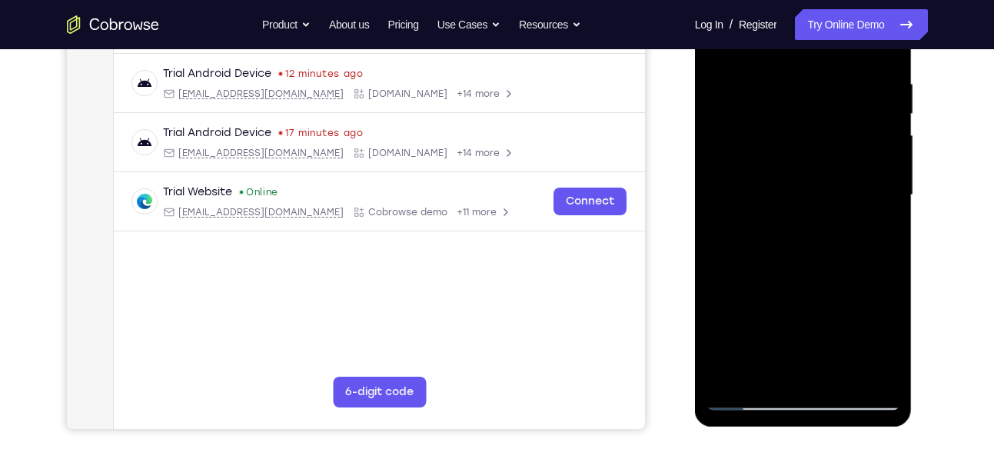
drag, startPoint x: 850, startPoint y: 269, endPoint x: 844, endPoint y: 165, distance: 104.0
click at [844, 165] on div at bounding box center [804, 195] width 194 height 431
drag, startPoint x: 868, startPoint y: 245, endPoint x: 860, endPoint y: 172, distance: 73.5
click at [860, 172] on div at bounding box center [804, 195] width 194 height 431
drag, startPoint x: 857, startPoint y: 250, endPoint x: 857, endPoint y: 208, distance: 41.5
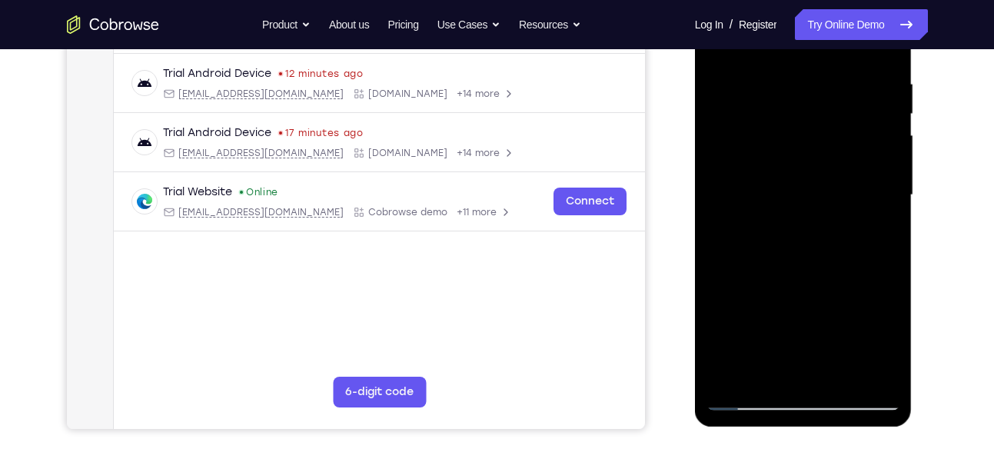
click at [857, 208] on div at bounding box center [804, 195] width 194 height 431
drag, startPoint x: 857, startPoint y: 208, endPoint x: 853, endPoint y: 165, distance: 44.0
click at [853, 165] on div at bounding box center [804, 195] width 194 height 431
drag, startPoint x: 841, startPoint y: 224, endPoint x: 835, endPoint y: 154, distance: 70.2
click at [835, 154] on div at bounding box center [804, 195] width 194 height 431
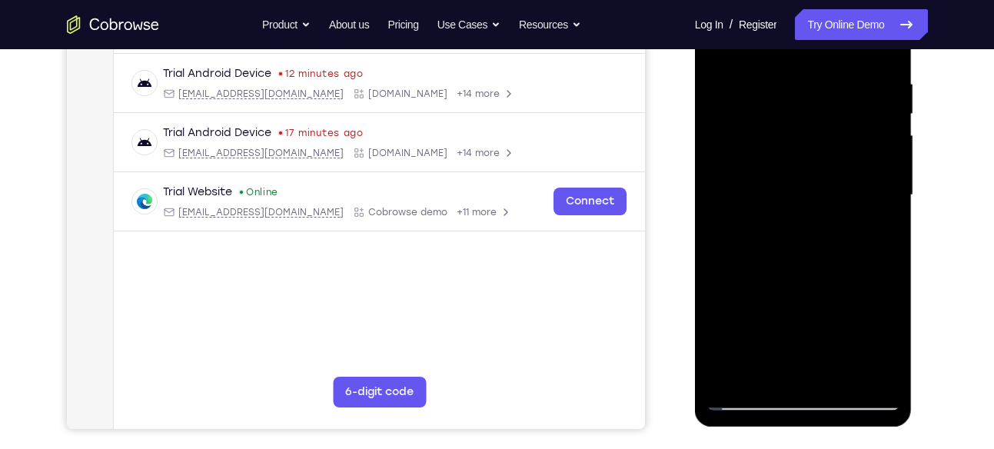
drag, startPoint x: 865, startPoint y: 280, endPoint x: 858, endPoint y: 229, distance: 51.3
click at [858, 229] on div at bounding box center [804, 195] width 194 height 431
drag, startPoint x: 867, startPoint y: 243, endPoint x: 864, endPoint y: 191, distance: 52.3
click at [864, 191] on div at bounding box center [804, 195] width 194 height 431
drag, startPoint x: 859, startPoint y: 272, endPoint x: 857, endPoint y: 198, distance: 74.6
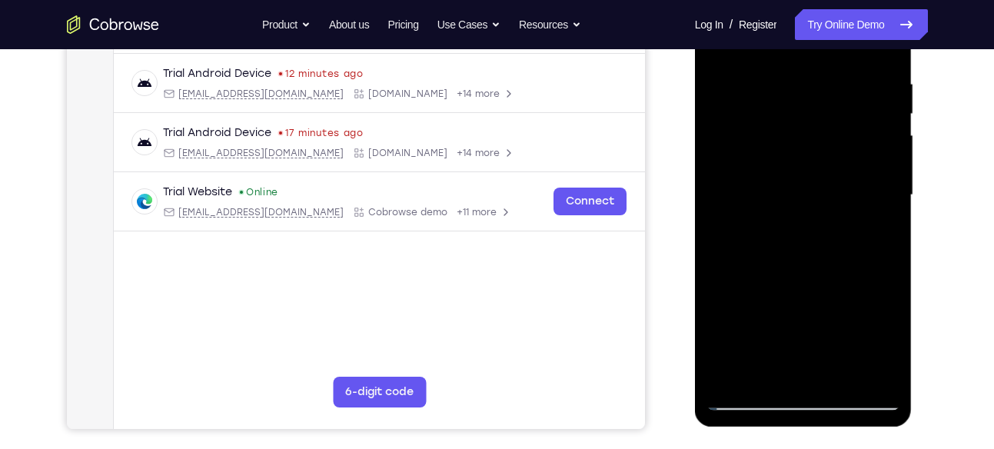
click at [857, 198] on div at bounding box center [804, 195] width 194 height 431
drag, startPoint x: 773, startPoint y: 263, endPoint x: 781, endPoint y: 214, distance: 49.9
click at [781, 214] on div at bounding box center [804, 195] width 194 height 431
drag, startPoint x: 770, startPoint y: 250, endPoint x: 775, endPoint y: 180, distance: 70.2
click at [775, 180] on div at bounding box center [804, 195] width 194 height 431
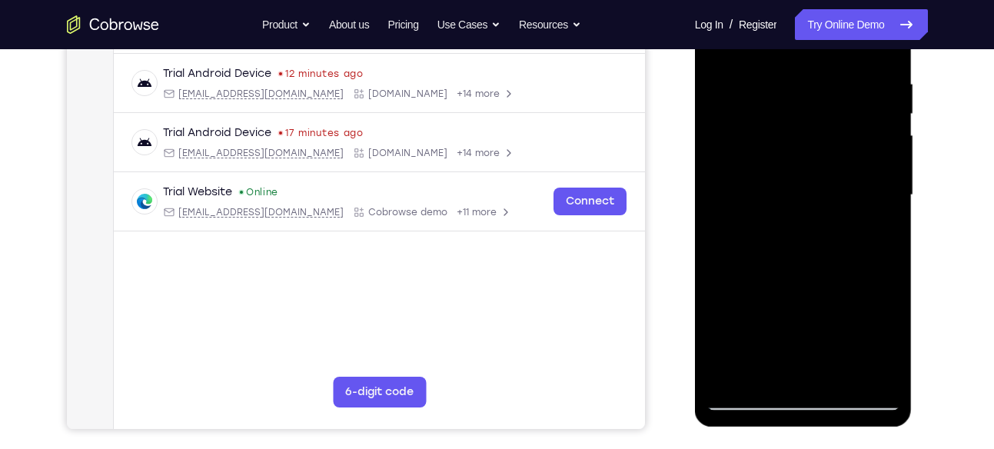
drag, startPoint x: 836, startPoint y: 236, endPoint x: 831, endPoint y: 170, distance: 66.3
click at [831, 170] on div at bounding box center [804, 195] width 194 height 431
drag, startPoint x: 869, startPoint y: 256, endPoint x: 864, endPoint y: 155, distance: 100.9
click at [864, 155] on div at bounding box center [804, 195] width 194 height 431
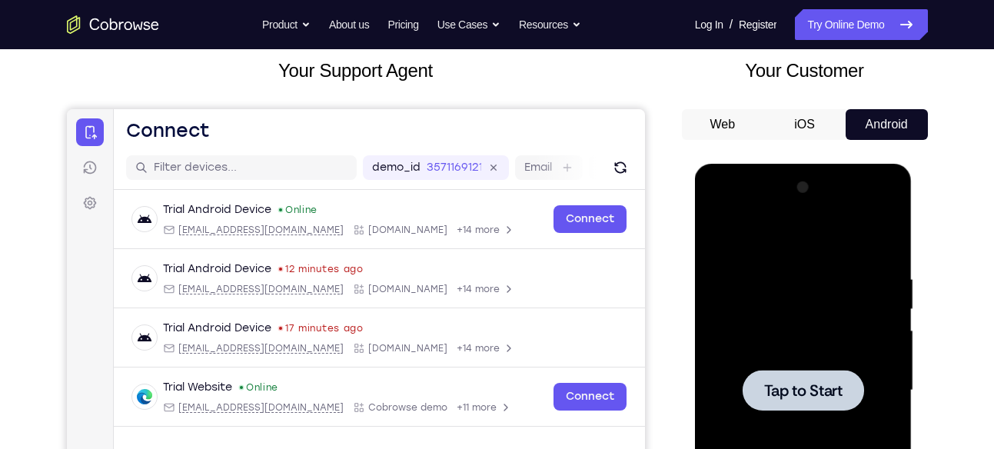
scroll to position [0, 0]
